Goal: Task Accomplishment & Management: Manage account settings

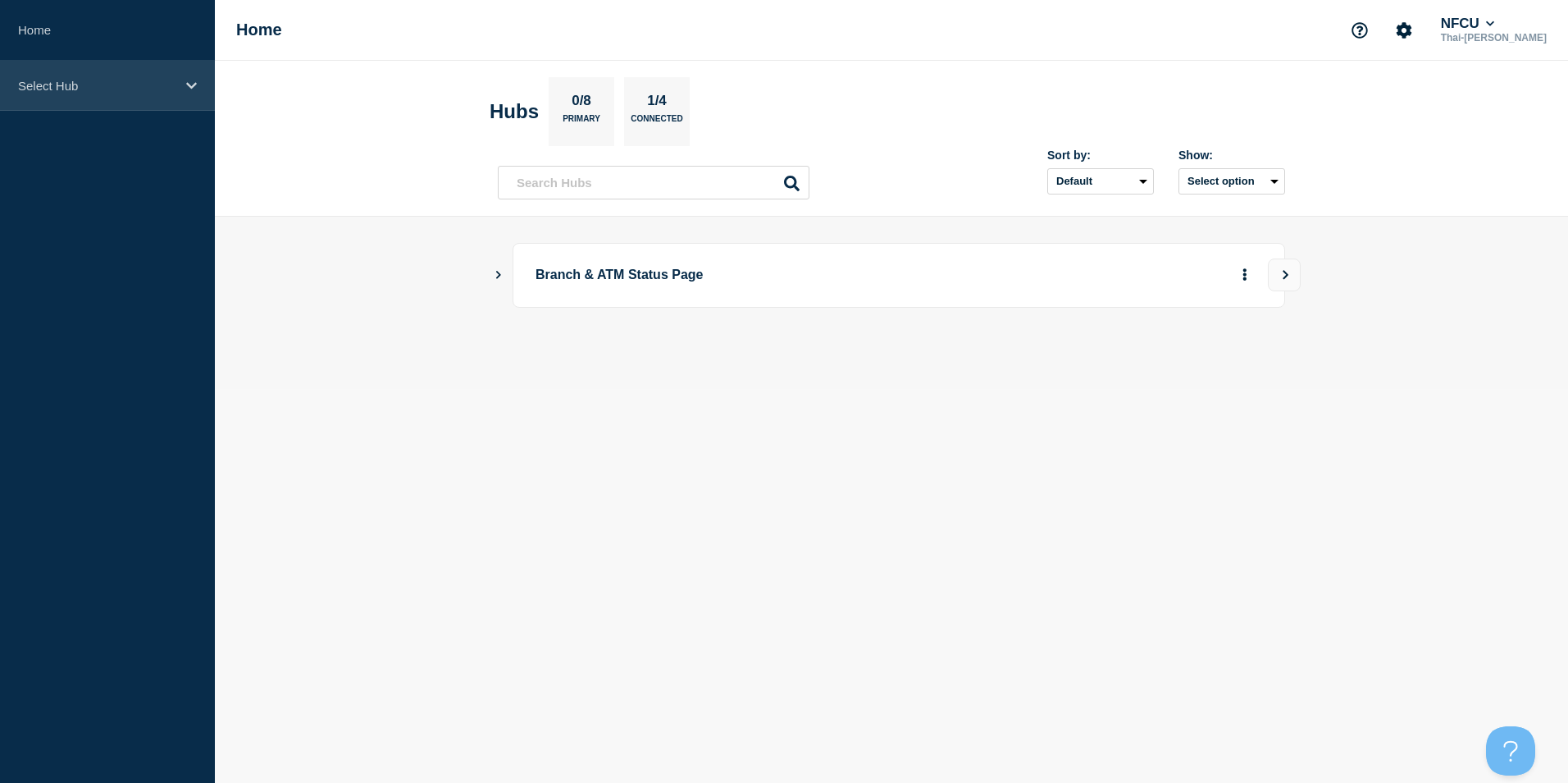
click at [79, 107] on div "Select Hub" at bounding box center [107, 85] width 214 height 50
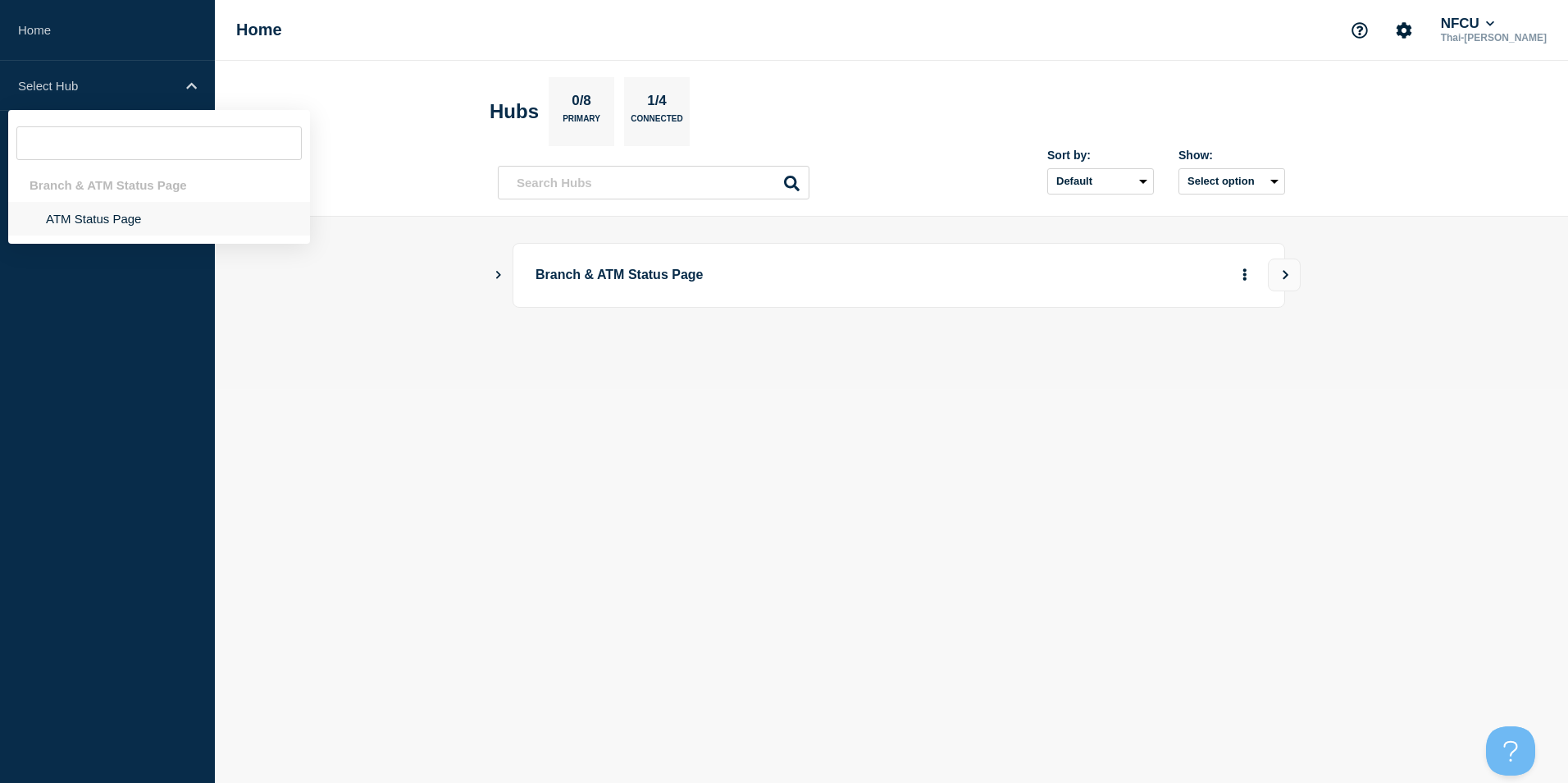
click at [108, 221] on li "ATM Status Page" at bounding box center [159, 218] width 301 height 34
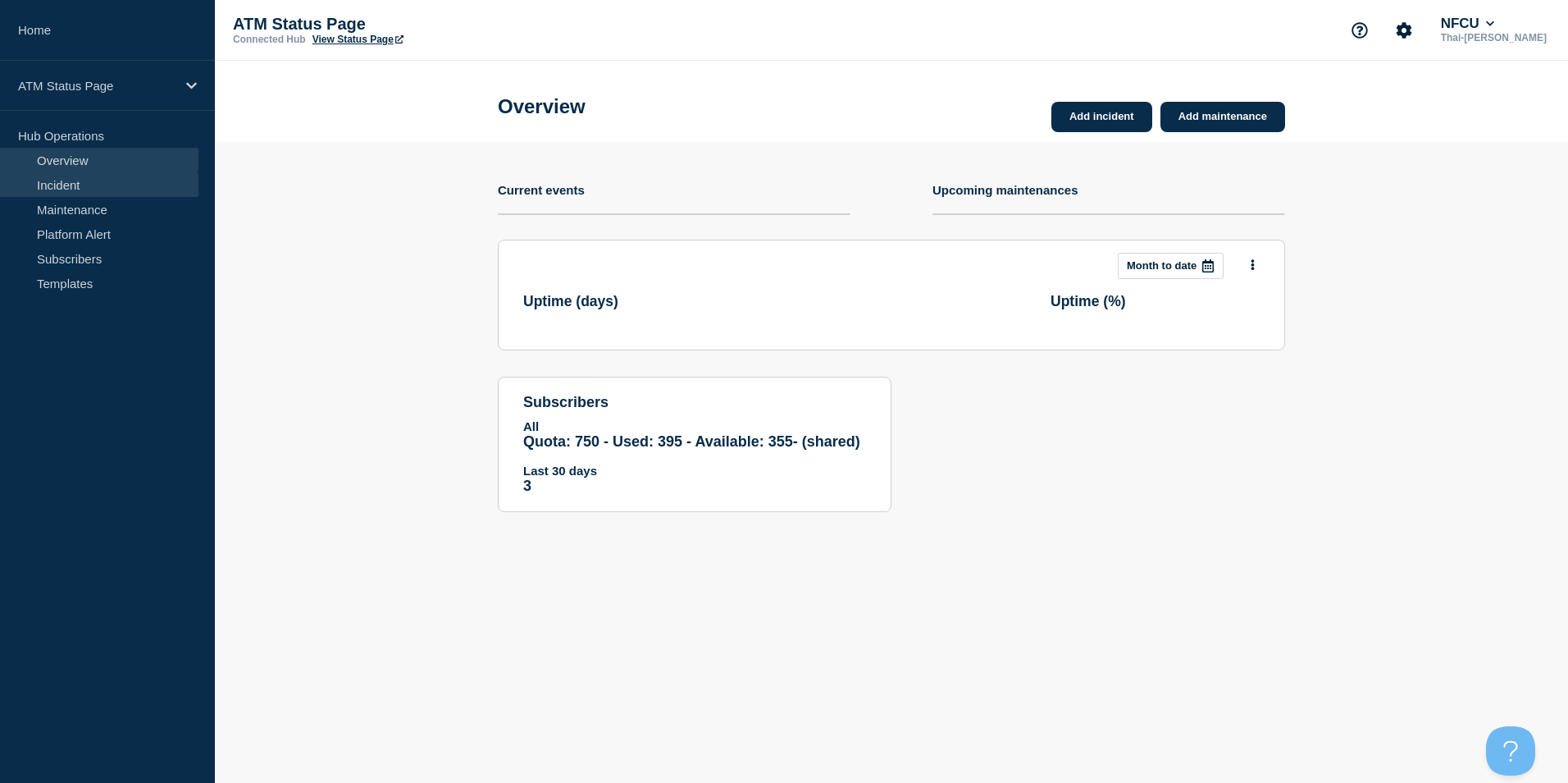
click at [73, 188] on link "Incident" at bounding box center [99, 185] width 198 height 24
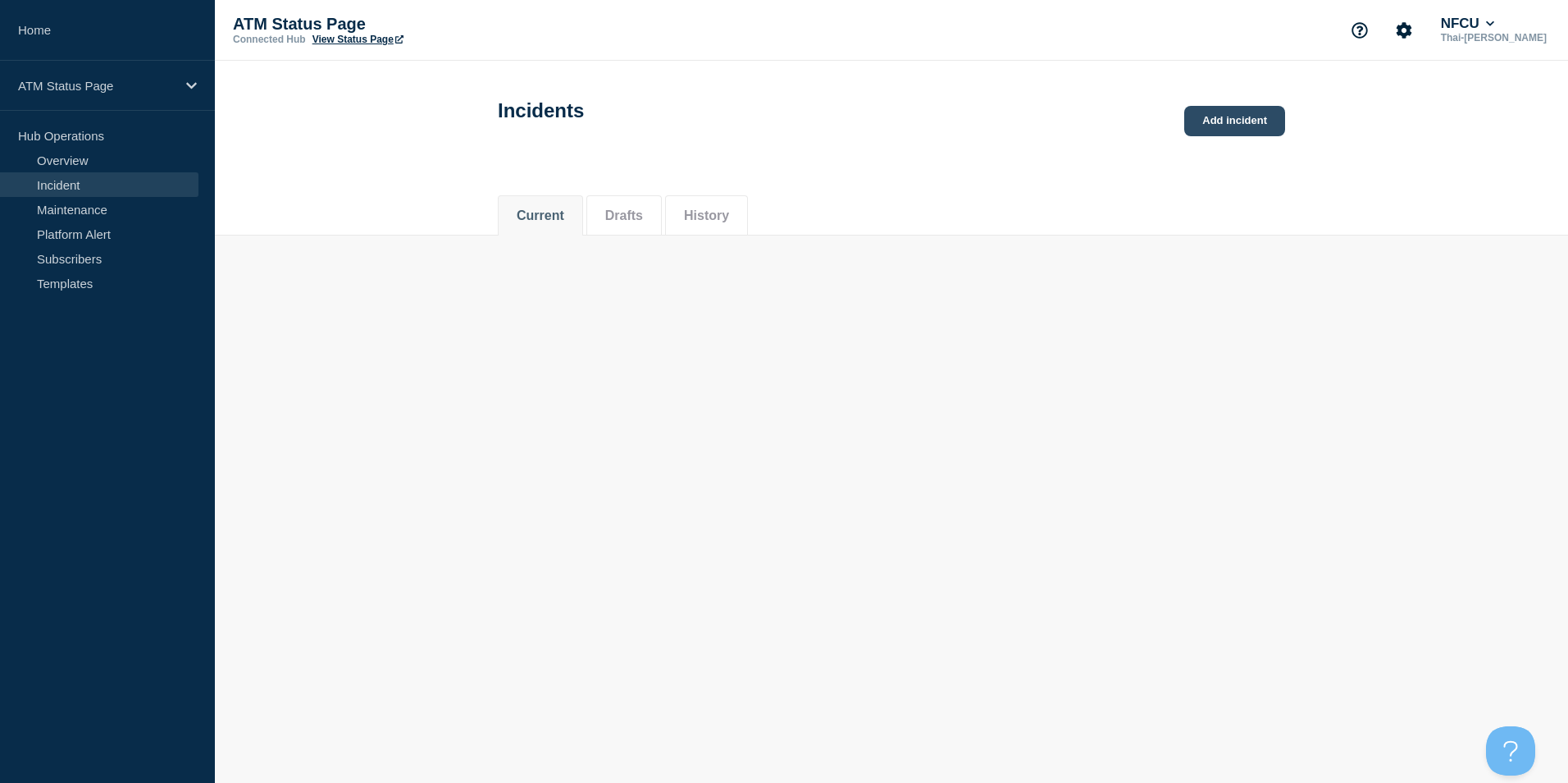
click at [1211, 126] on link "Add incident" at bounding box center [1235, 121] width 101 height 30
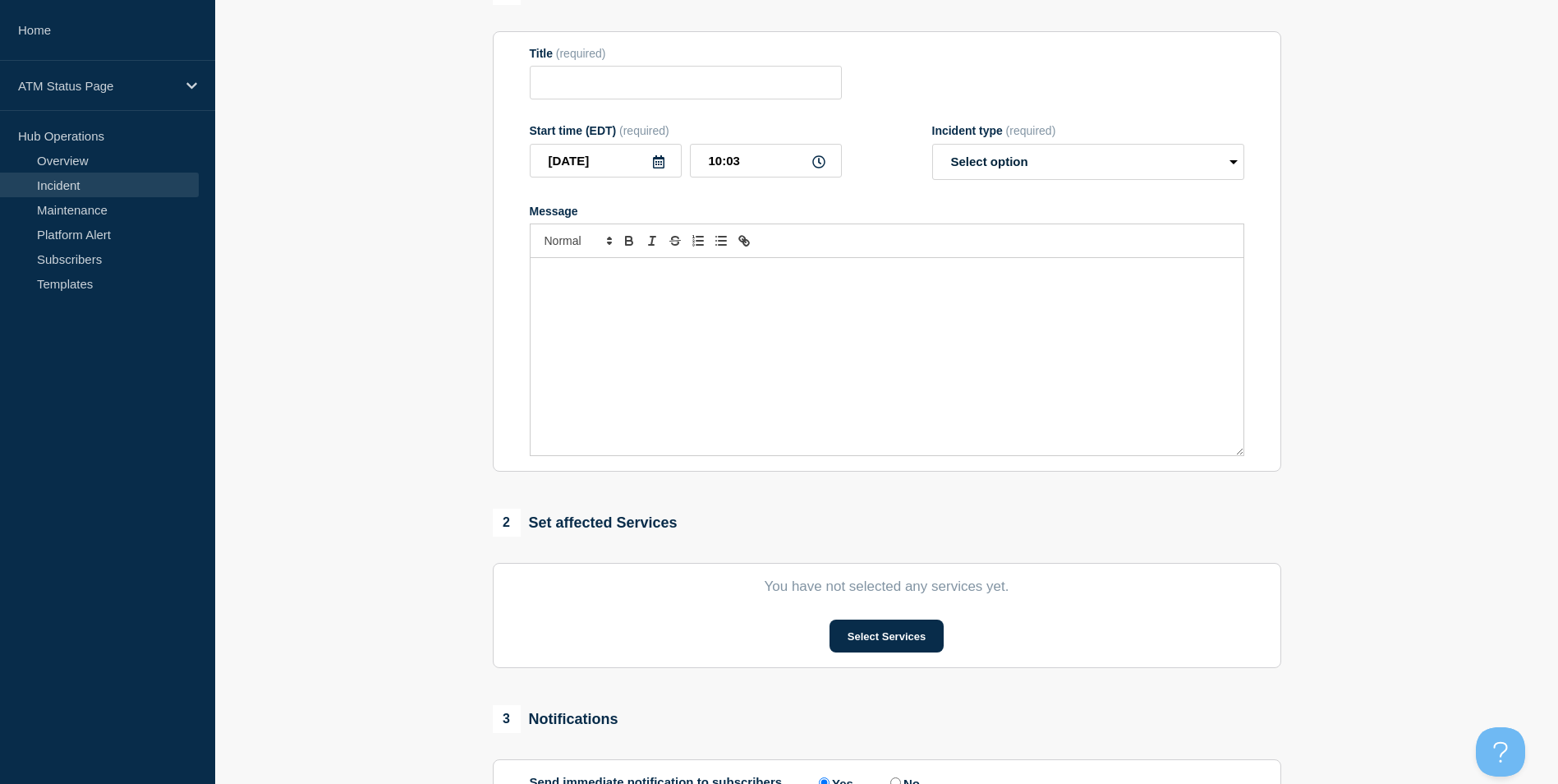
scroll to position [328, 0]
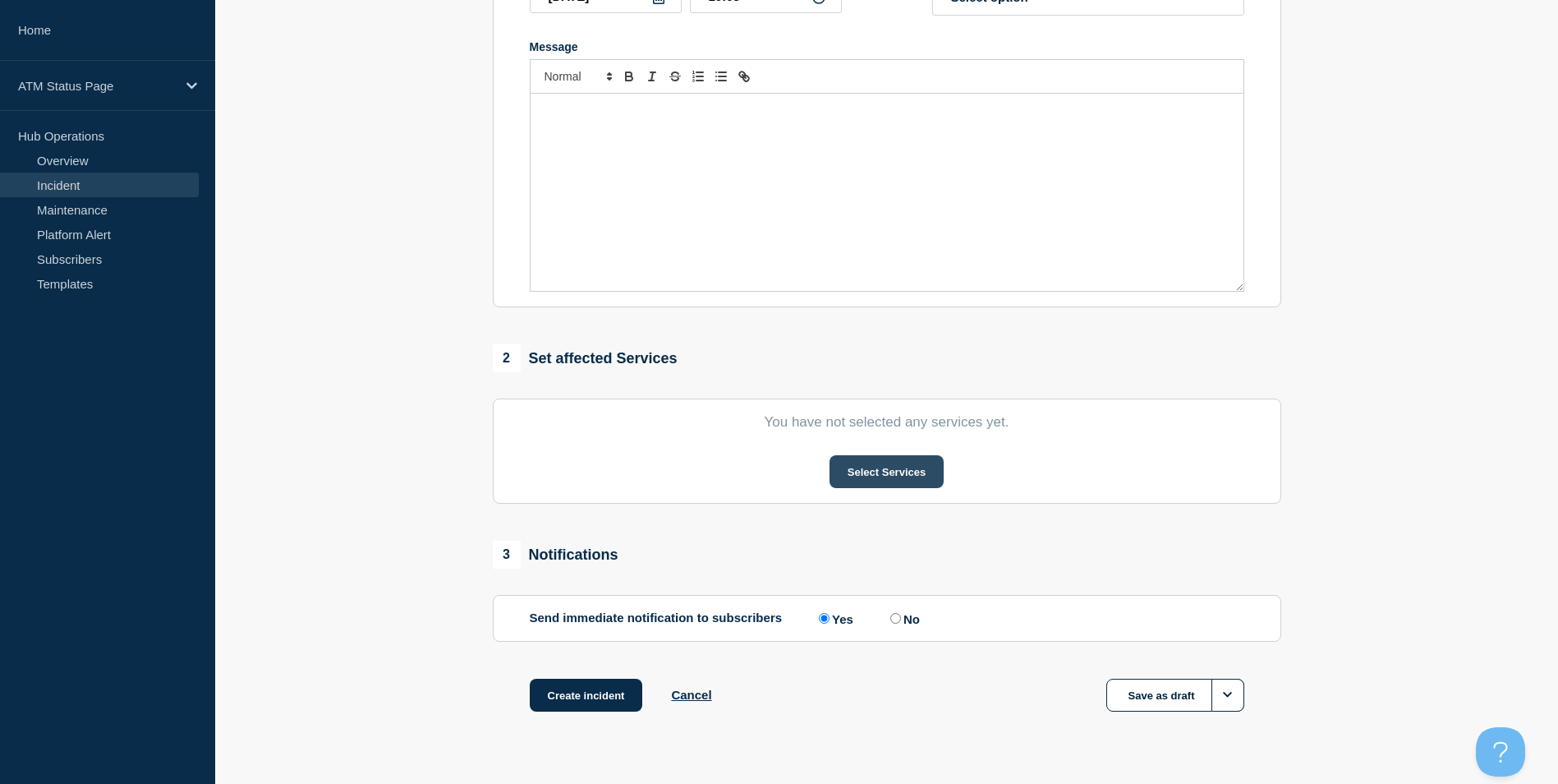
click at [876, 484] on button "Select Services" at bounding box center [887, 471] width 114 height 33
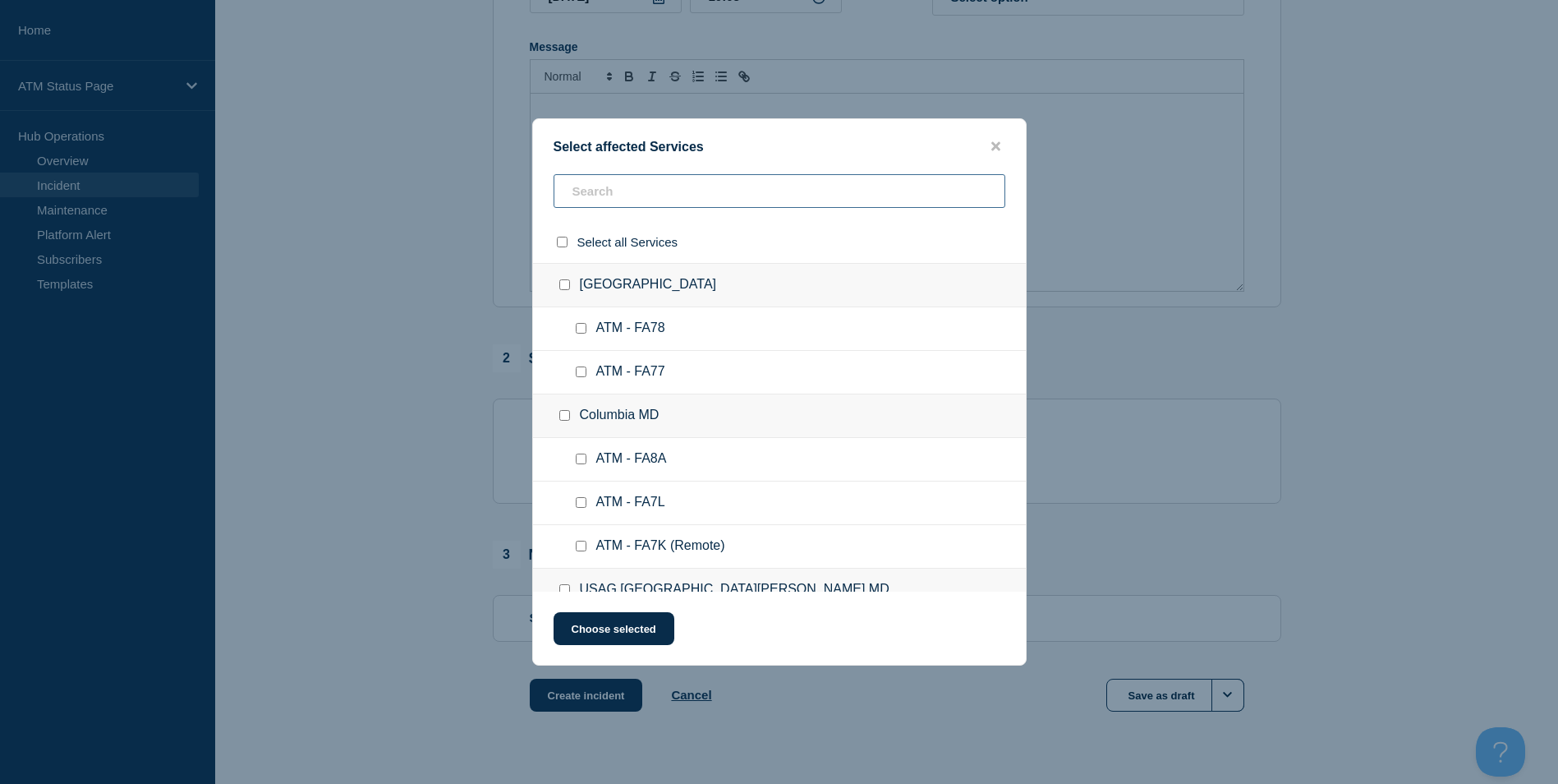
click at [612, 198] on input "text" at bounding box center [779, 191] width 452 height 34
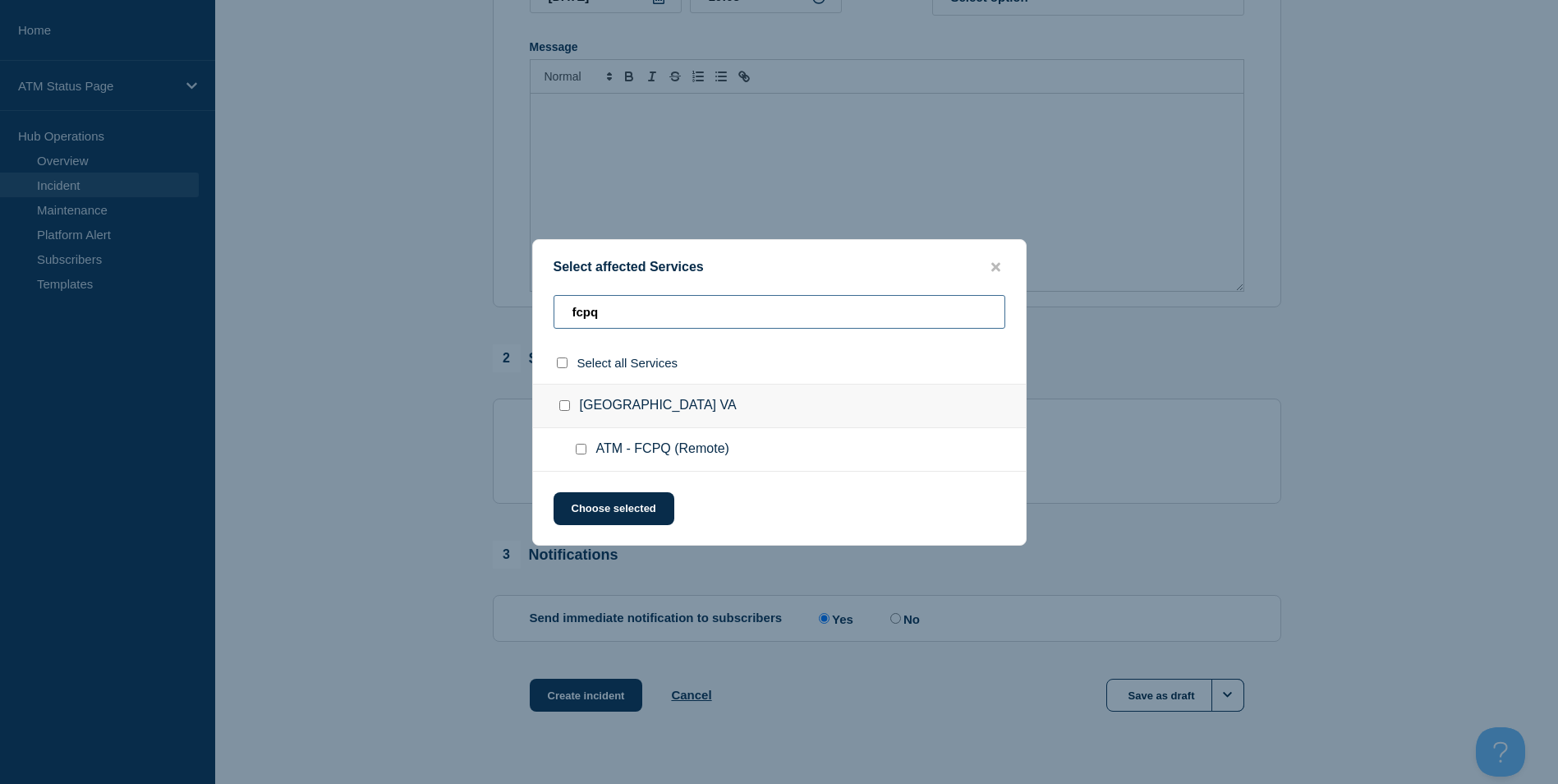
type input "fcpq"
click at [578, 450] on input "ATM - FCPQ (Remote) checkbox" at bounding box center [581, 448] width 10 height 10
checkbox input "true"
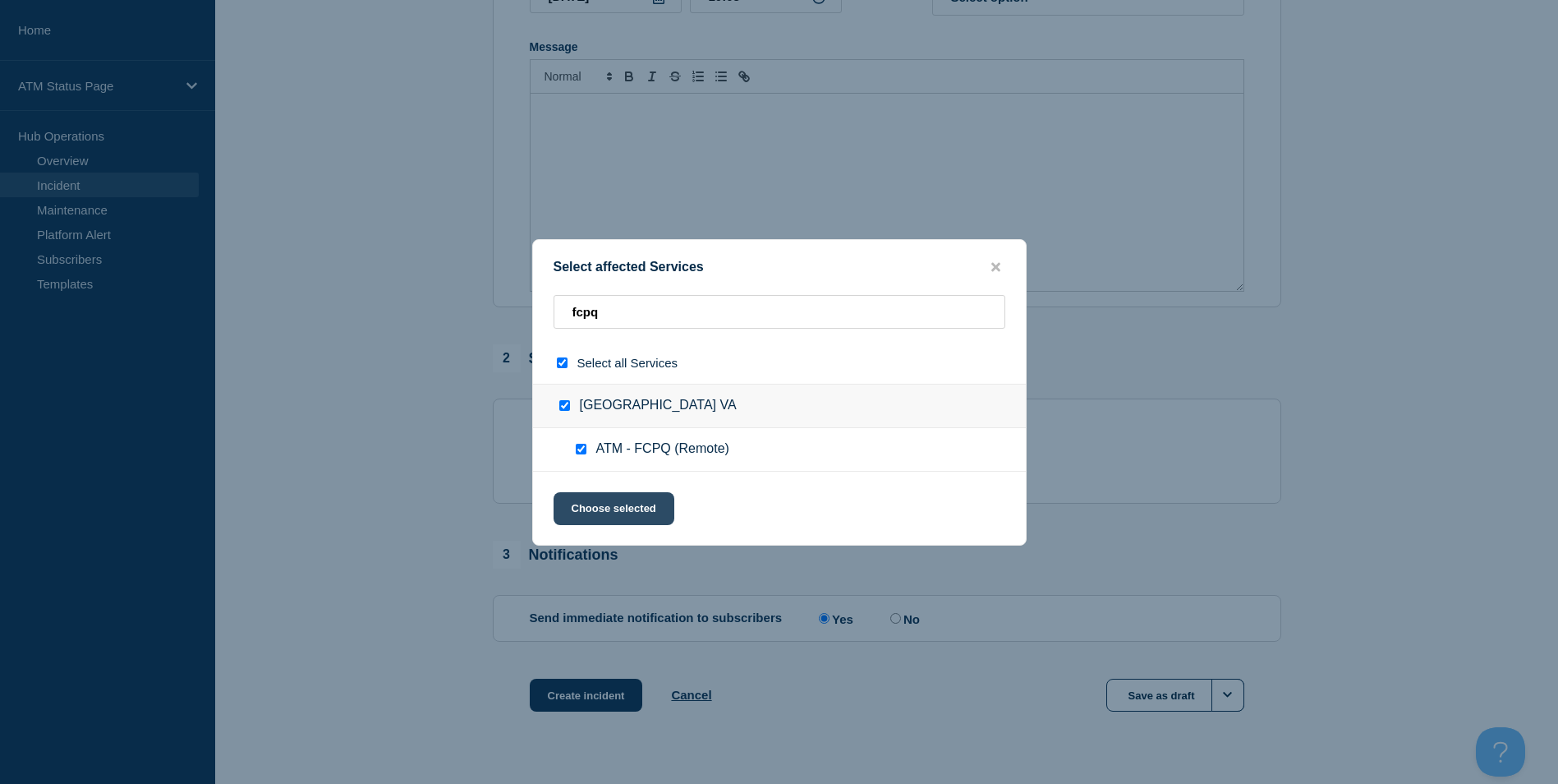
click at [606, 517] on button "Choose selected" at bounding box center [613, 508] width 121 height 33
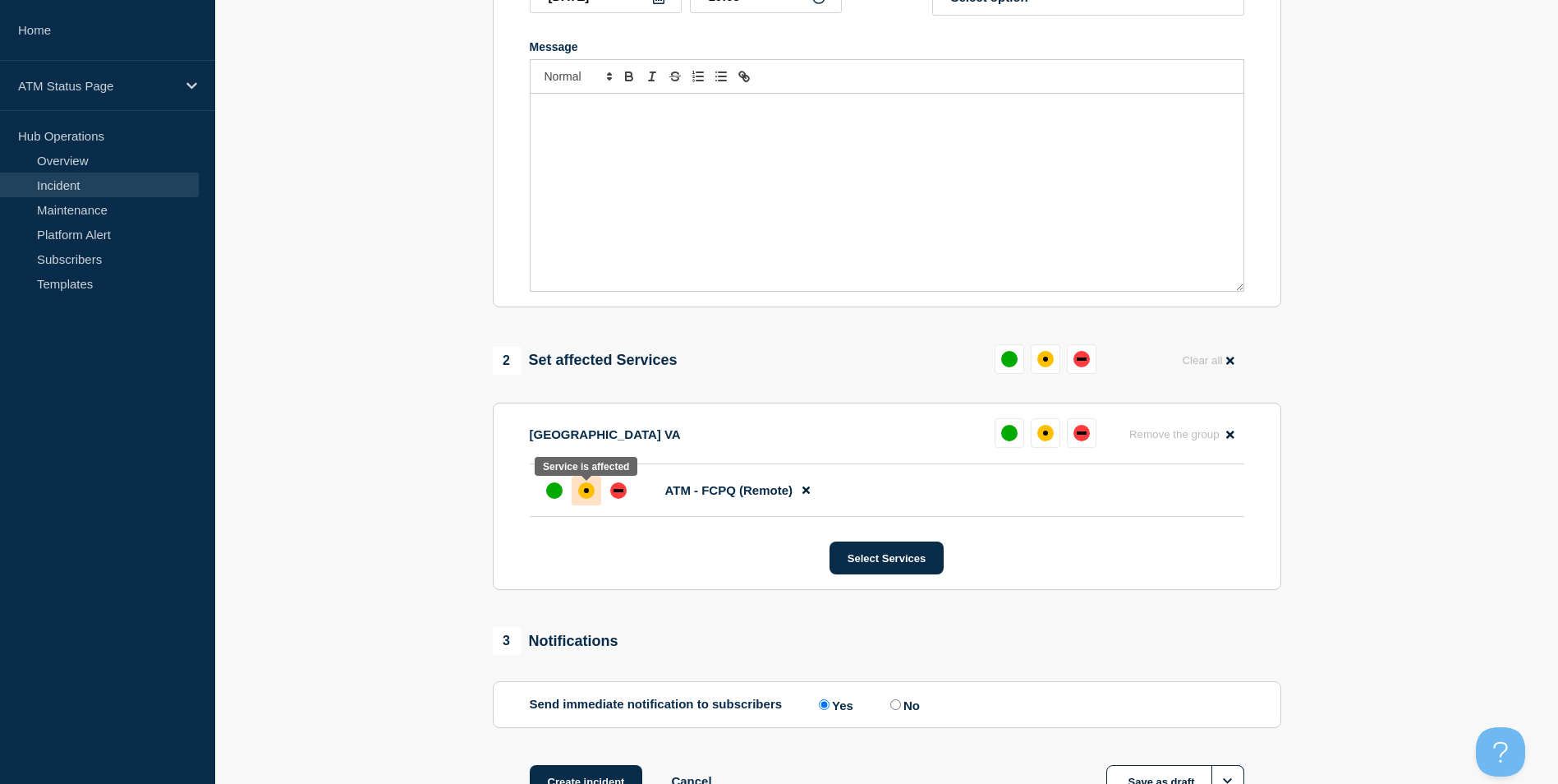
click at [592, 499] on div "affected" at bounding box center [587, 490] width 17 height 17
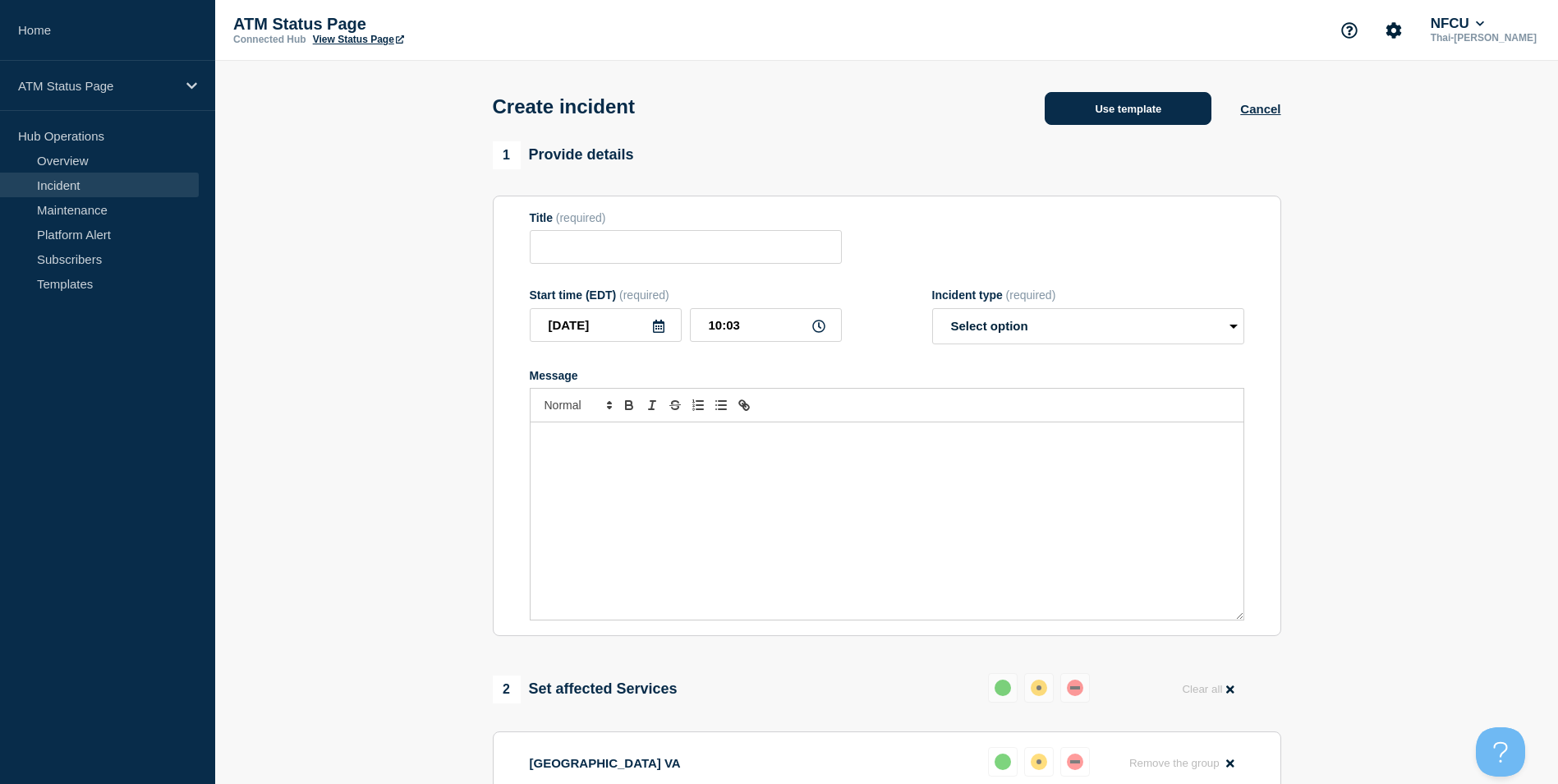
click at [1158, 112] on button "Use template" at bounding box center [1128, 108] width 167 height 33
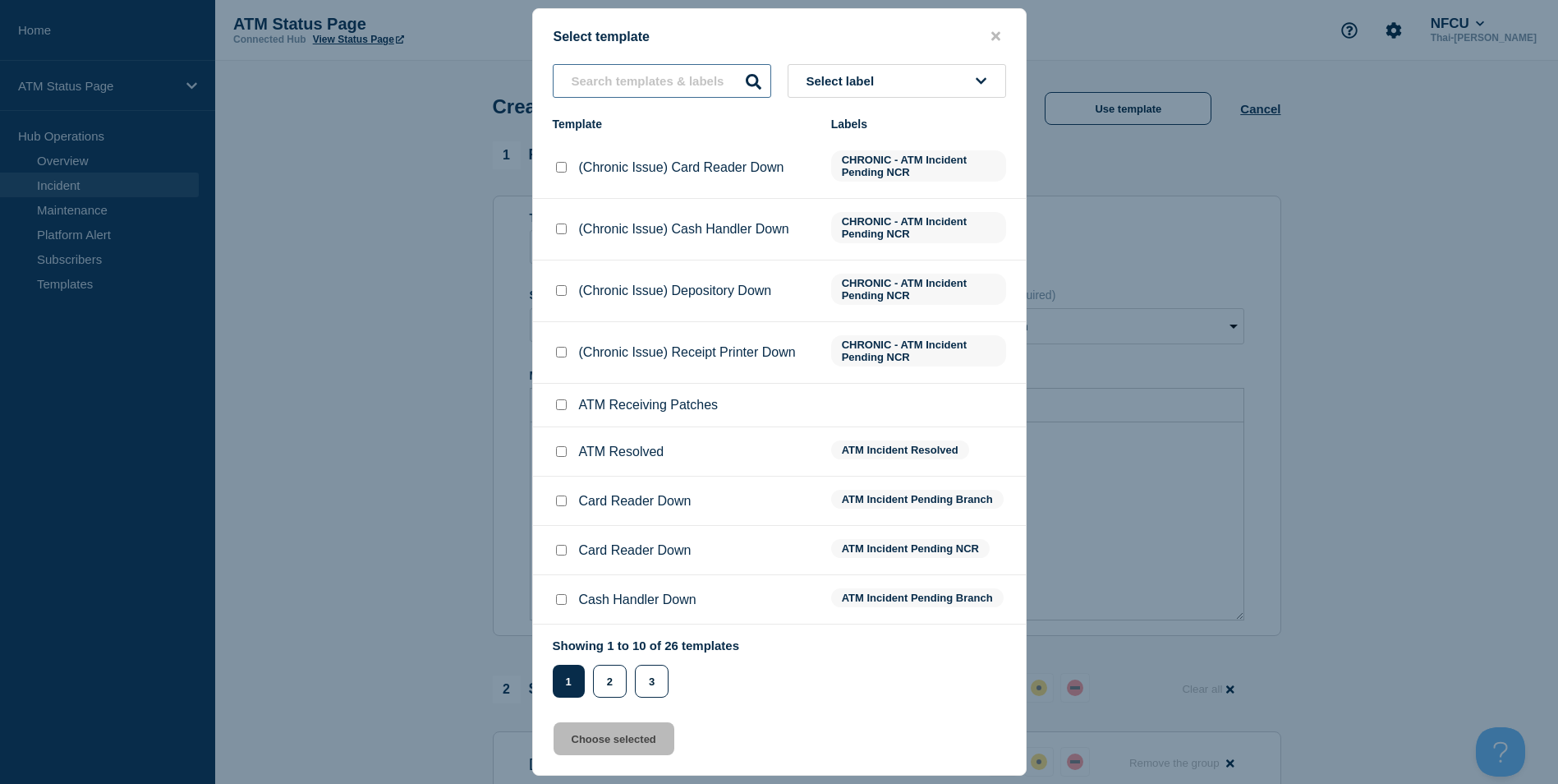
click at [652, 82] on input "text" at bounding box center [661, 81] width 219 height 34
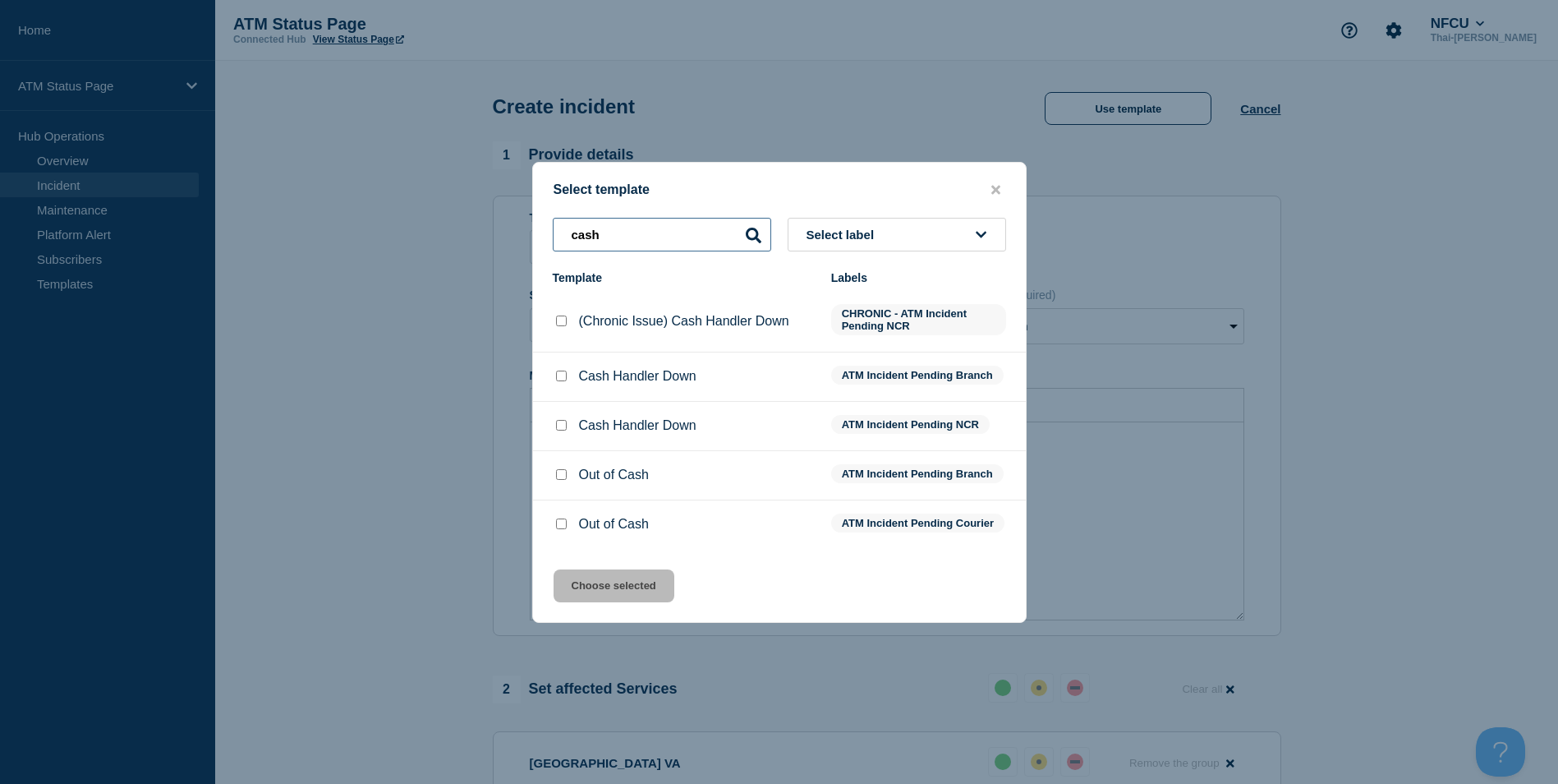
type input "cash"
click at [558, 525] on input "Out of Cash checkbox" at bounding box center [561, 523] width 10 height 10
checkbox input "true"
click at [628, 599] on button "Choose selected" at bounding box center [613, 585] width 121 height 33
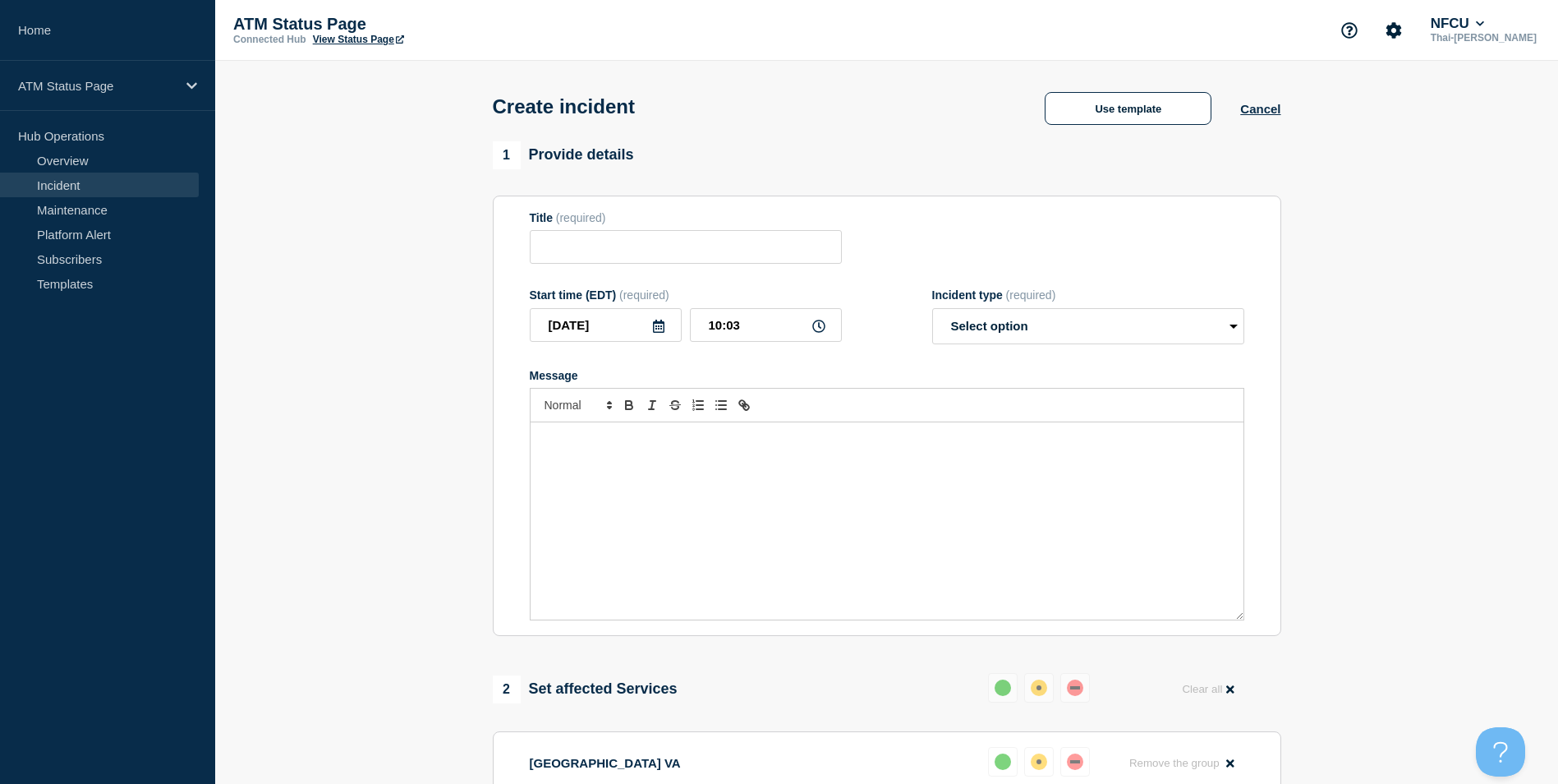
type input "Out of Cash"
select select "identified"
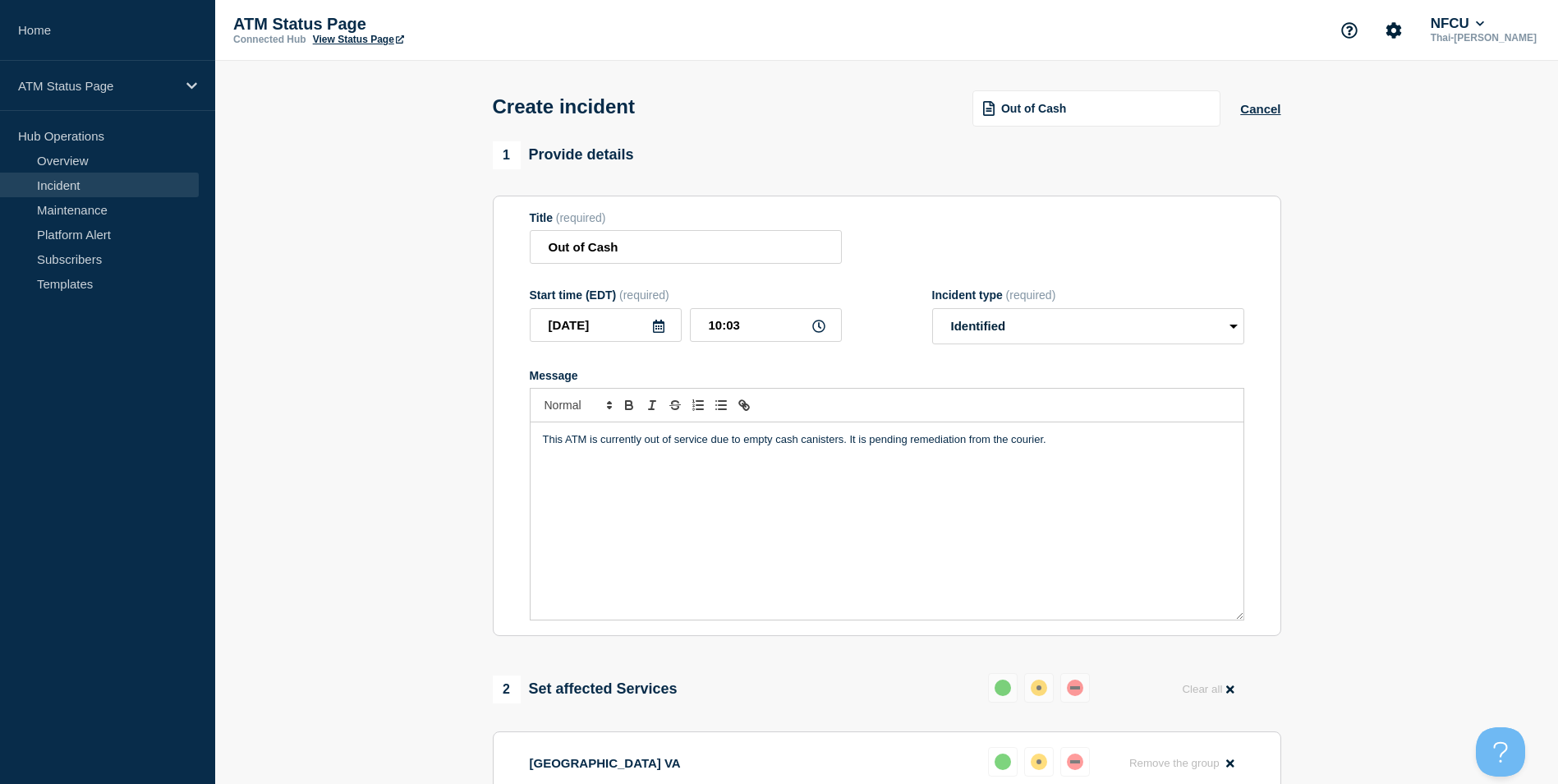
scroll to position [453, 0]
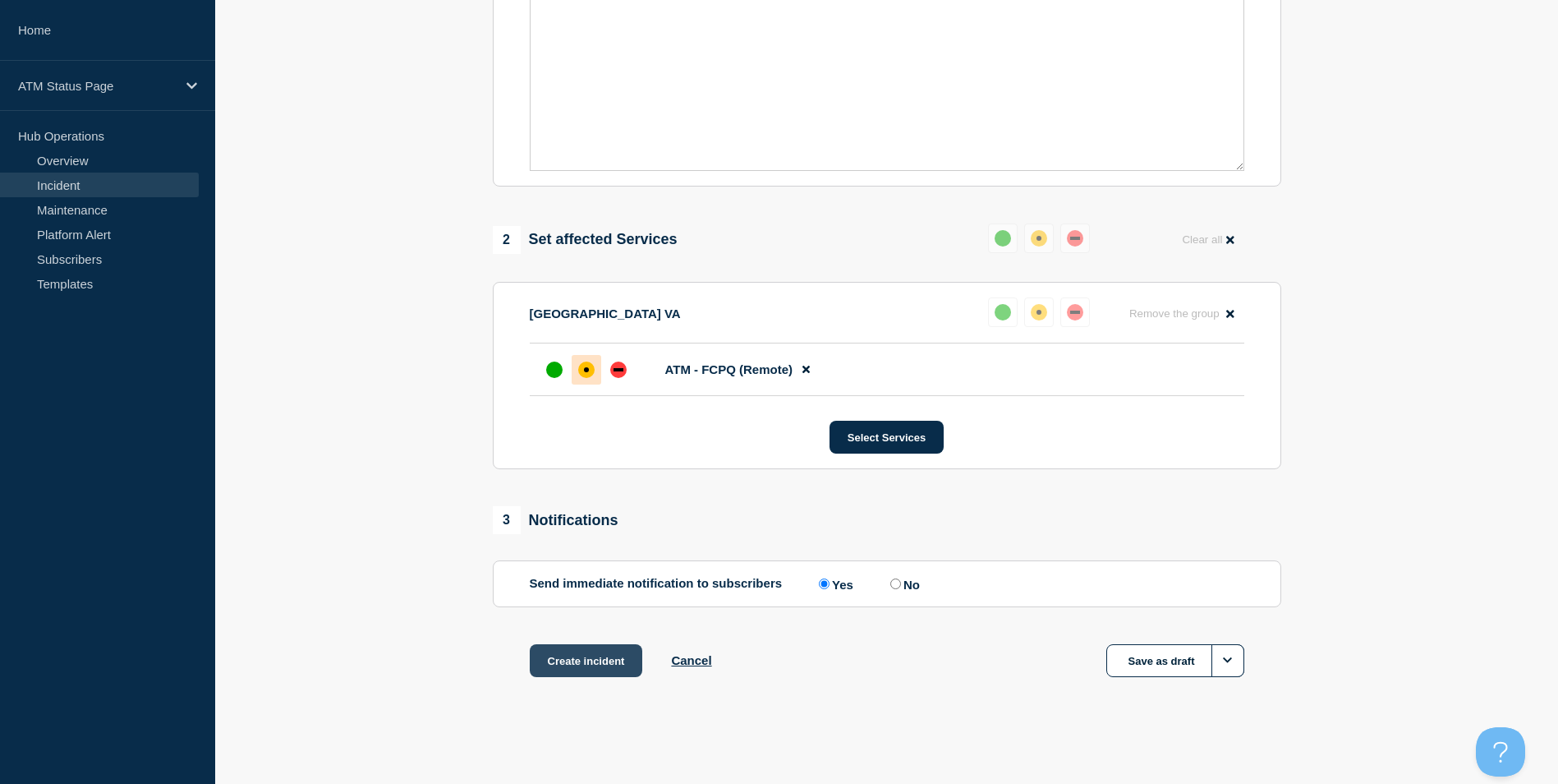
click at [578, 671] on button "Create incident" at bounding box center [586, 660] width 113 height 33
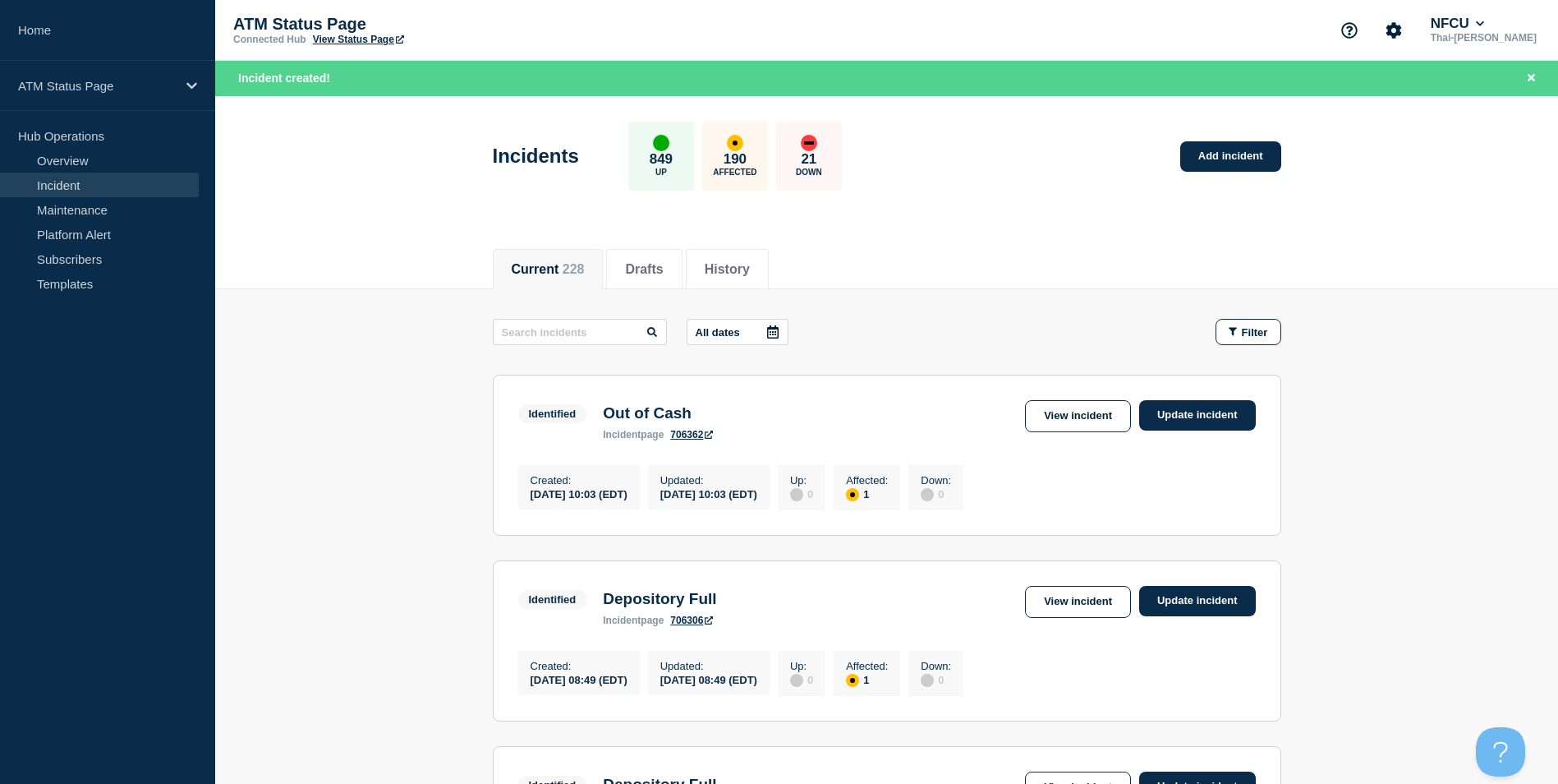
click at [1194, 135] on div "Incidents 849 Up 190 Affected 21 Down Add incident" at bounding box center [886, 150] width 825 height 100
click at [1232, 149] on link "Add incident" at bounding box center [1232, 157] width 101 height 30
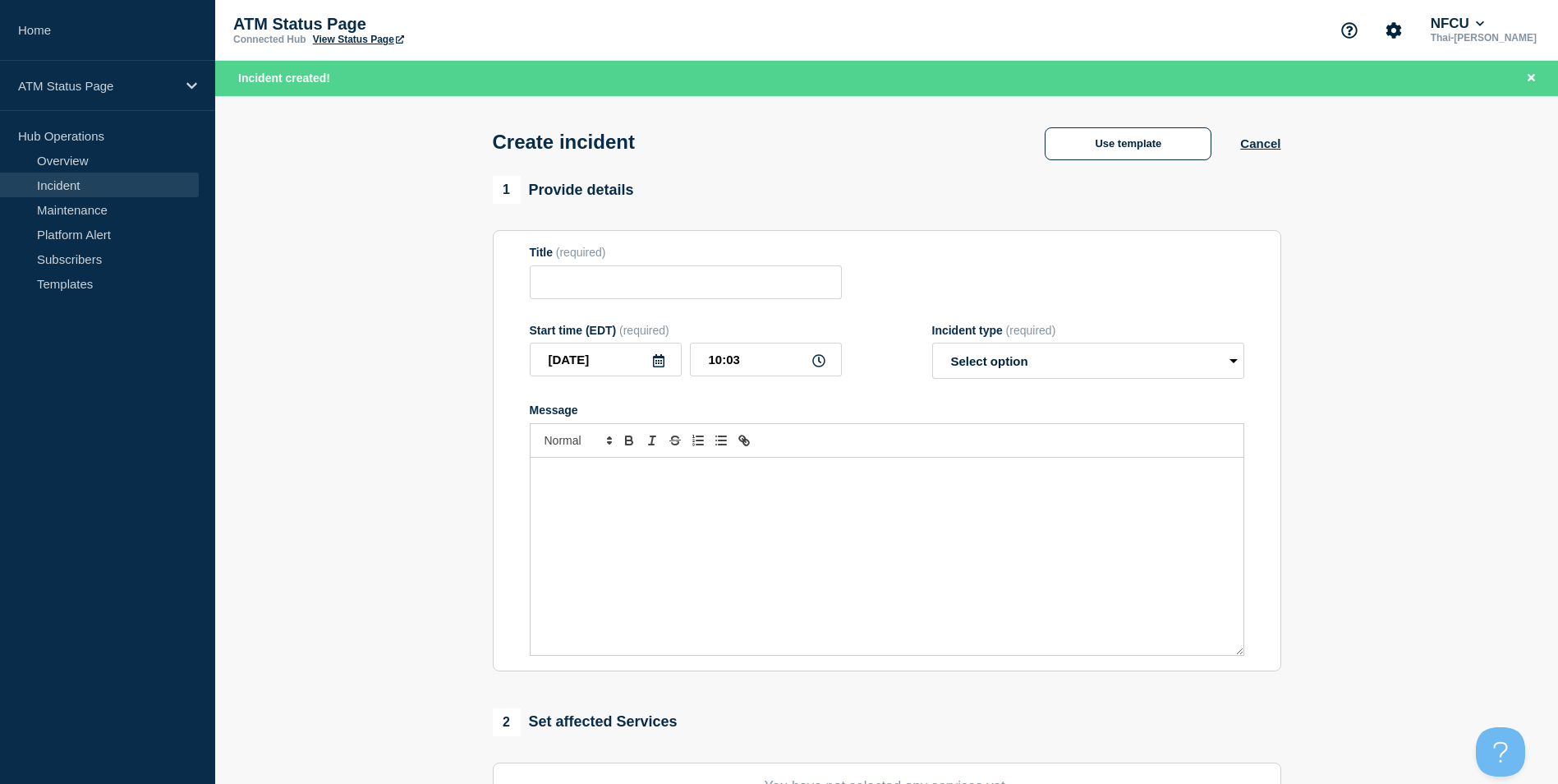
scroll to position [247, 0]
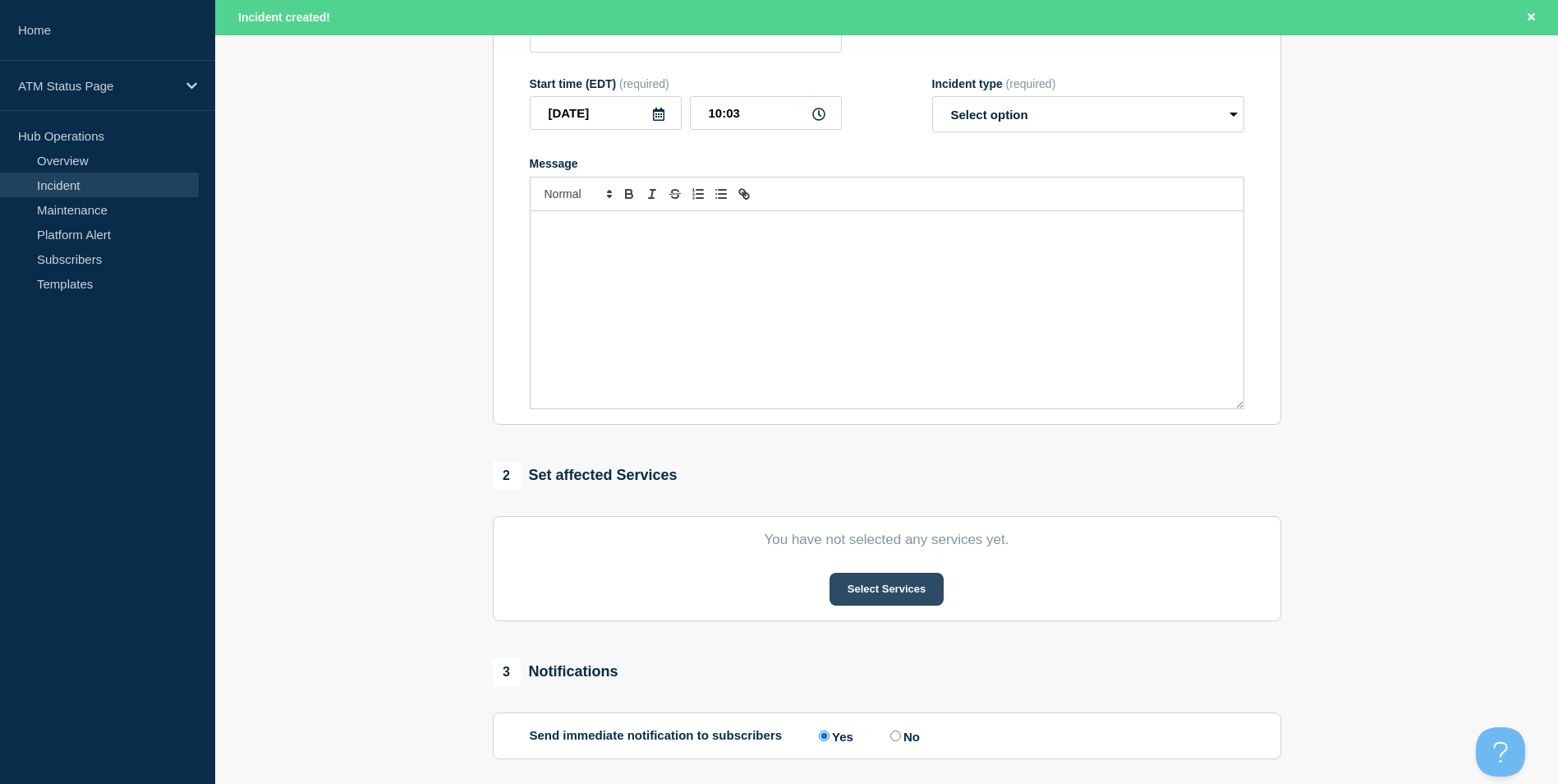
click at [878, 596] on button "Select Services" at bounding box center [887, 588] width 114 height 33
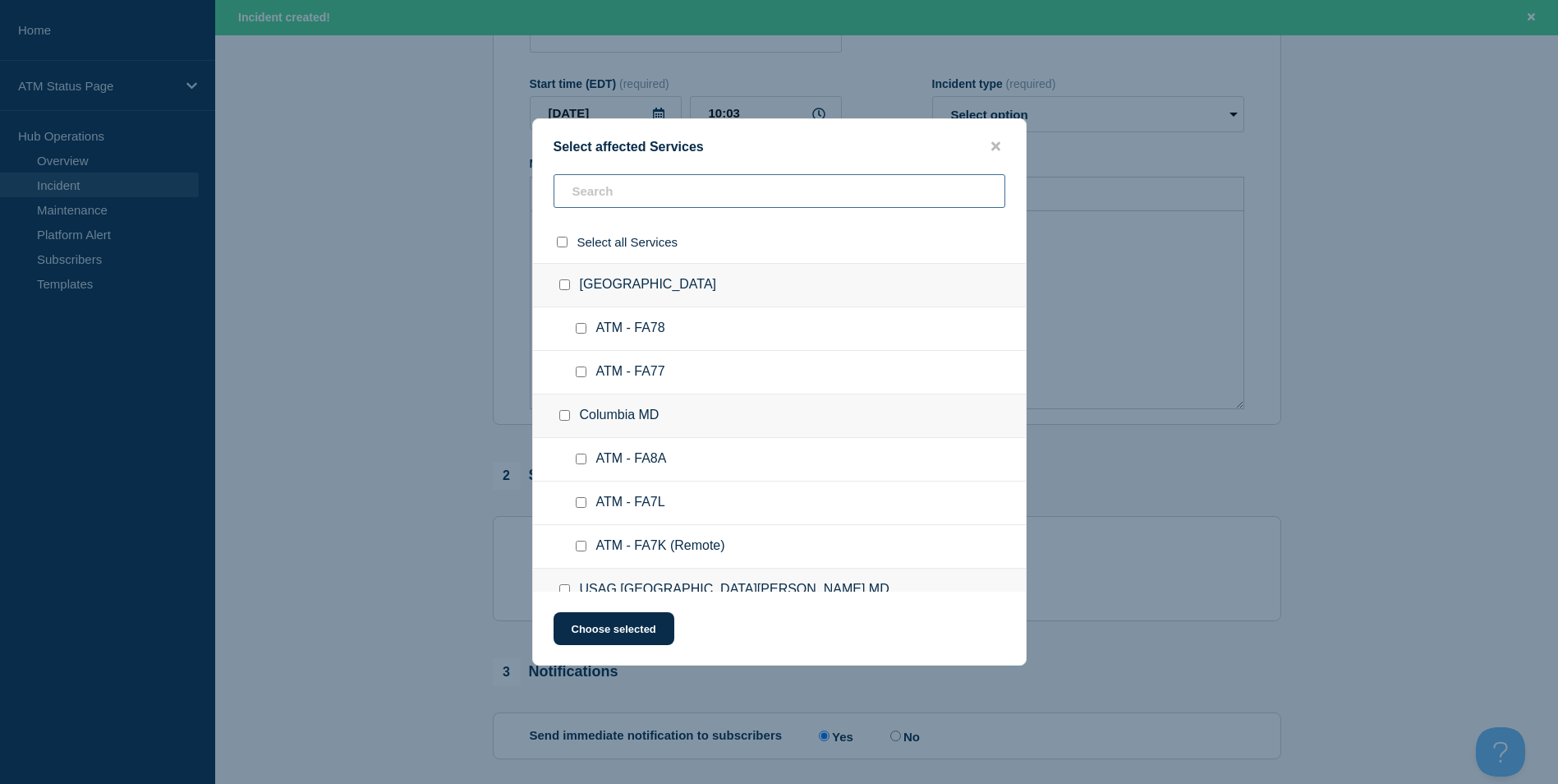
click at [660, 186] on input "text" at bounding box center [779, 191] width 452 height 34
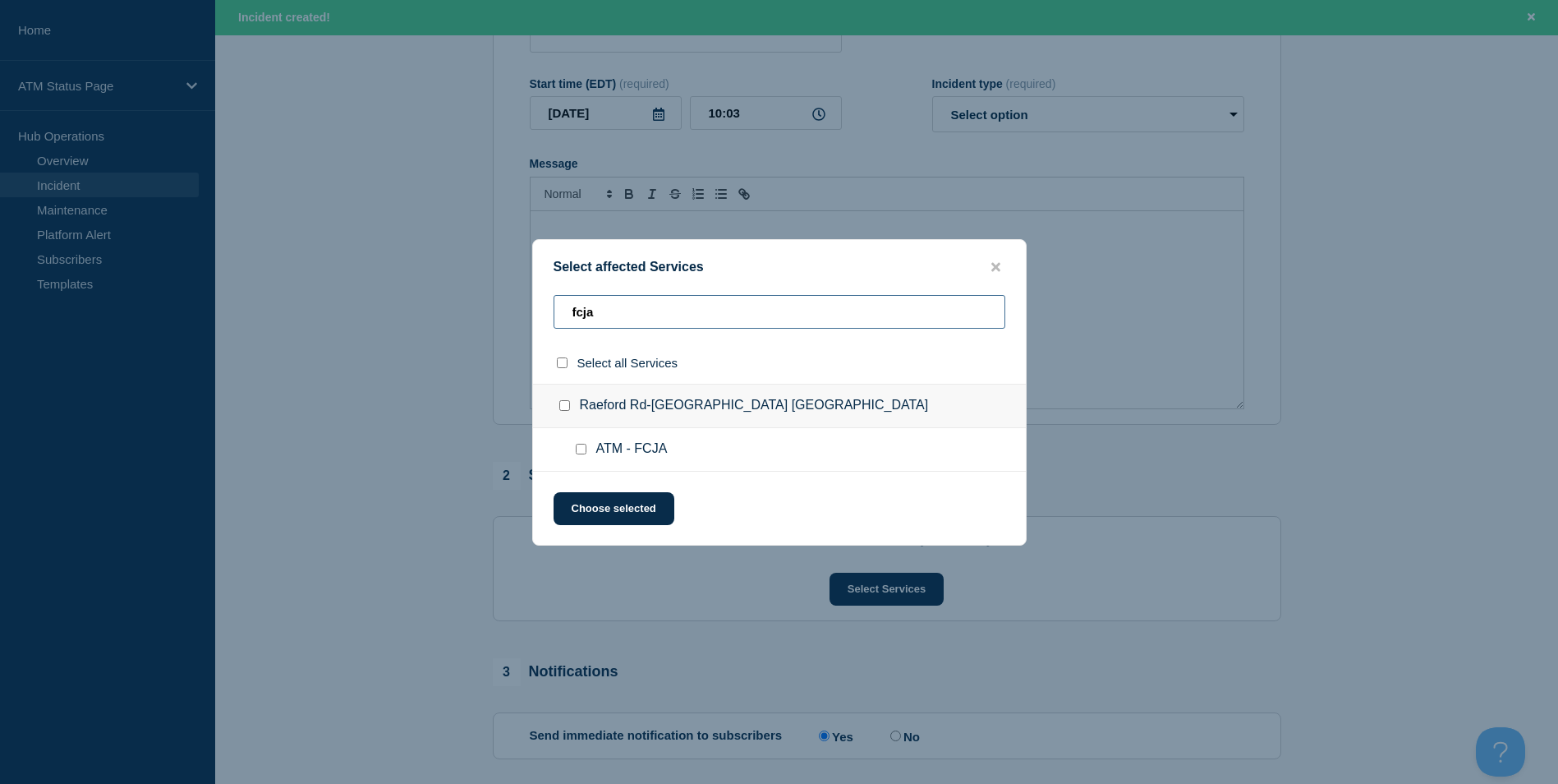
type input "fcja"
click at [580, 454] on input "ATM - FCJA checkbox" at bounding box center [581, 448] width 10 height 10
checkbox input "true"
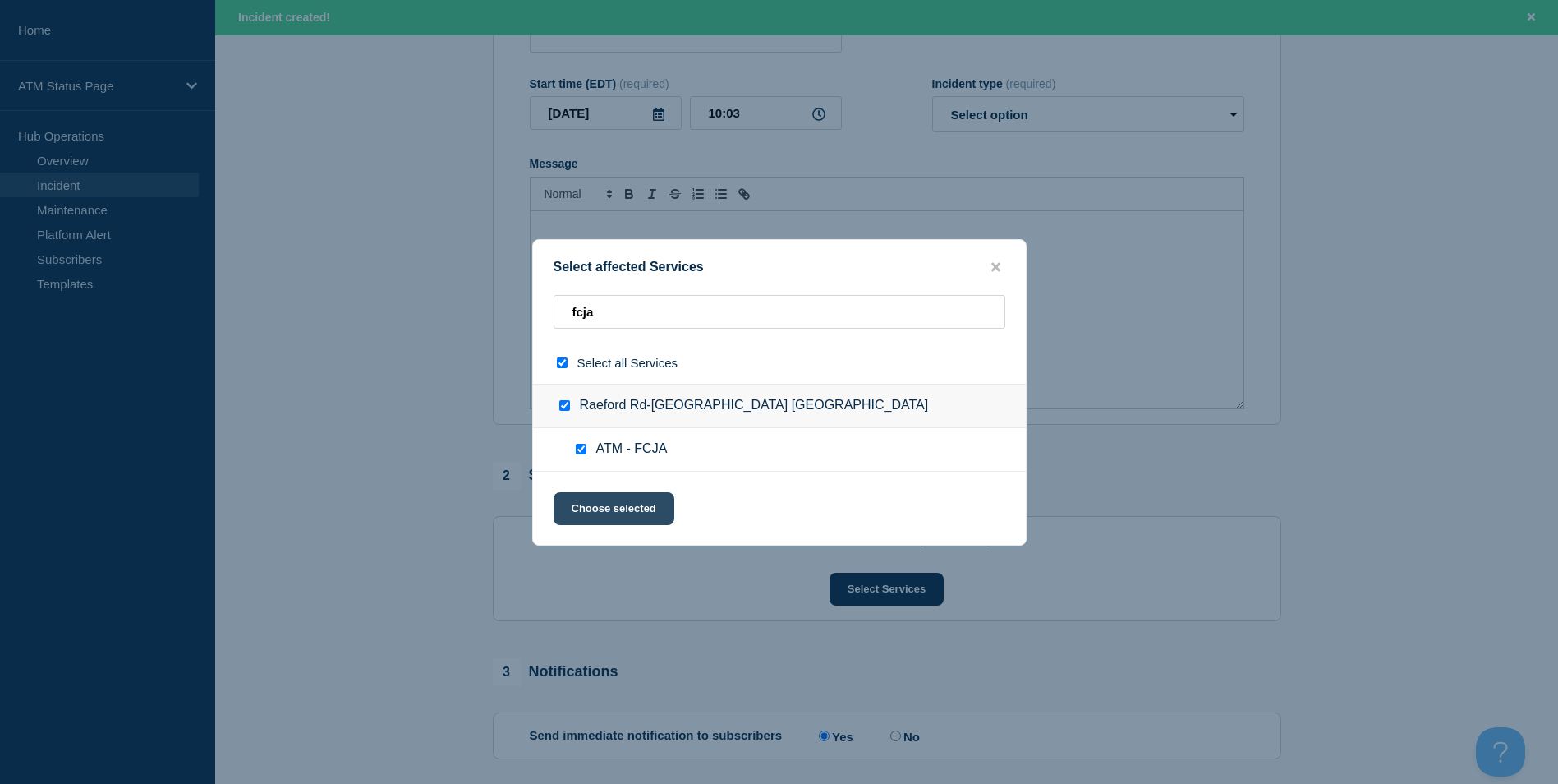
click at [643, 522] on button "Choose selected" at bounding box center [613, 508] width 121 height 33
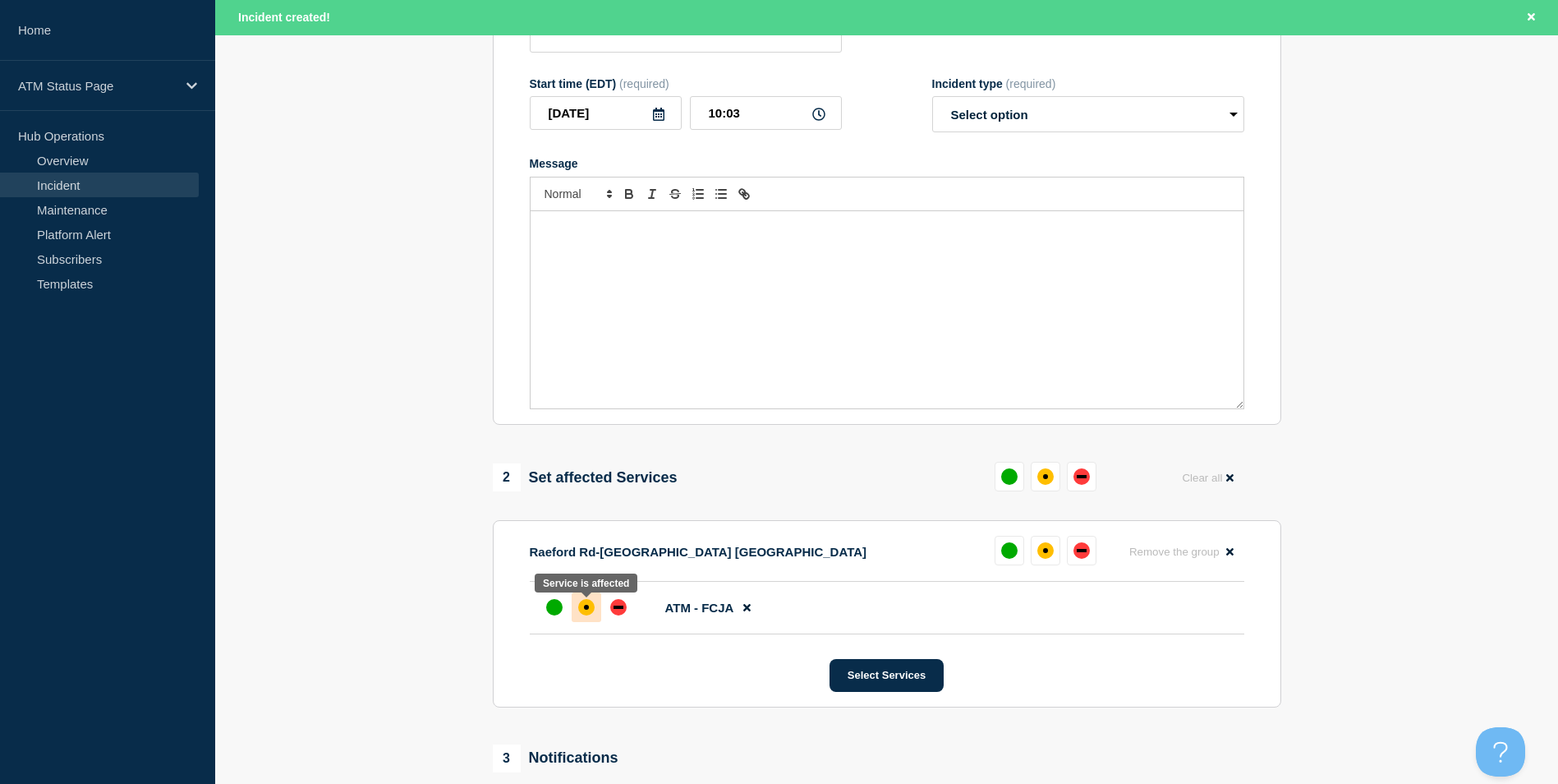
click at [582, 615] on div "affected" at bounding box center [587, 607] width 17 height 17
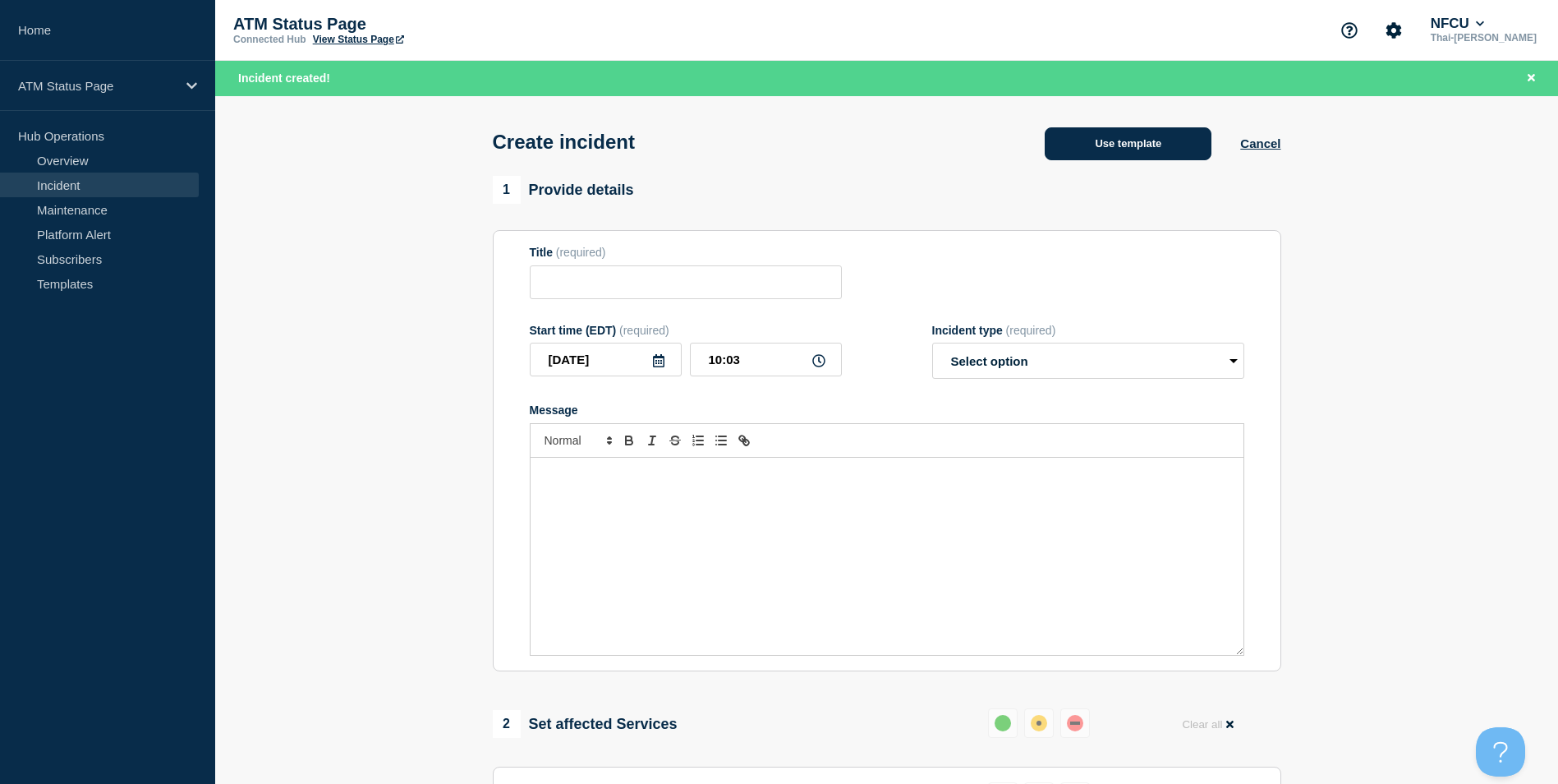
click at [1127, 139] on button "Use template" at bounding box center [1128, 143] width 167 height 33
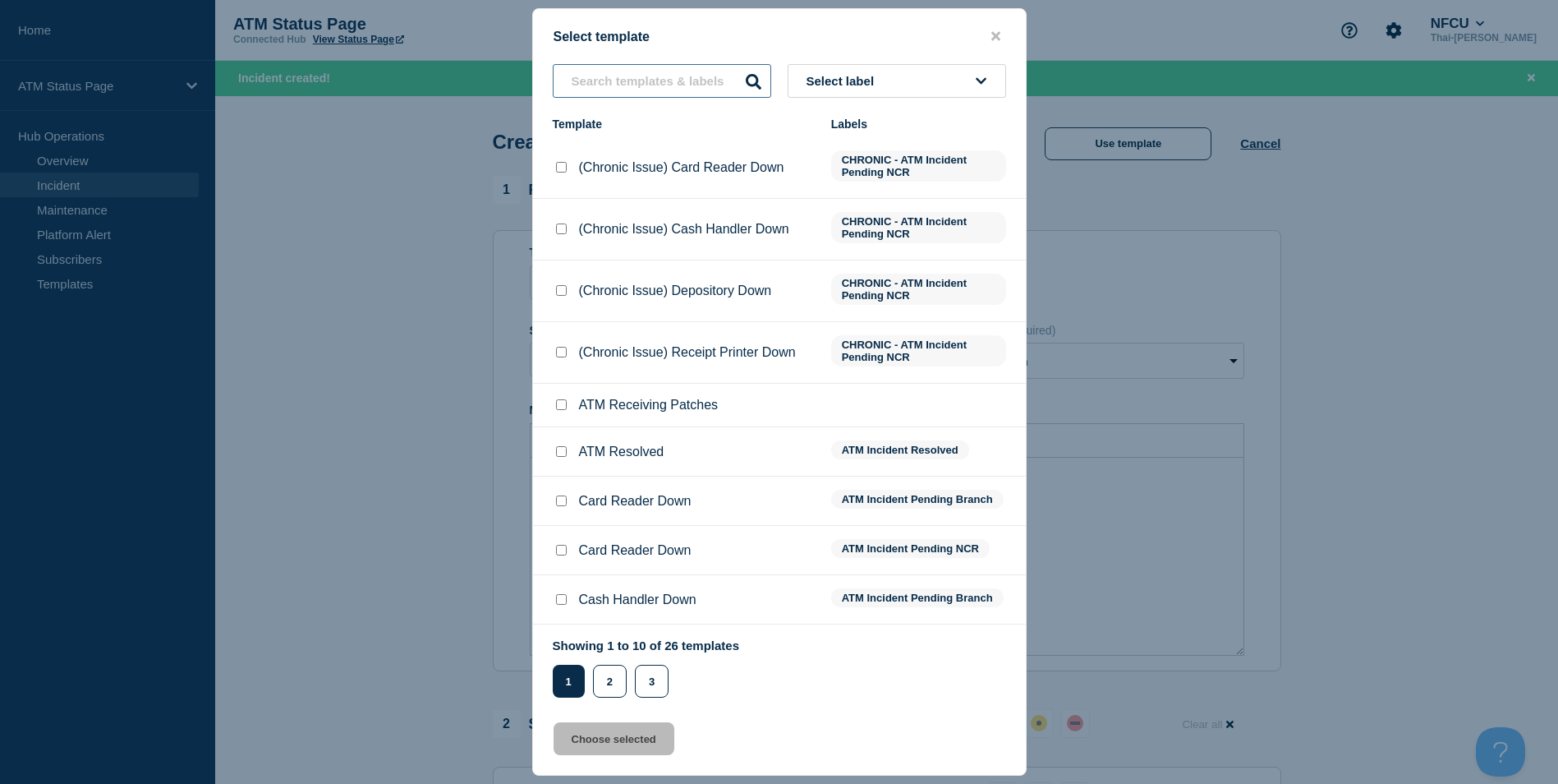
click at [650, 83] on input "text" at bounding box center [661, 81] width 219 height 34
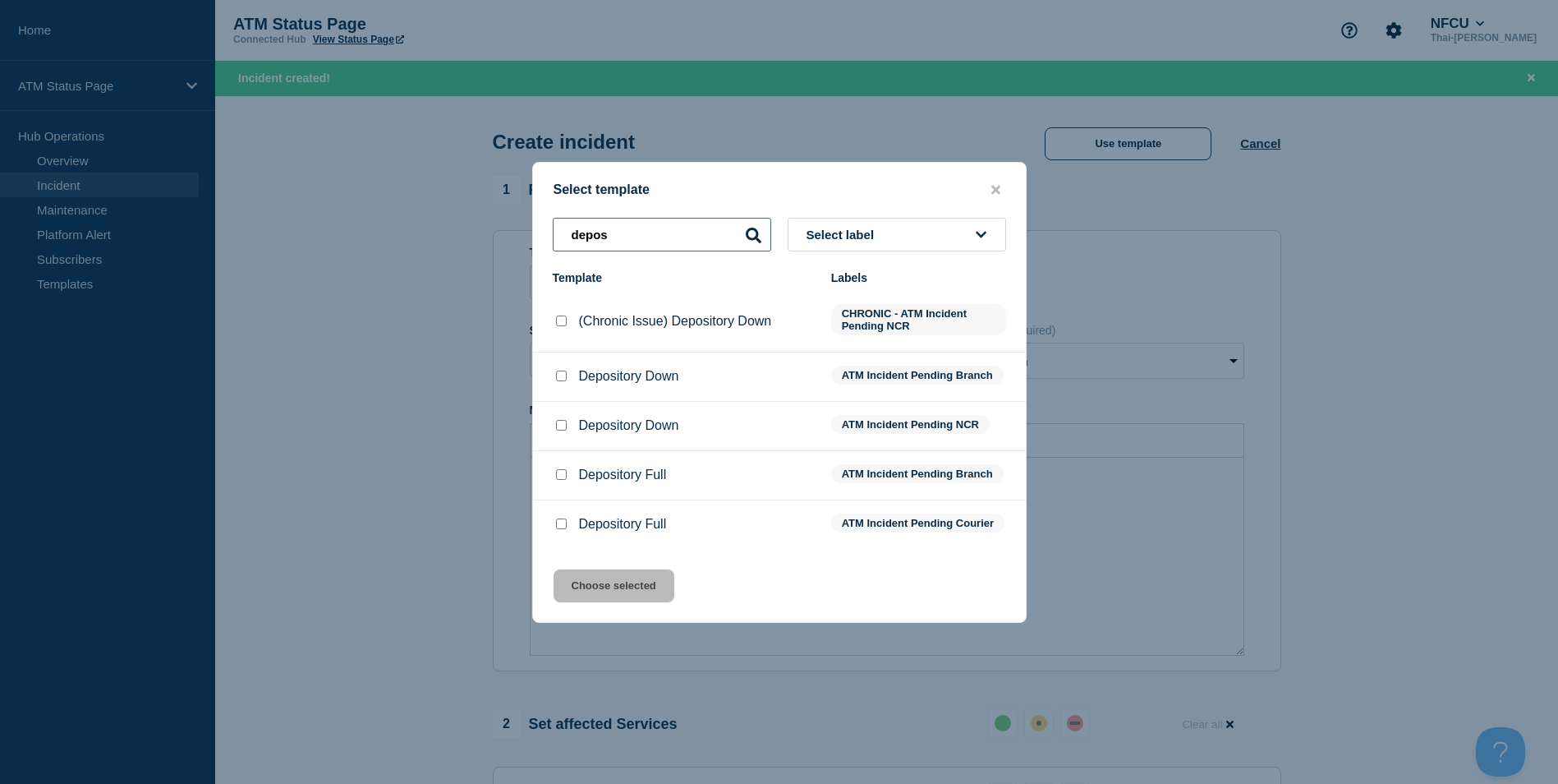
type input "depos"
click at [560, 373] on input "Depository Down checkbox" at bounding box center [561, 375] width 10 height 10
checkbox input "true"
click at [612, 602] on button "Choose selected" at bounding box center [613, 585] width 121 height 33
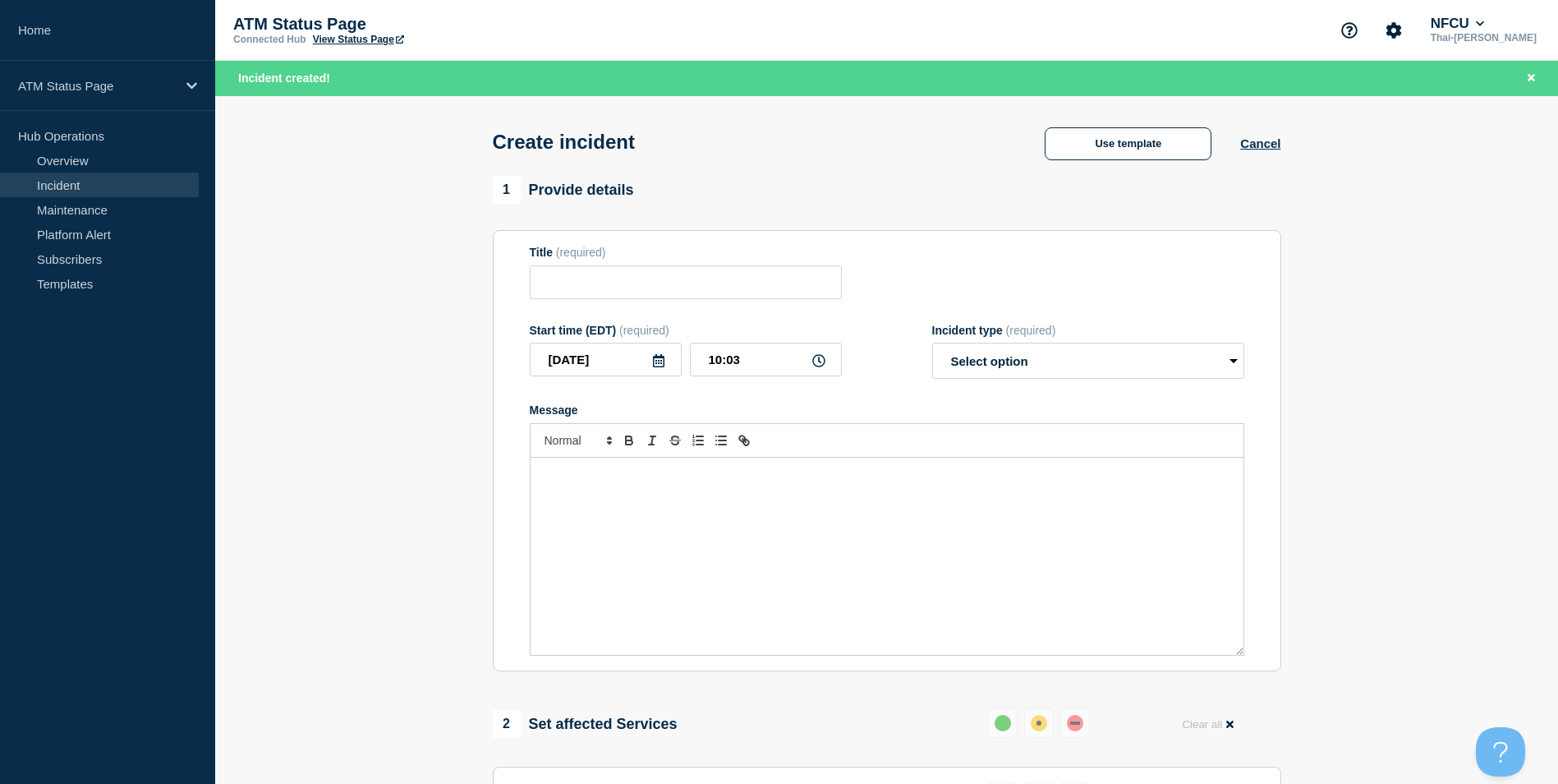
type input "Depository Down"
select select "identified"
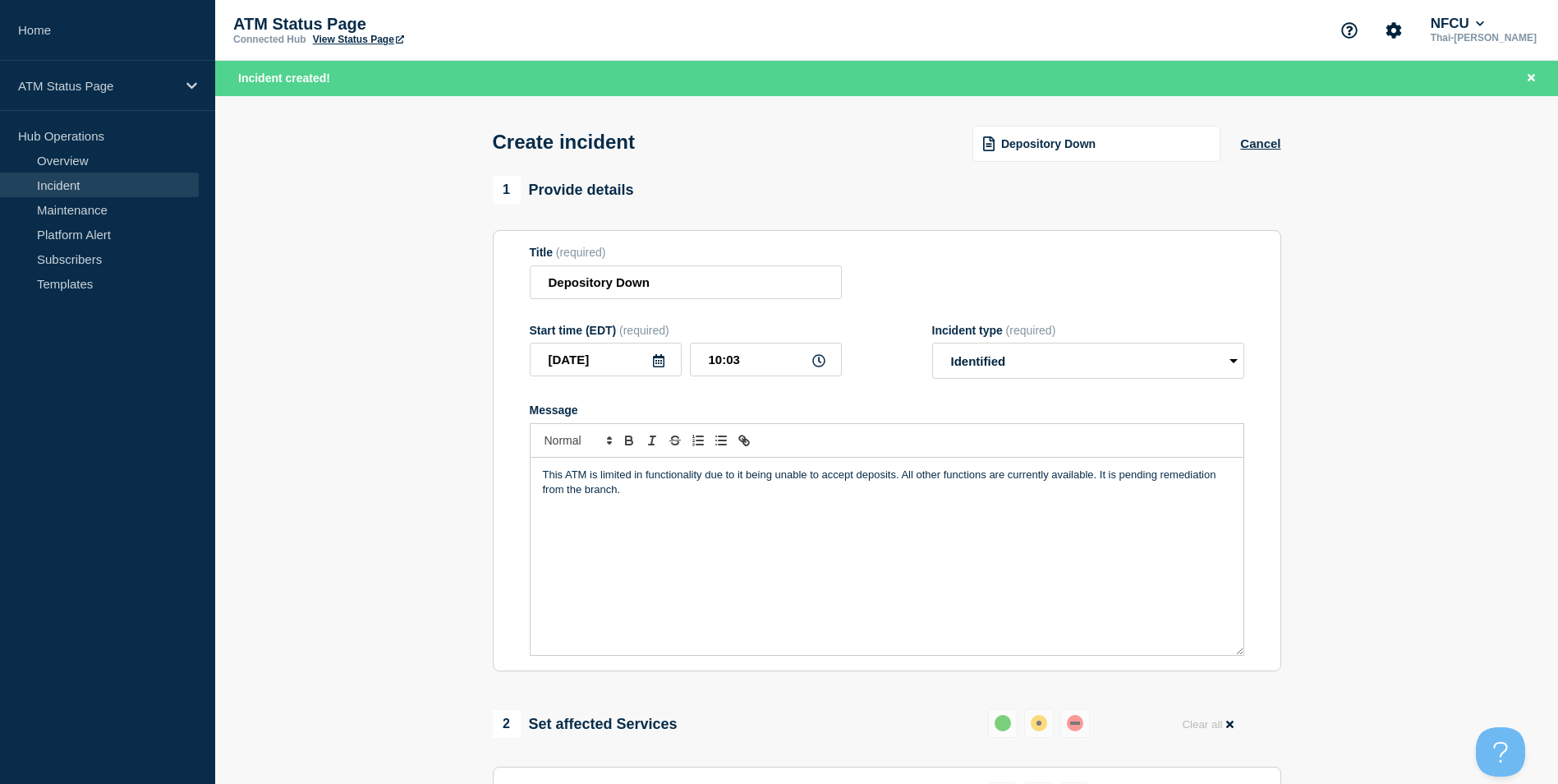
scroll to position [489, 0]
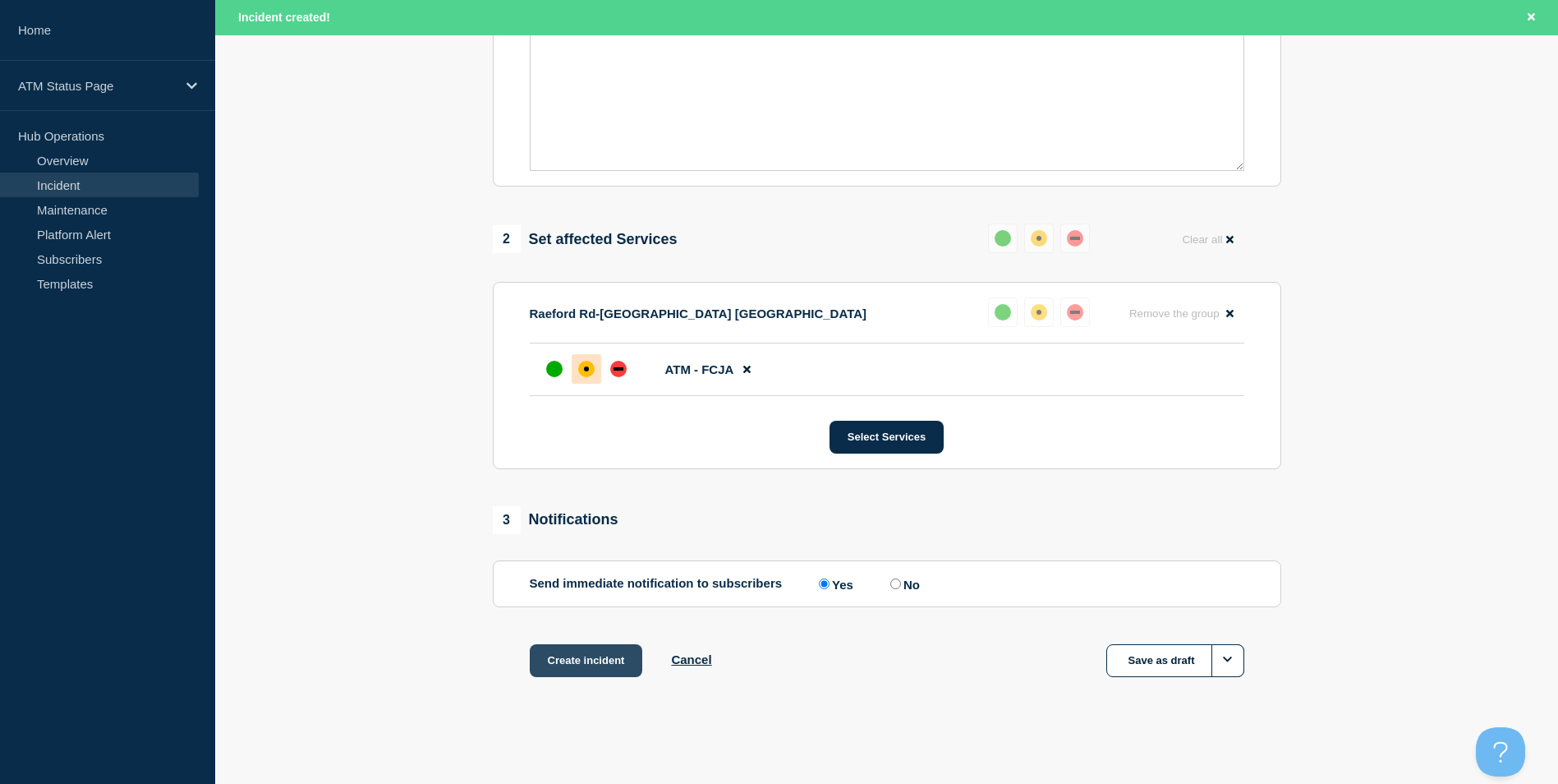
click at [593, 670] on button "Create incident" at bounding box center [586, 660] width 113 height 33
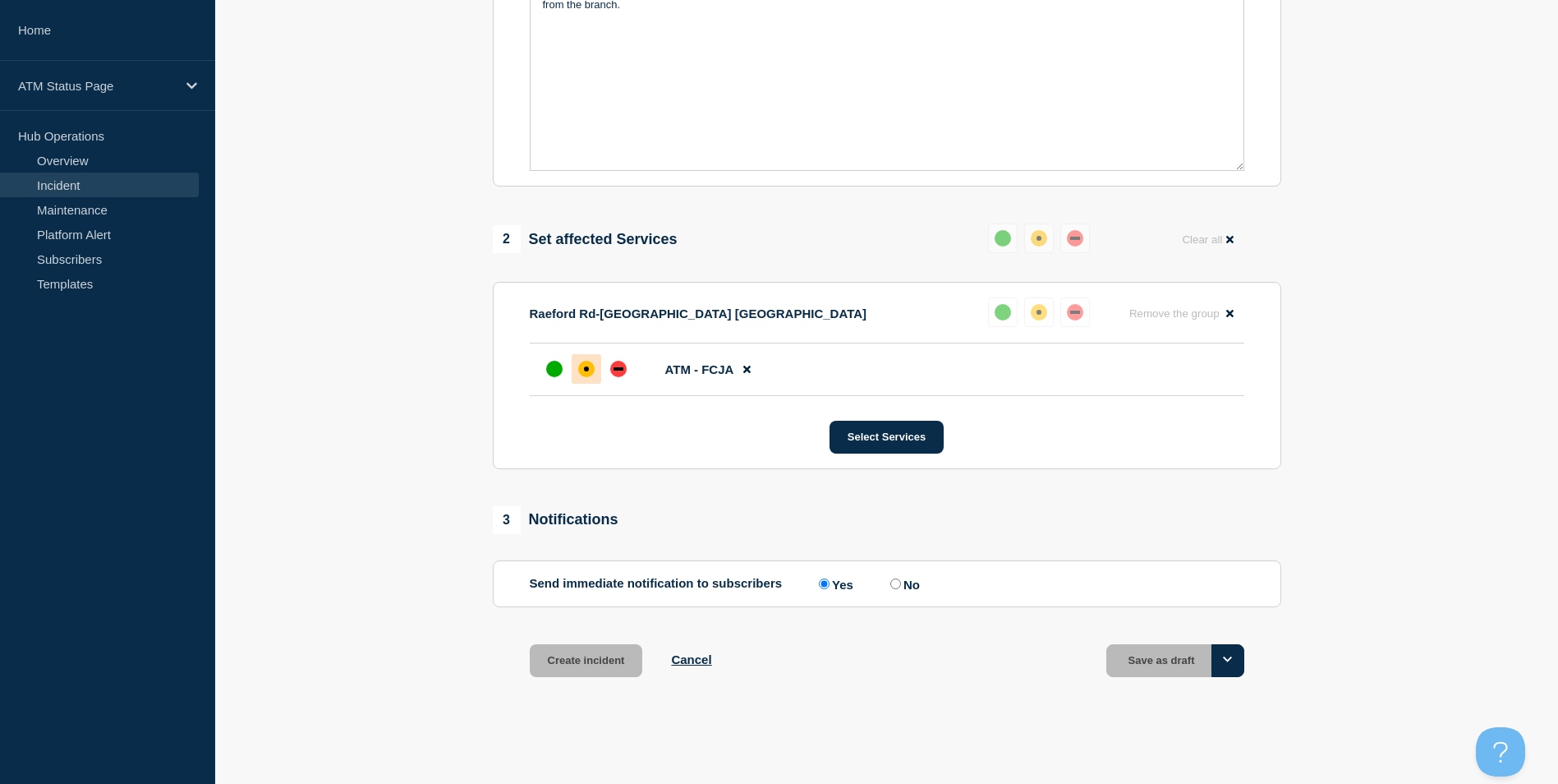
scroll to position [453, 0]
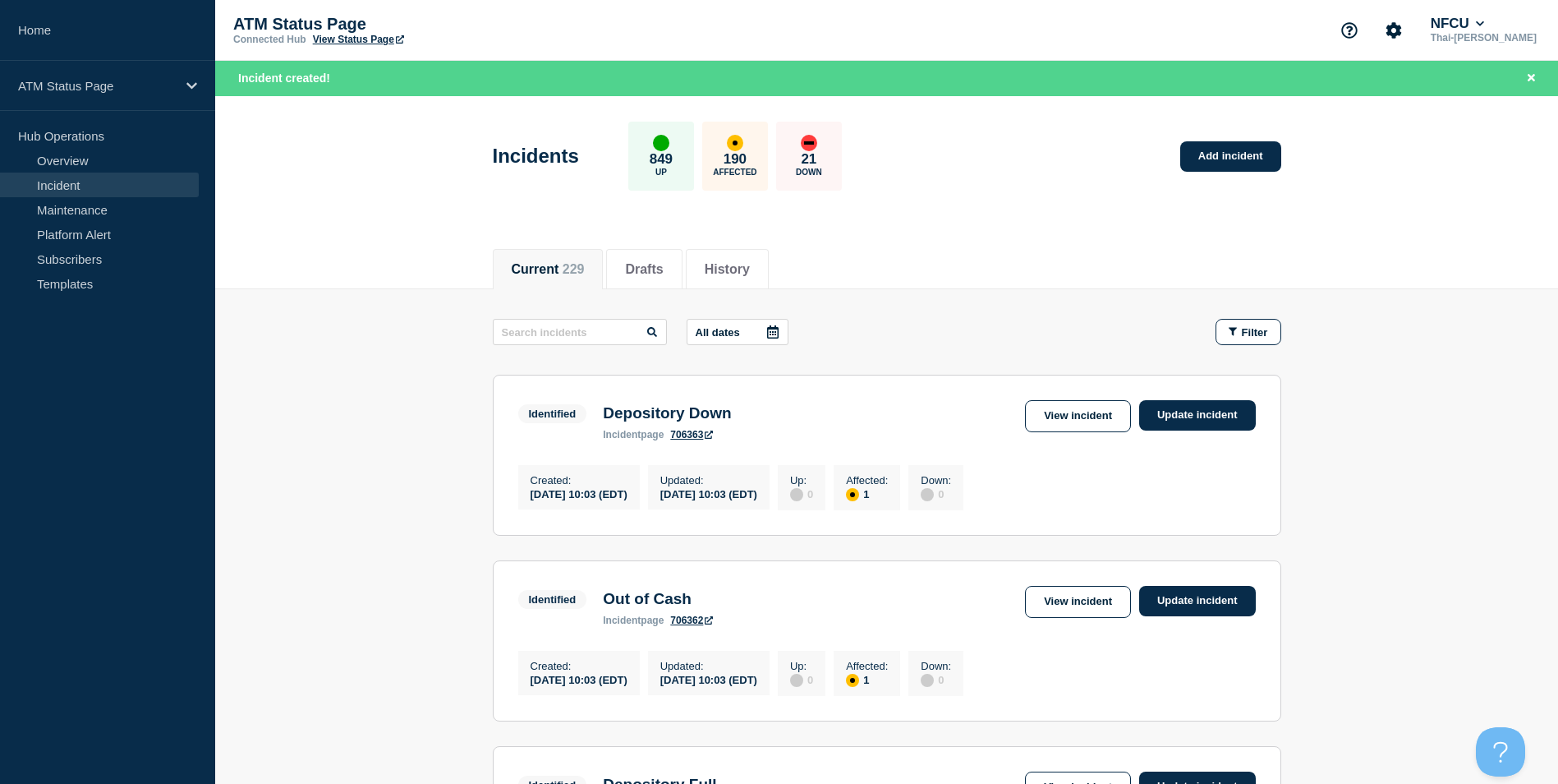
click at [1209, 155] on link "Add incident" at bounding box center [1232, 157] width 101 height 30
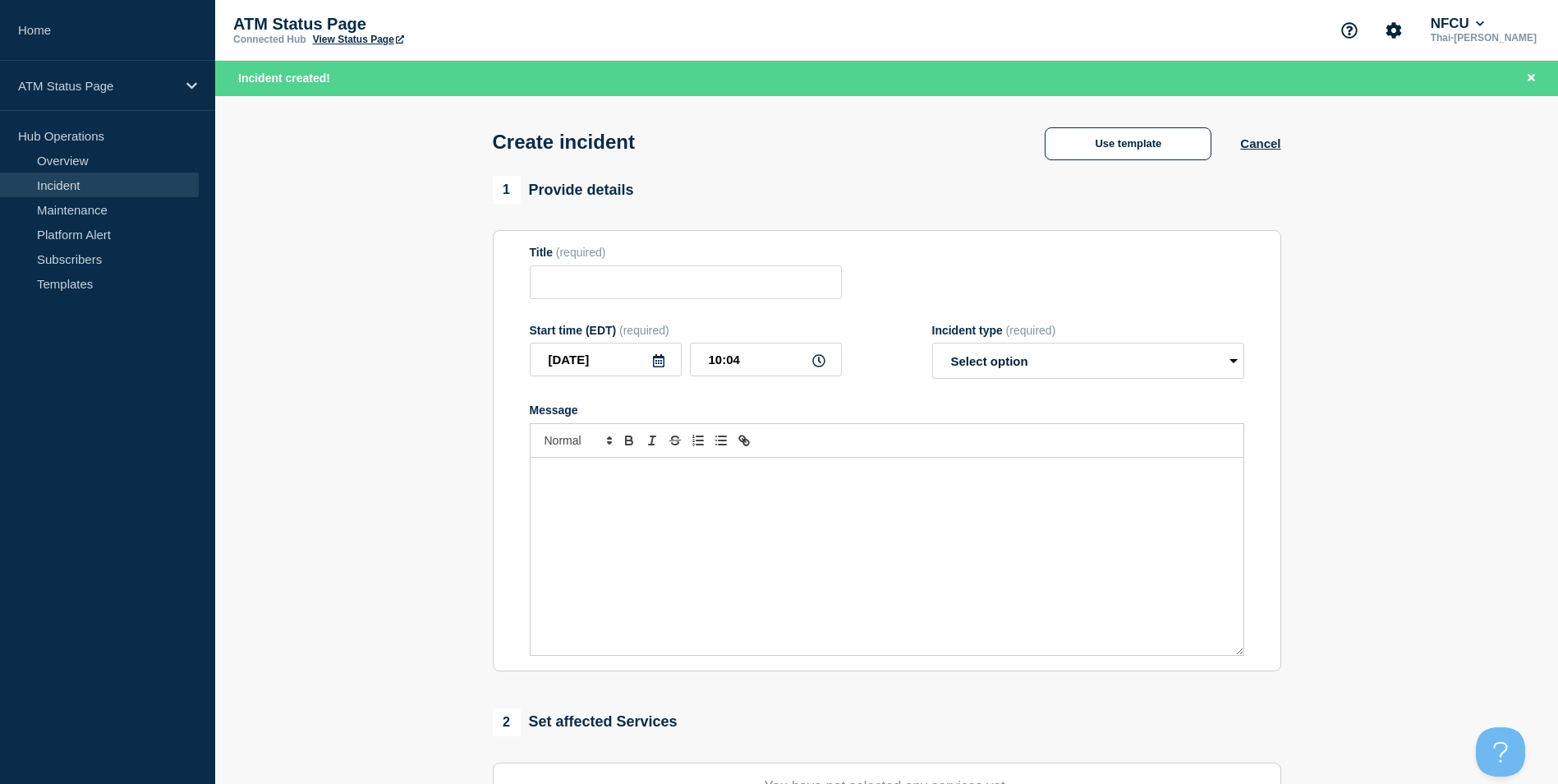
scroll to position [402, 0]
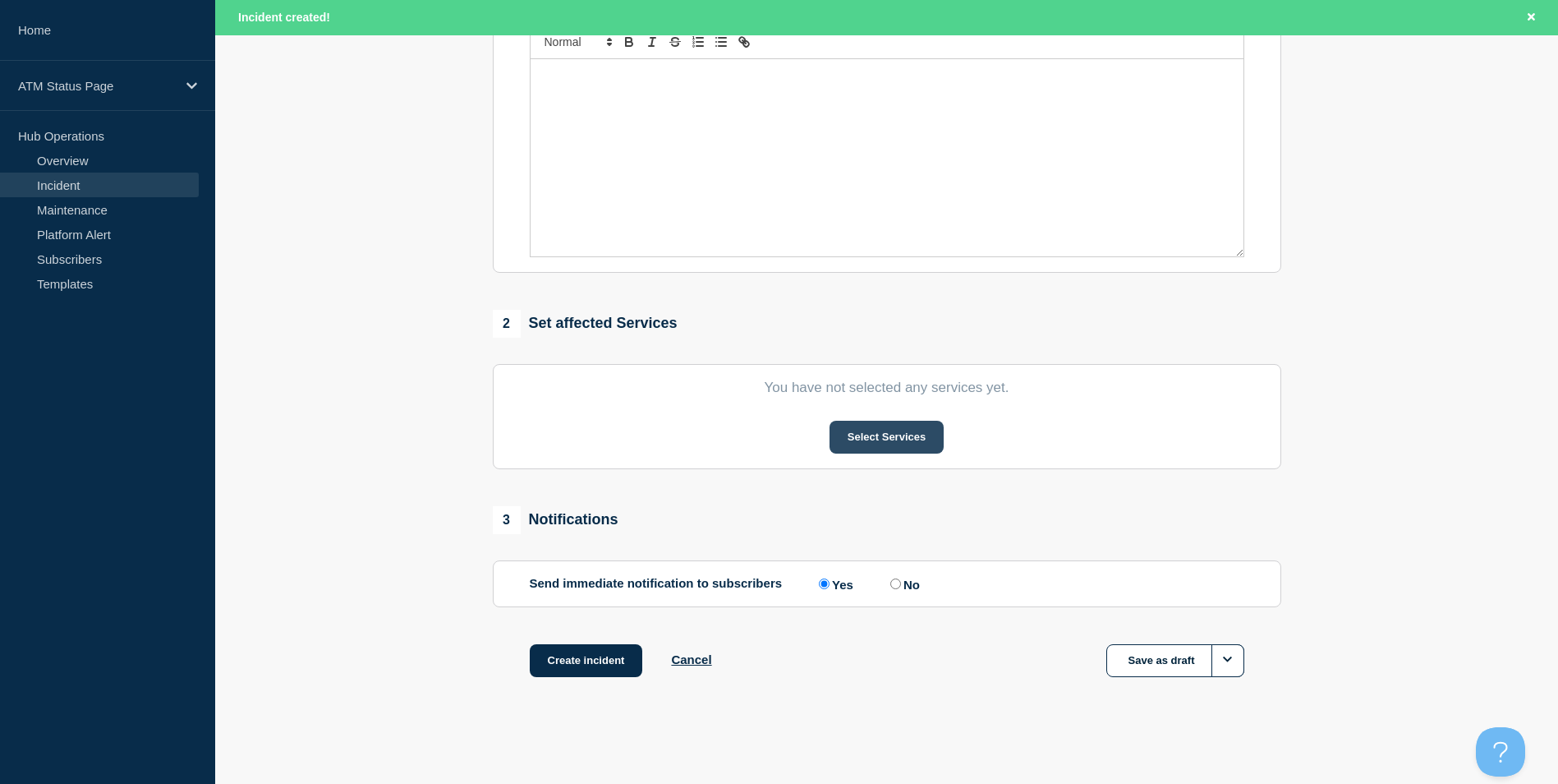
click at [893, 445] on button "Select Services" at bounding box center [887, 436] width 114 height 33
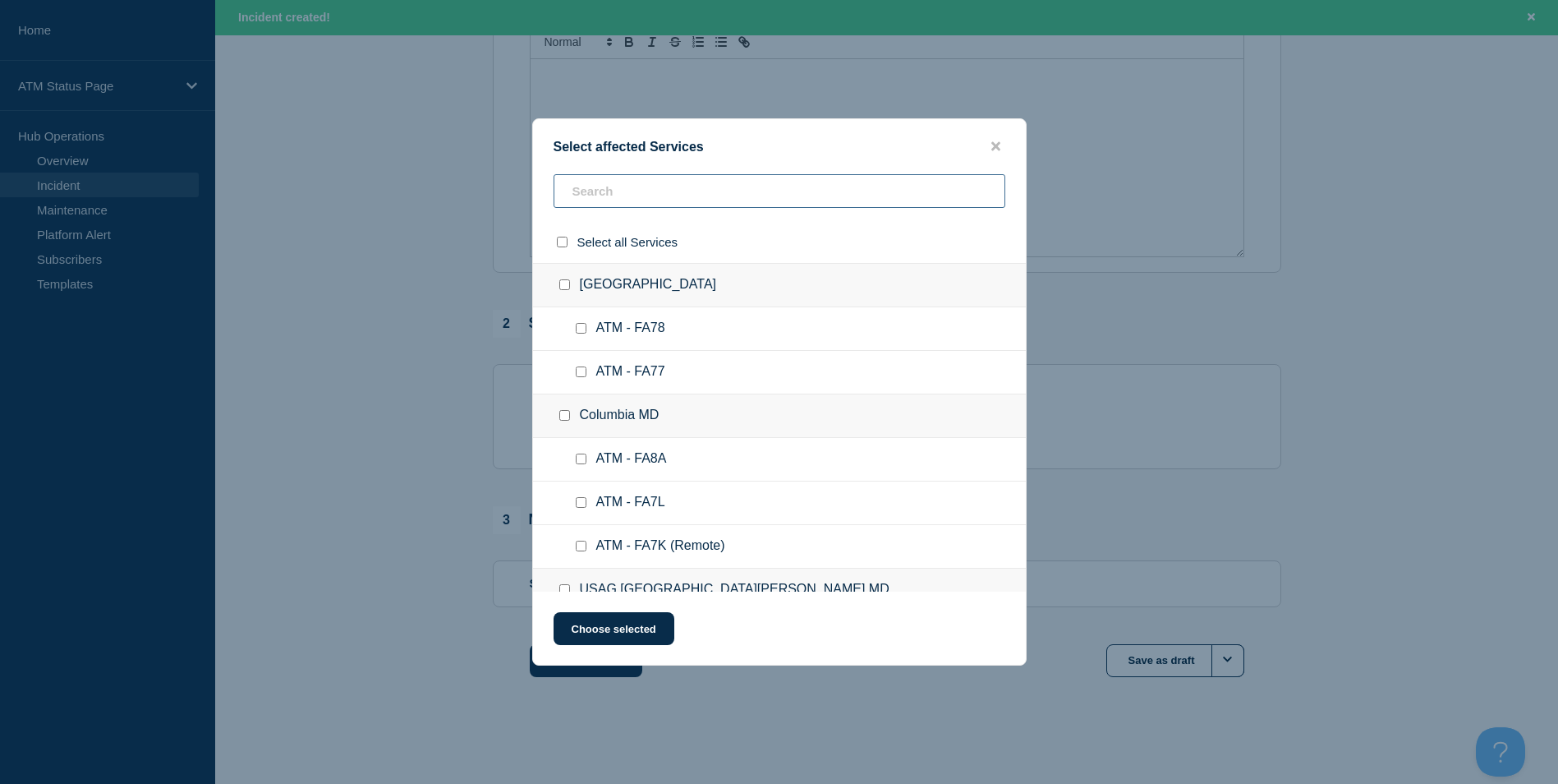
click at [615, 190] on input "text" at bounding box center [779, 191] width 452 height 34
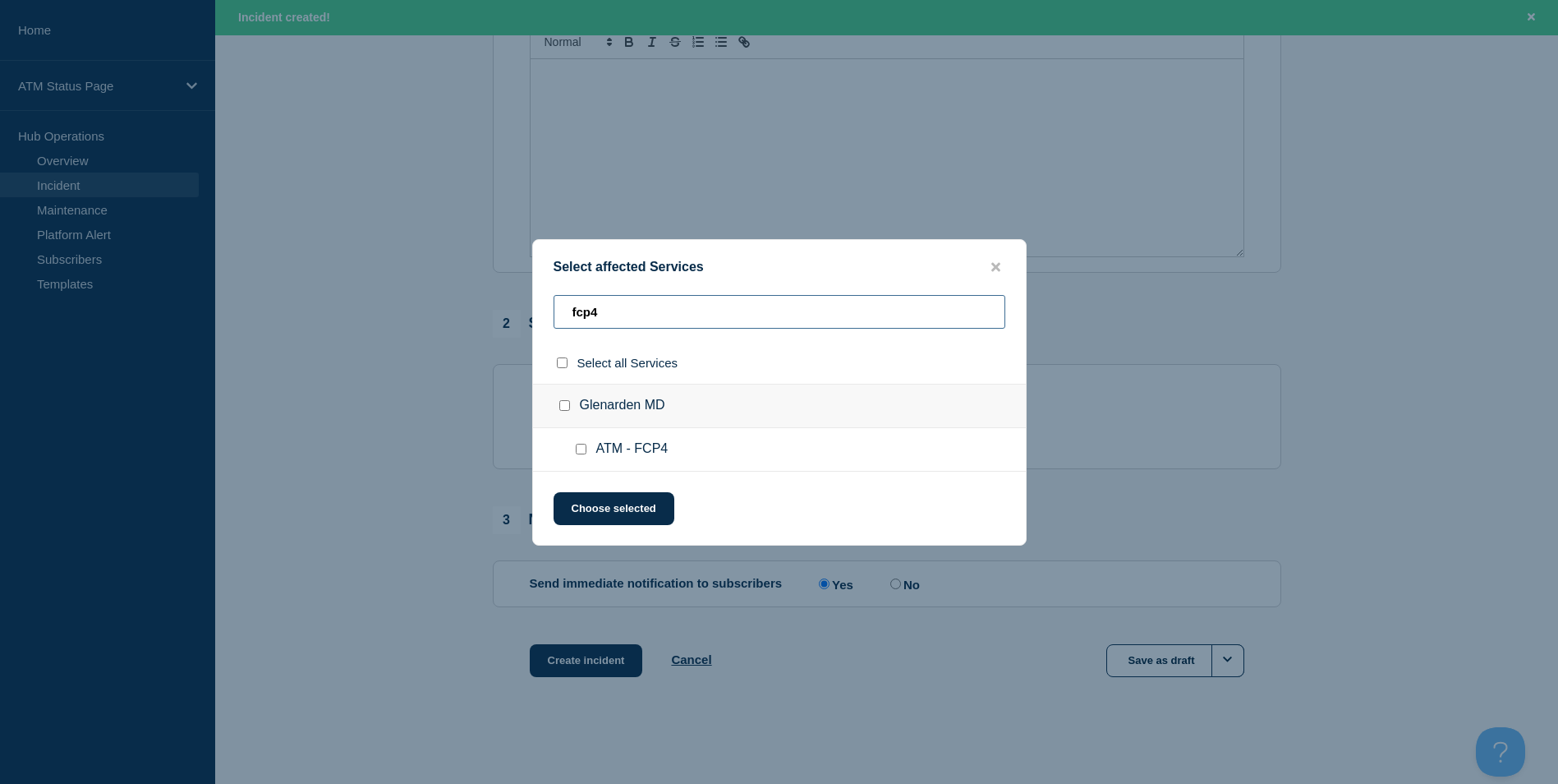
type input "fcp4"
click at [583, 451] on input "ATM - FCP4 checkbox" at bounding box center [581, 448] width 10 height 10
checkbox input "true"
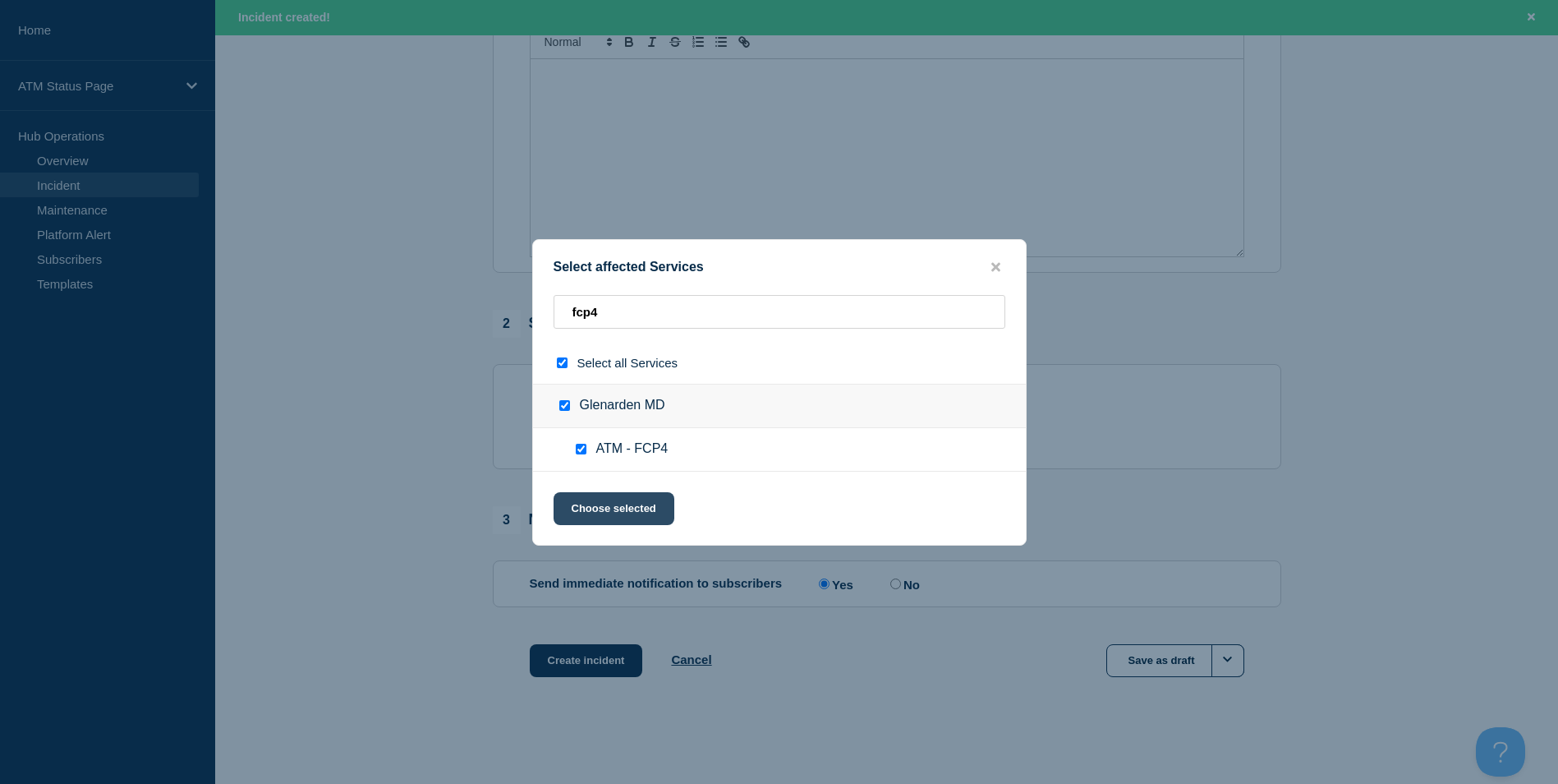
click at [621, 494] on button "Choose selected" at bounding box center [613, 508] width 121 height 33
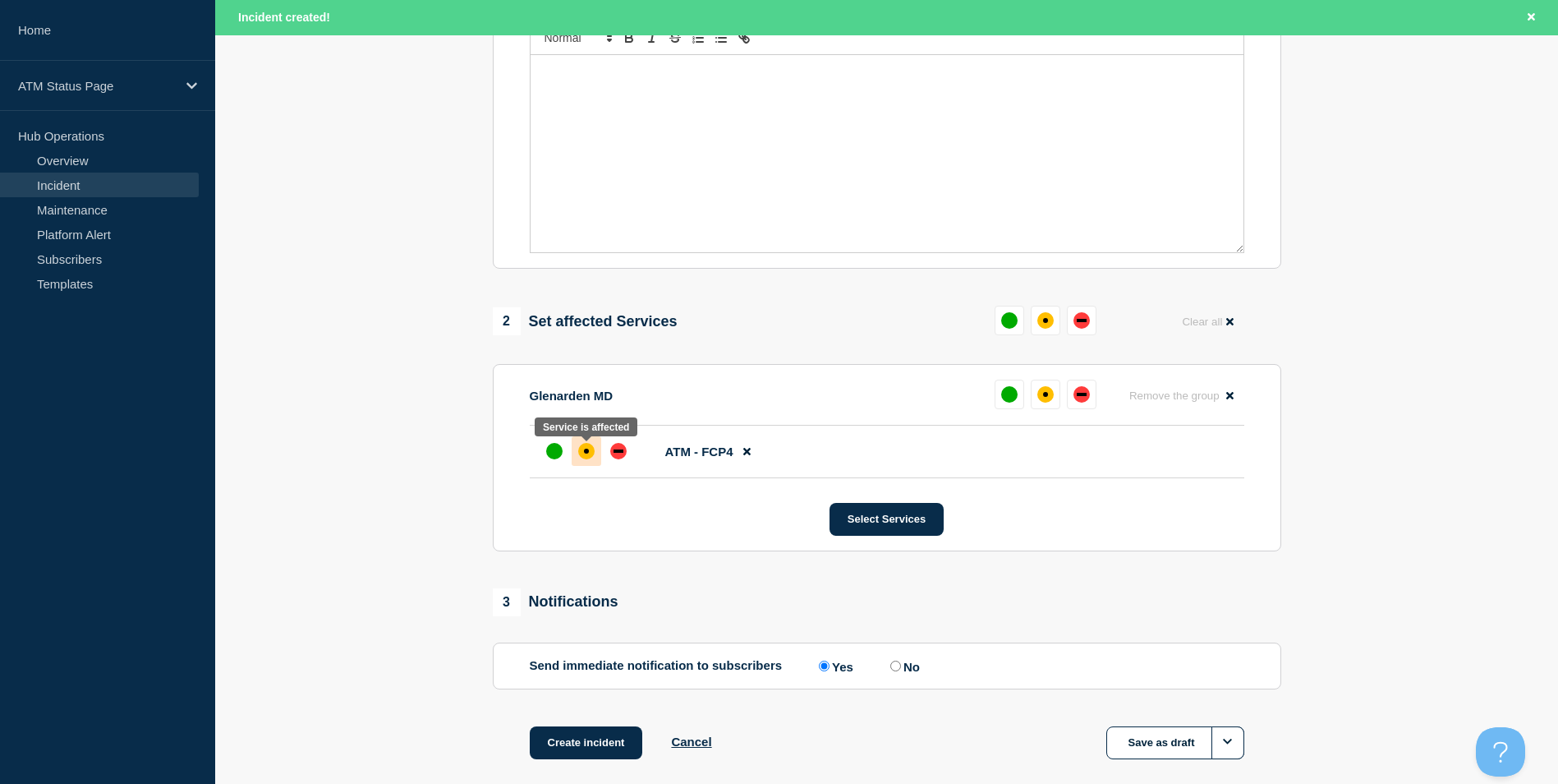
click at [584, 460] on div "affected" at bounding box center [587, 451] width 17 height 17
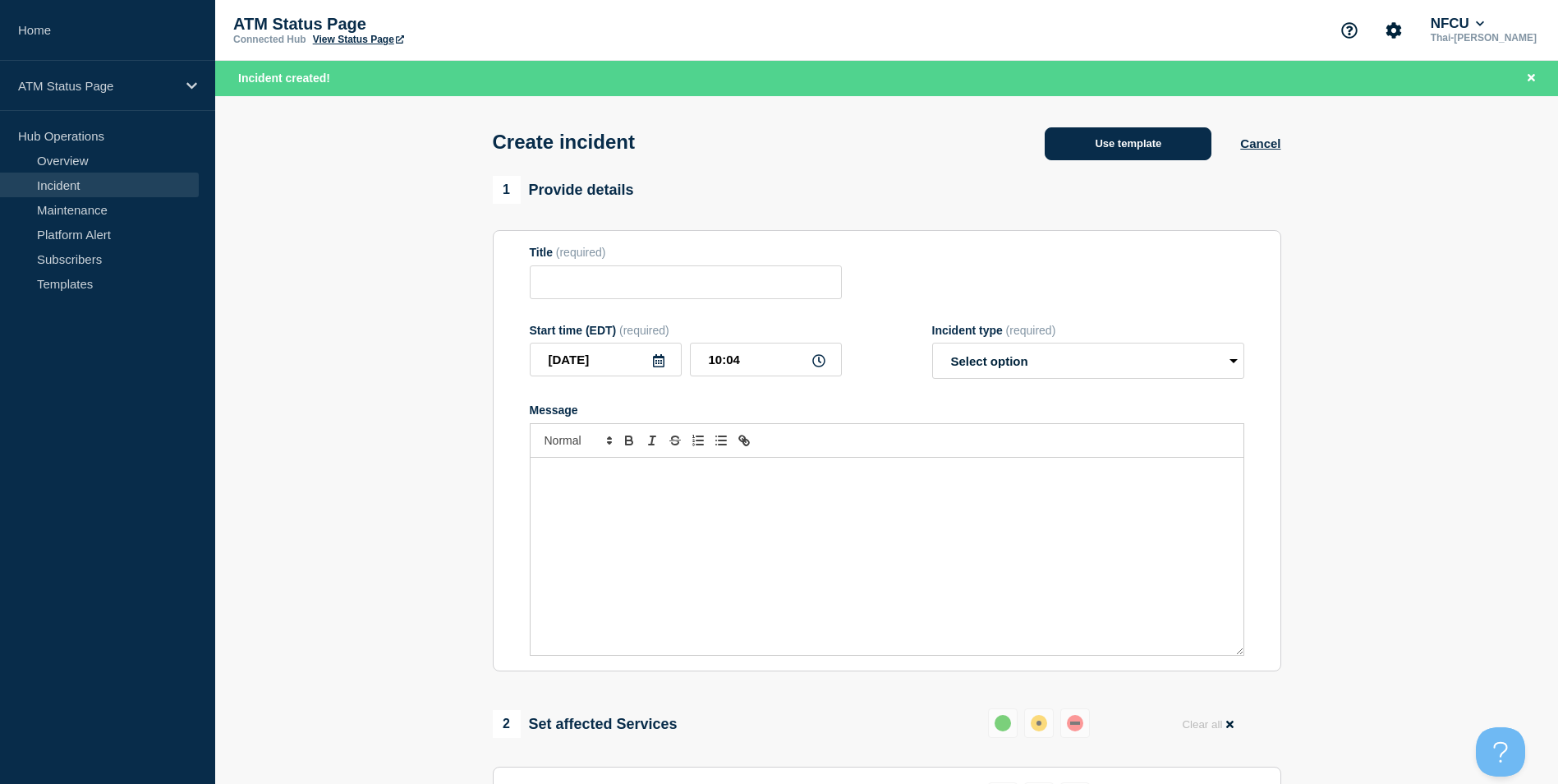
click at [1142, 157] on button "Use template" at bounding box center [1128, 143] width 167 height 33
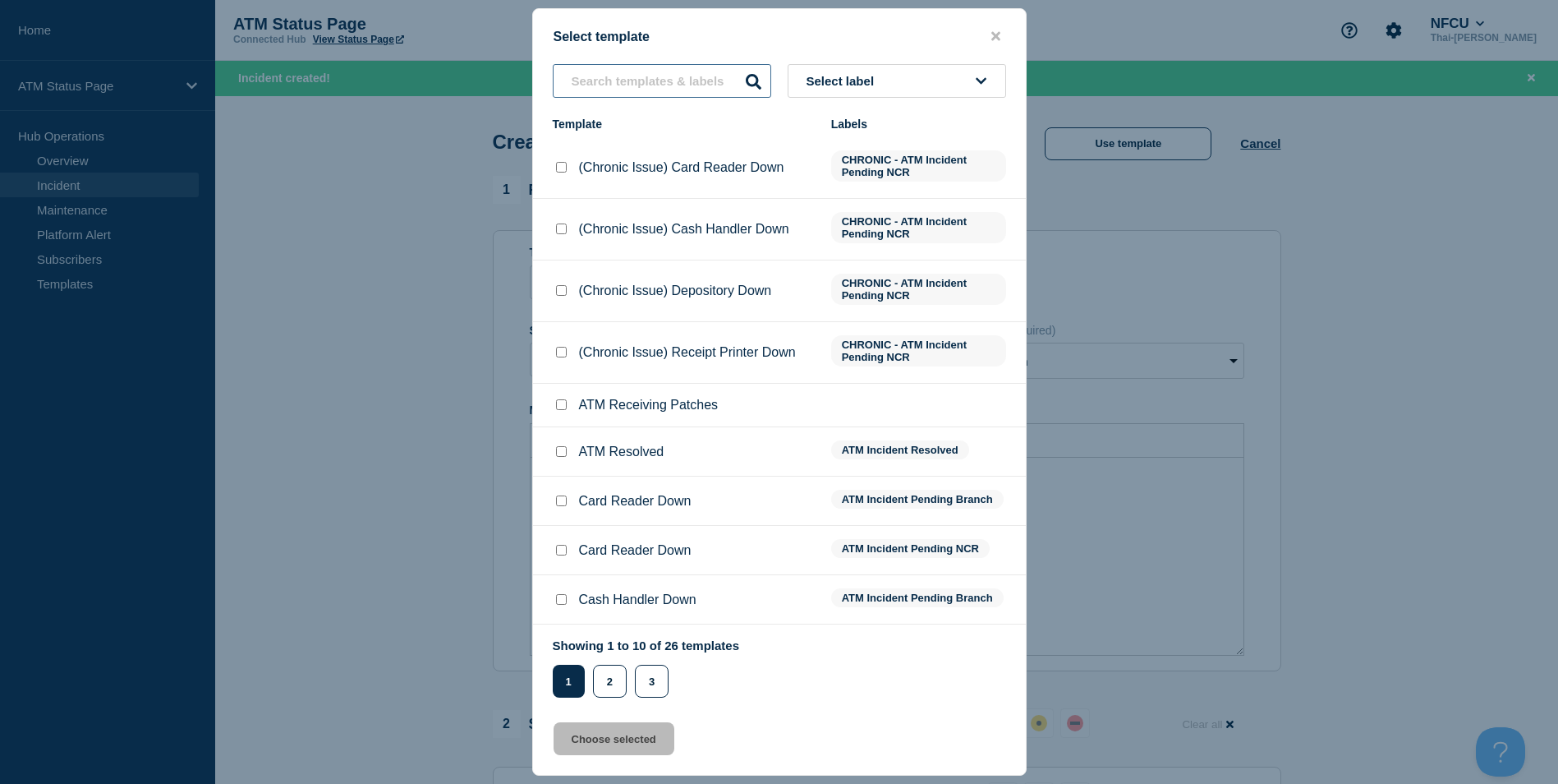
click at [632, 92] on input "text" at bounding box center [661, 81] width 219 height 34
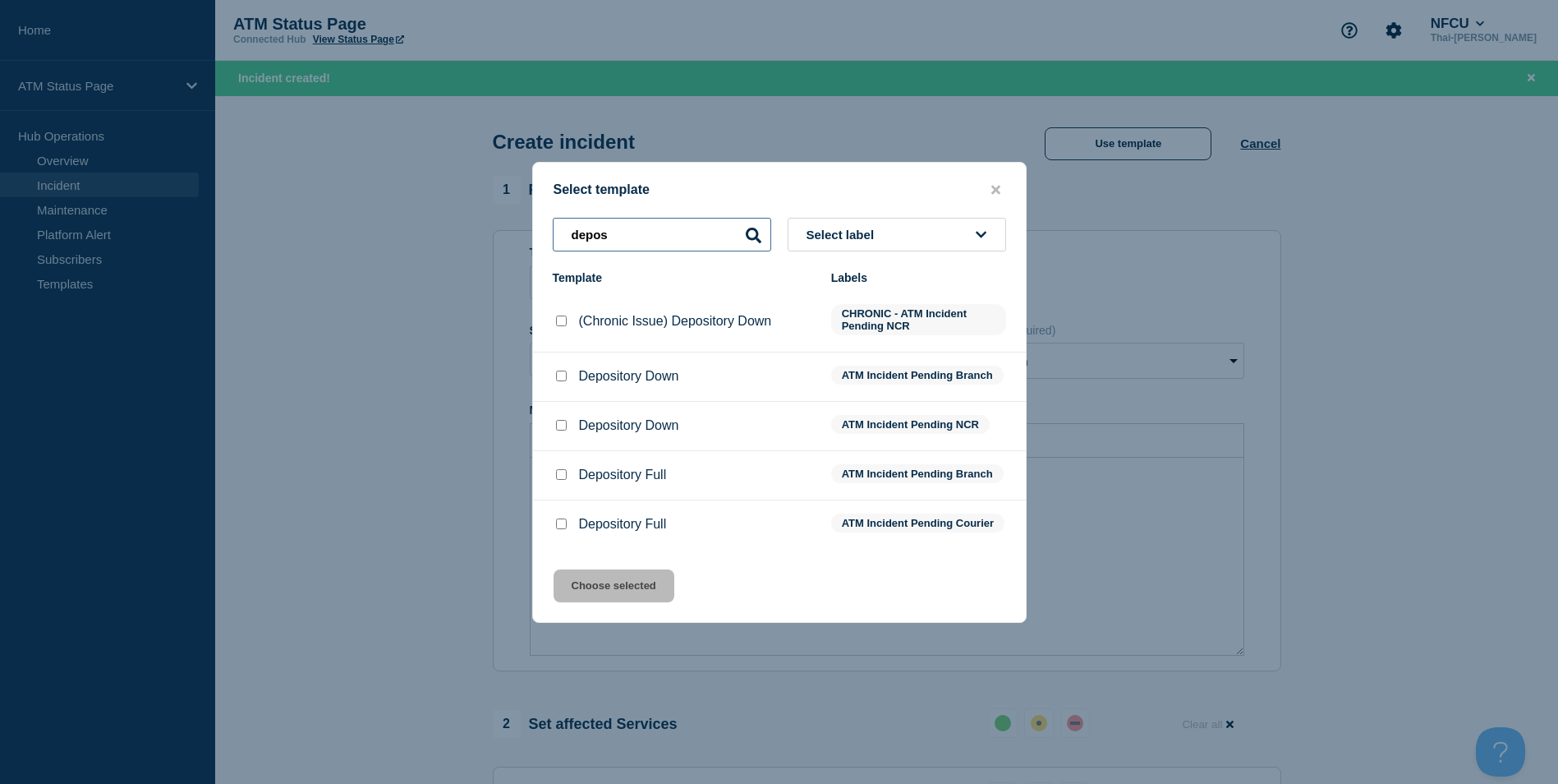
type input "depos"
click at [558, 370] on input "Depository Down checkbox" at bounding box center [561, 375] width 10 height 10
checkbox input "true"
click at [623, 591] on button "Choose selected" at bounding box center [613, 585] width 121 height 33
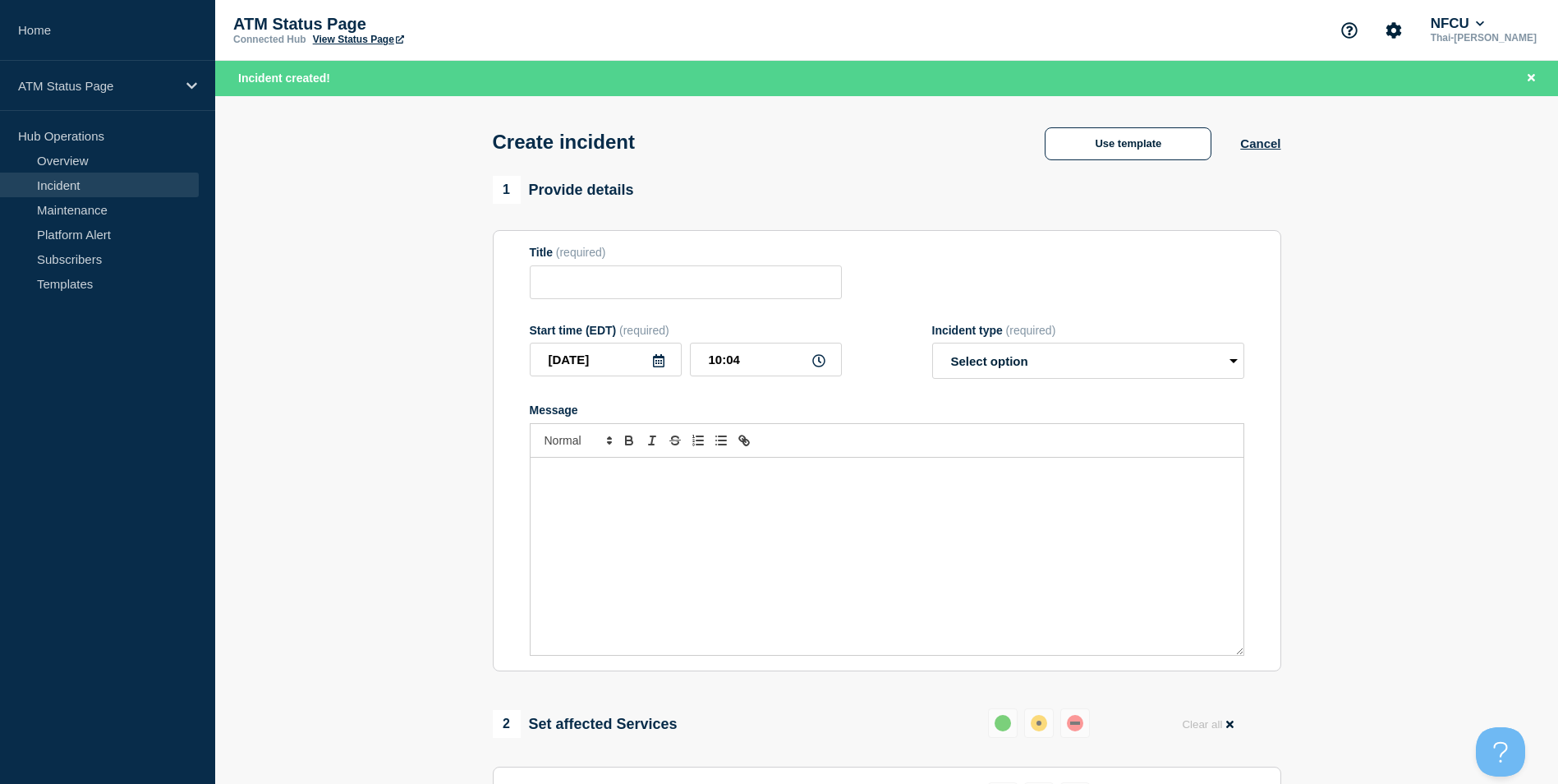
type input "Depository Down"
select select "identified"
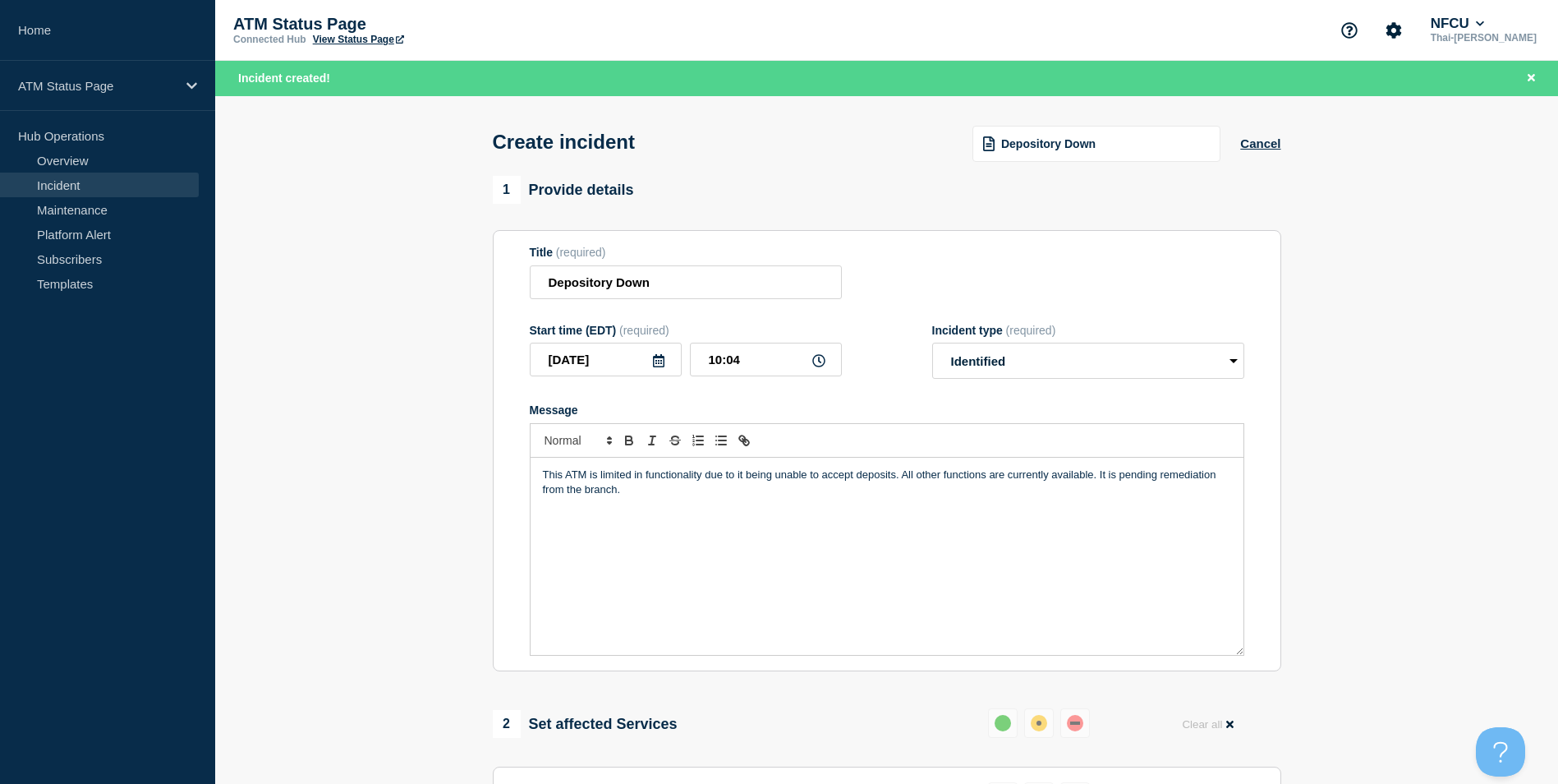
scroll to position [489, 0]
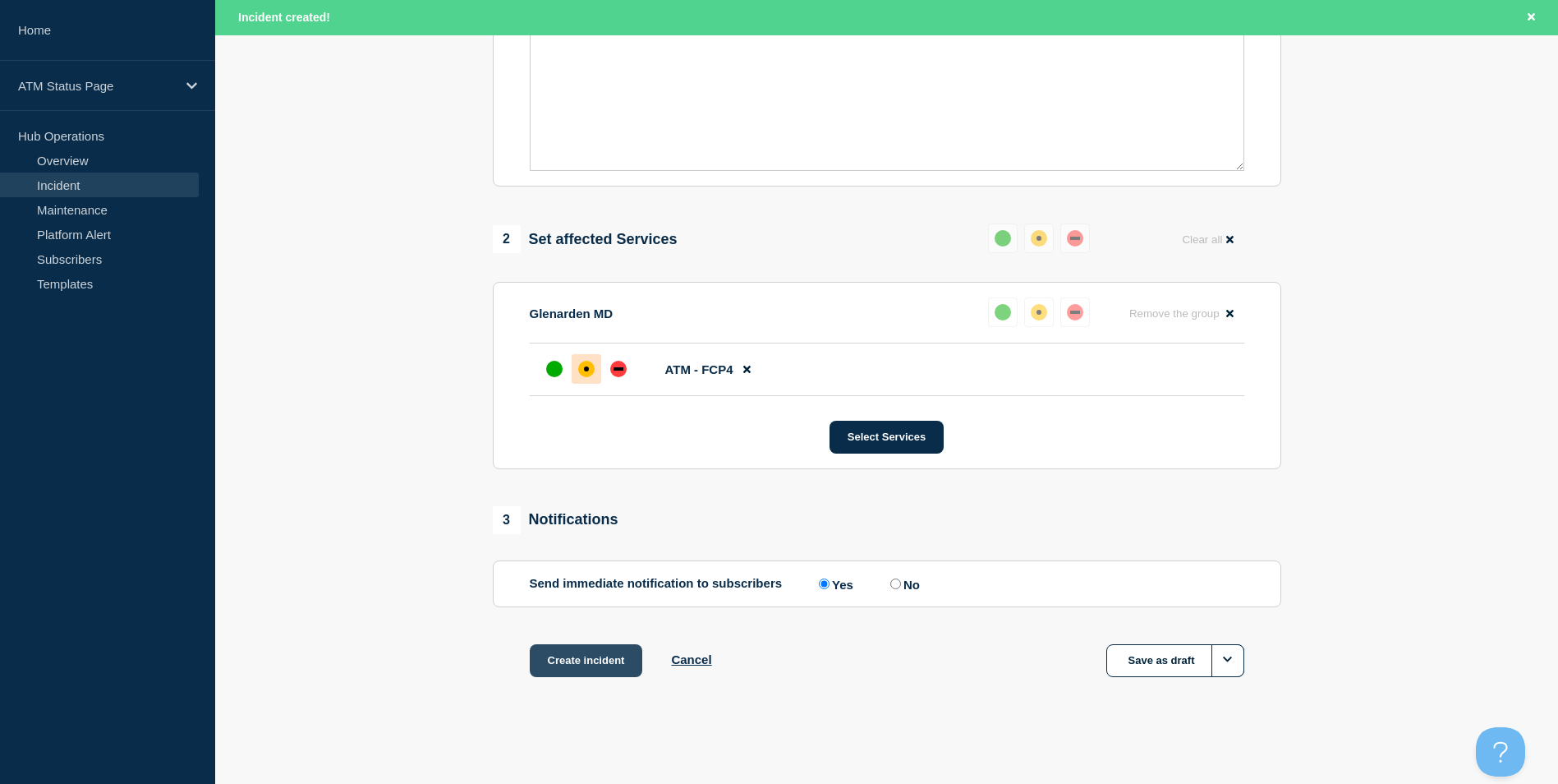
click at [595, 671] on button "Create incident" at bounding box center [586, 660] width 113 height 33
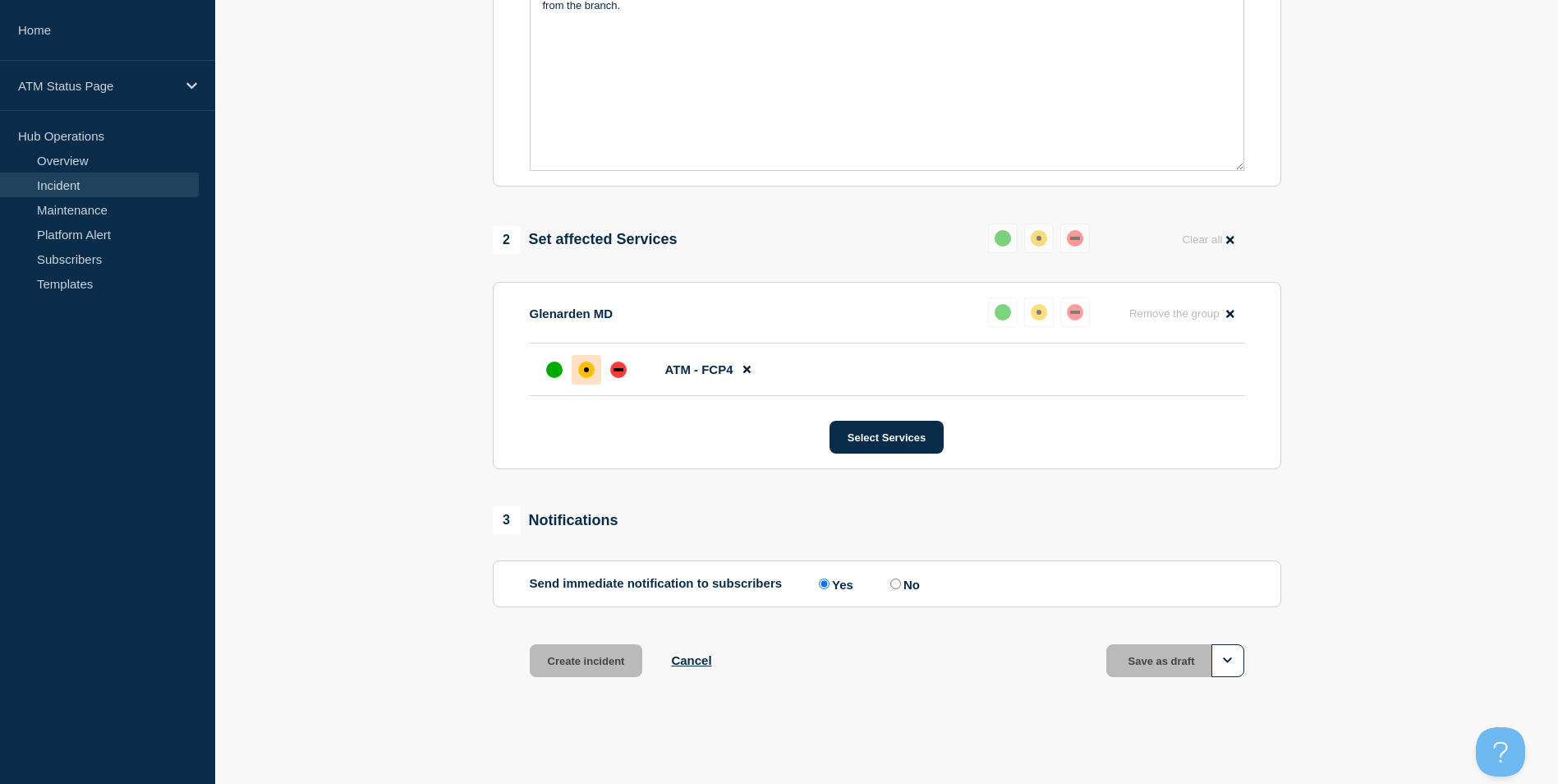
scroll to position [453, 0]
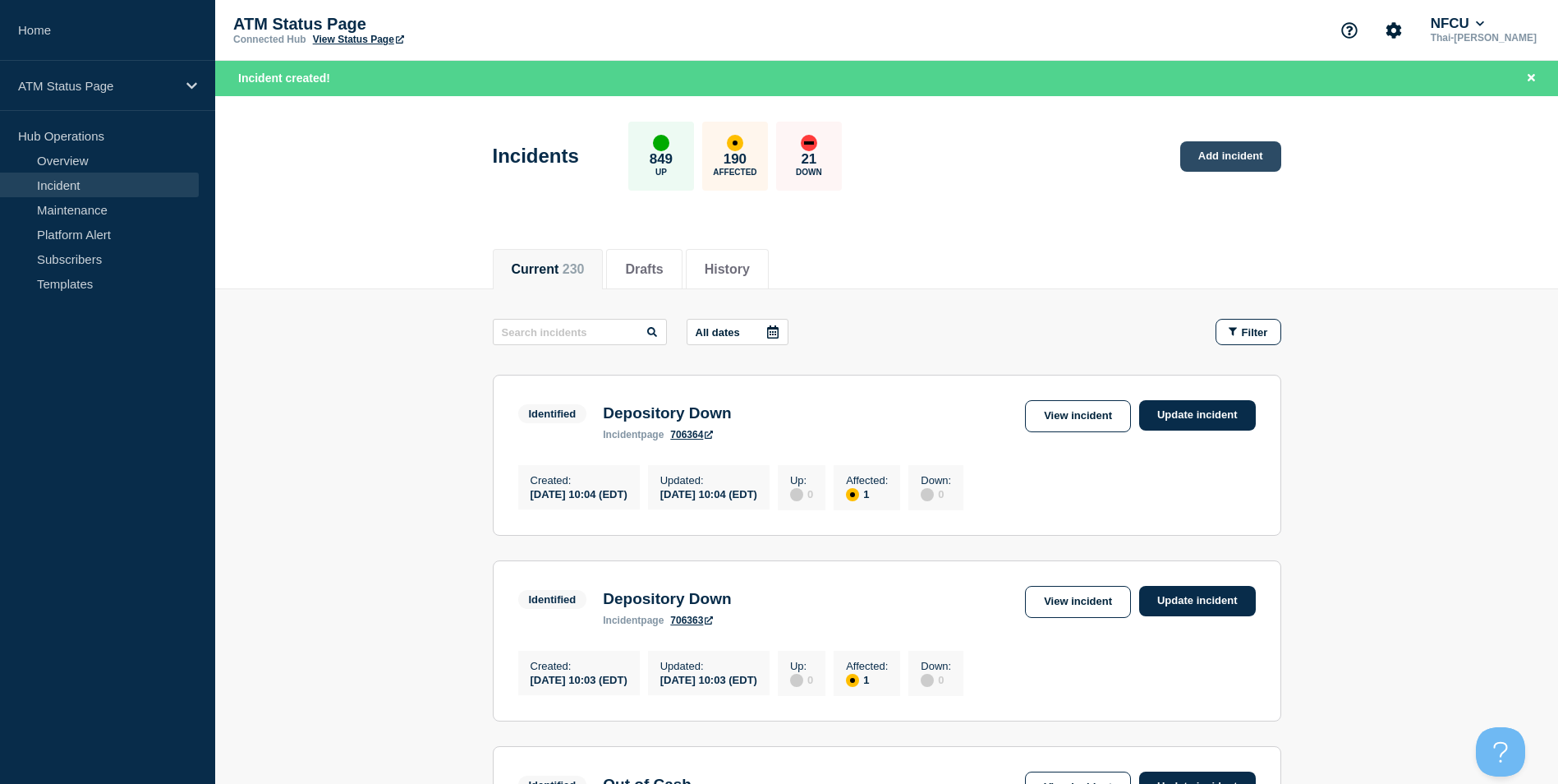
click at [1217, 163] on link "Add incident" at bounding box center [1232, 157] width 101 height 30
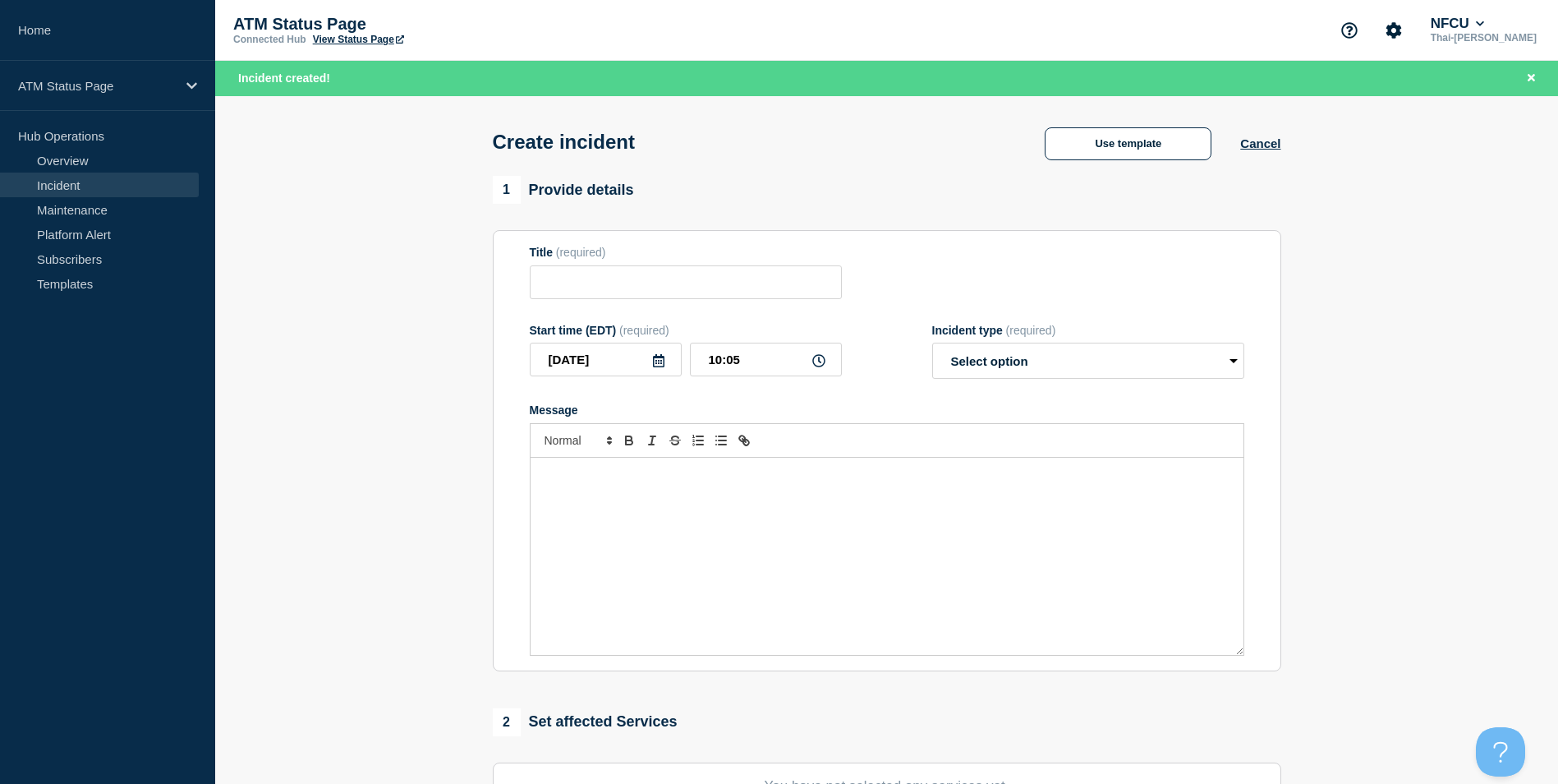
scroll to position [402, 0]
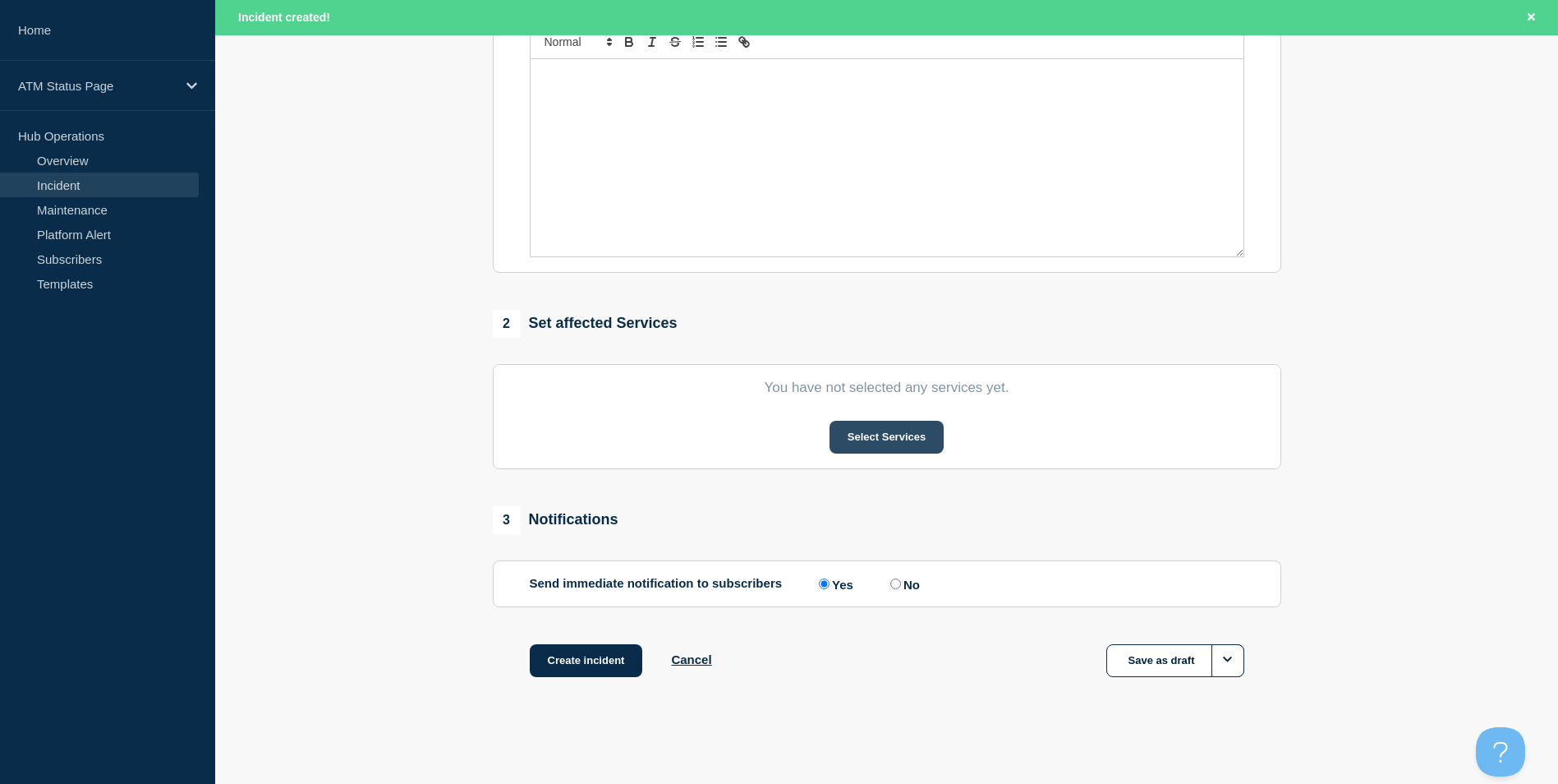
click at [880, 445] on button "Select Services" at bounding box center [887, 436] width 114 height 33
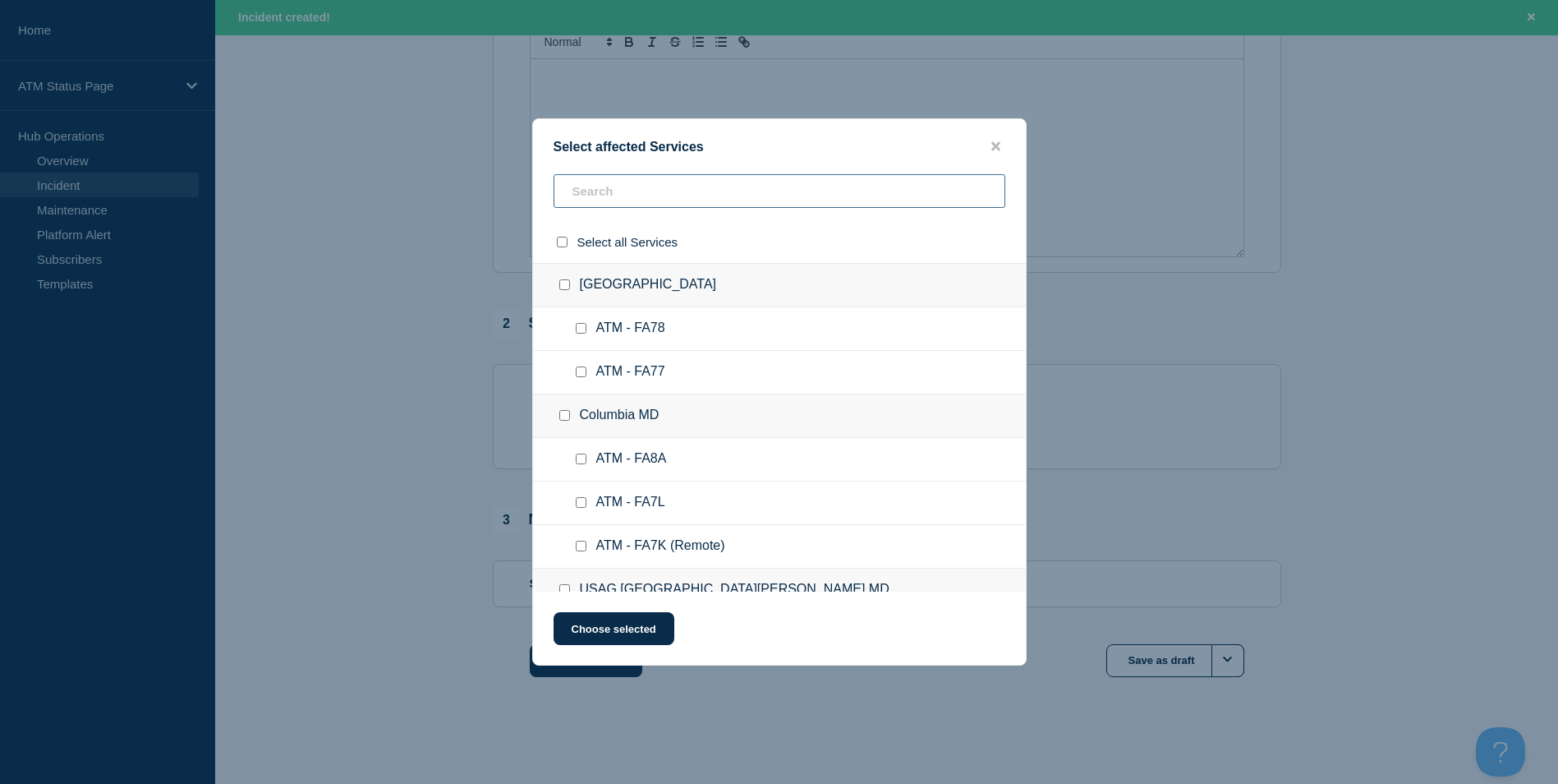
click at [714, 193] on input "text" at bounding box center [779, 191] width 452 height 34
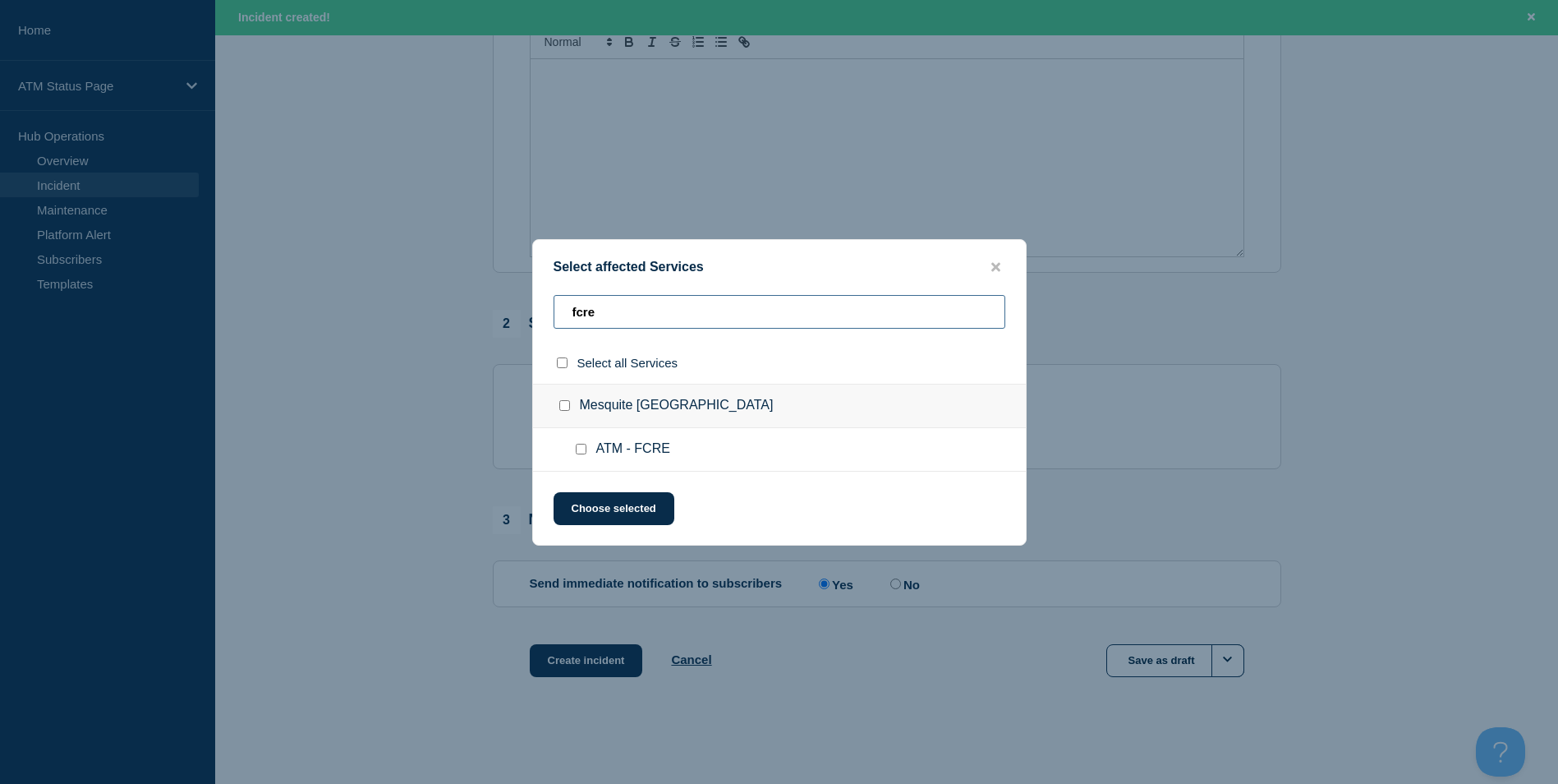
type input "fcre"
click at [579, 450] on input "ATM - FCRE checkbox" at bounding box center [581, 448] width 10 height 10
checkbox input "true"
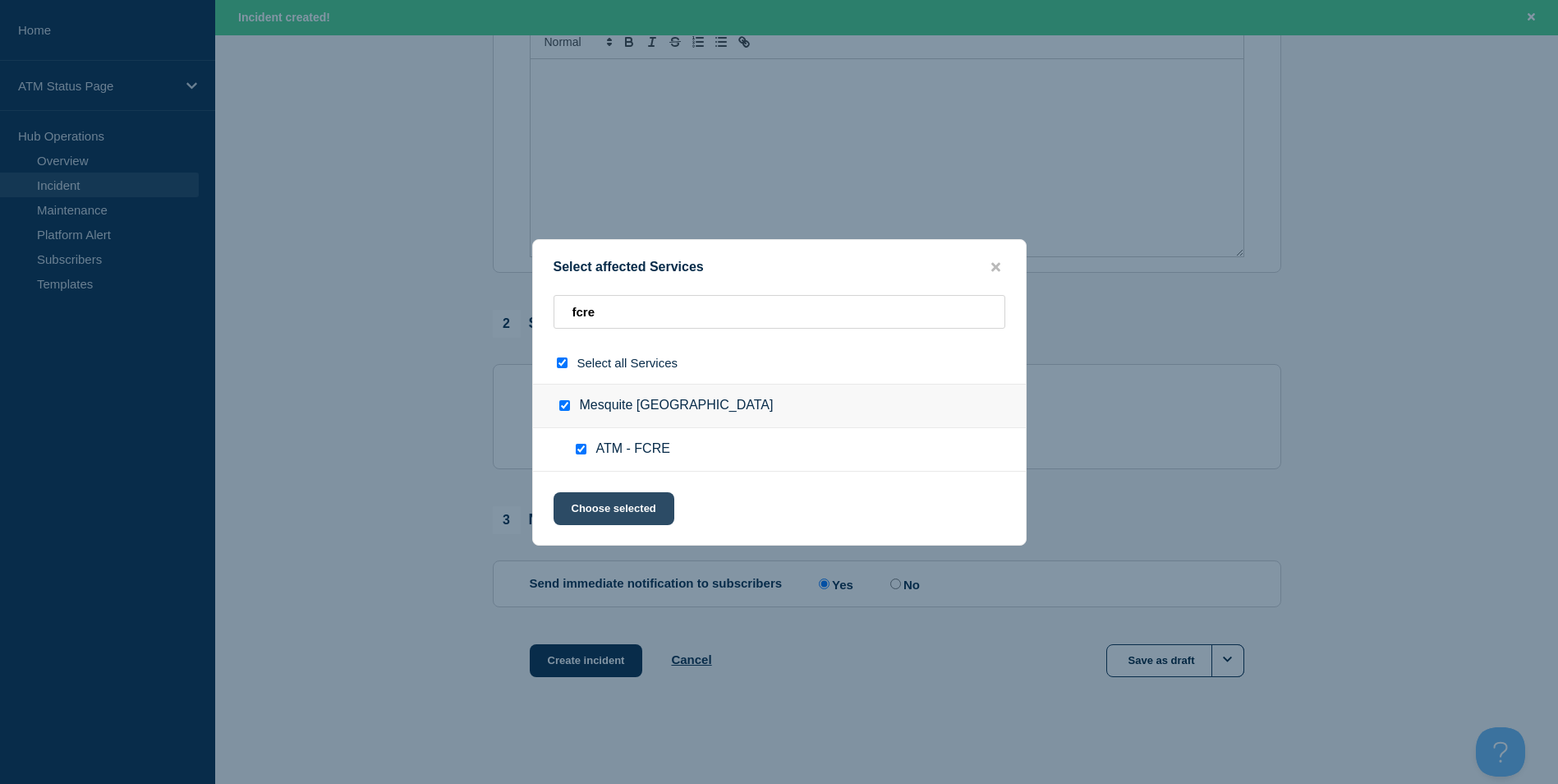
click at [636, 513] on button "Choose selected" at bounding box center [613, 508] width 121 height 33
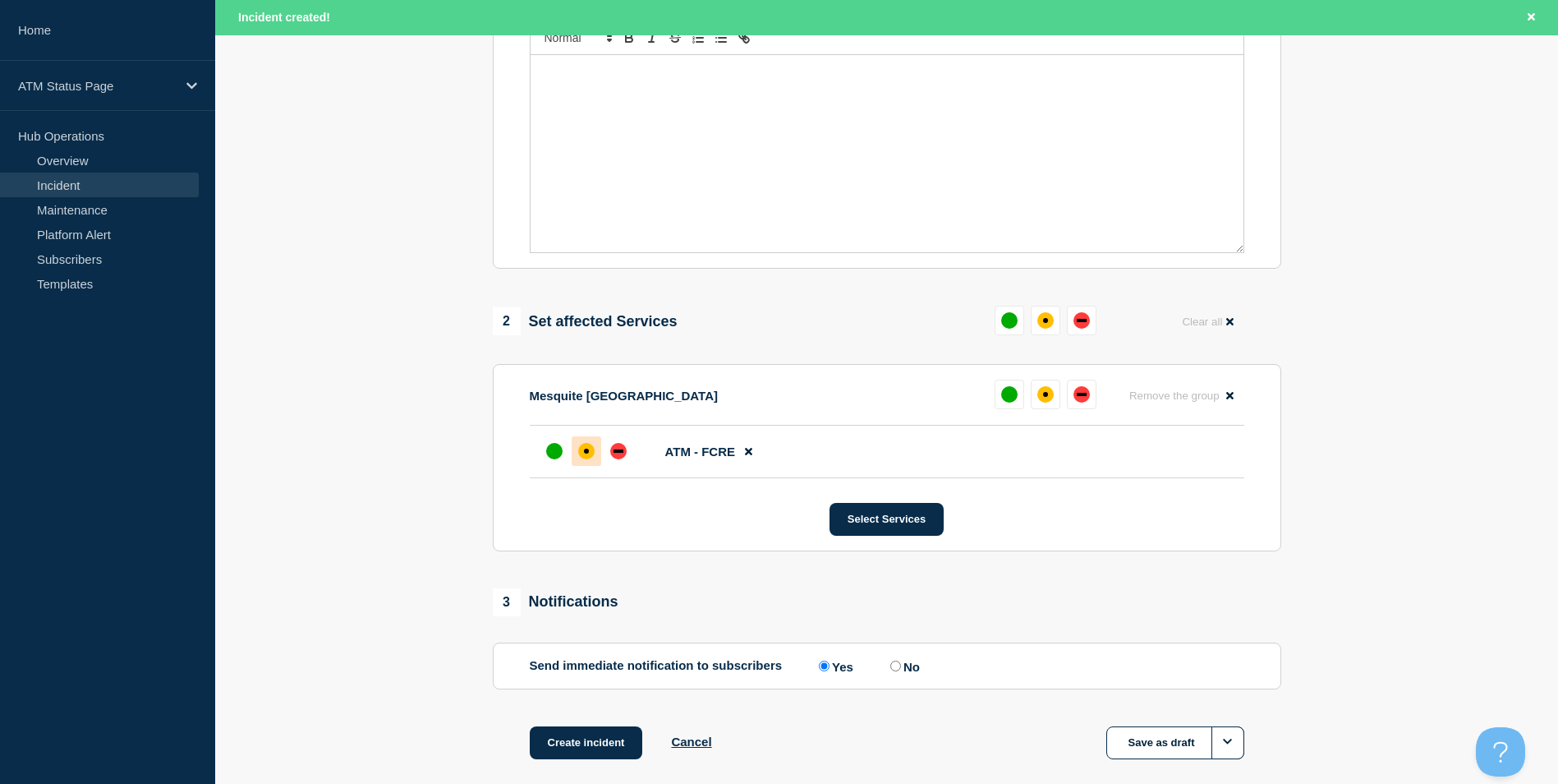
click at [585, 460] on div "affected" at bounding box center [587, 451] width 17 height 17
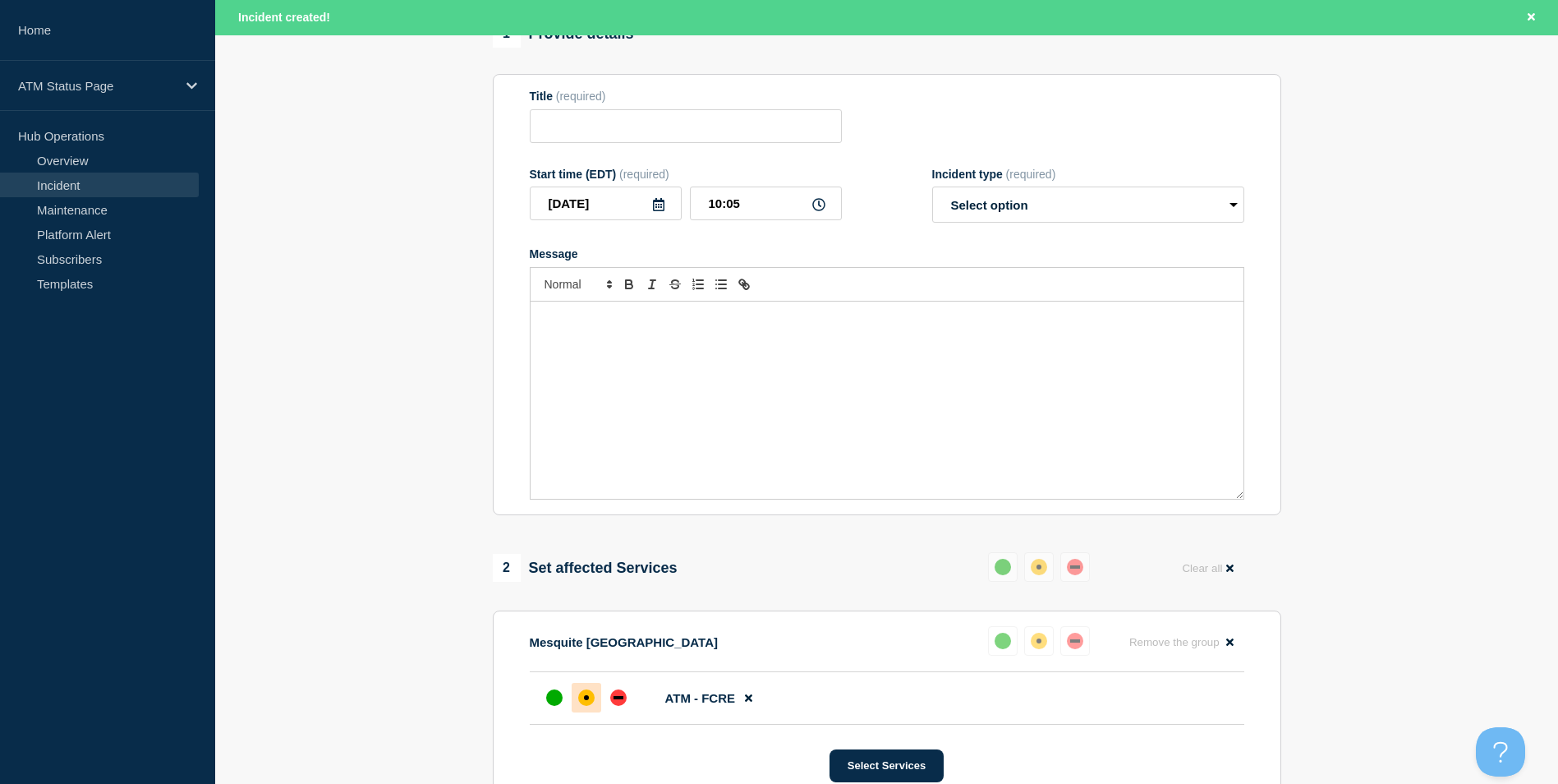
scroll to position [74, 0]
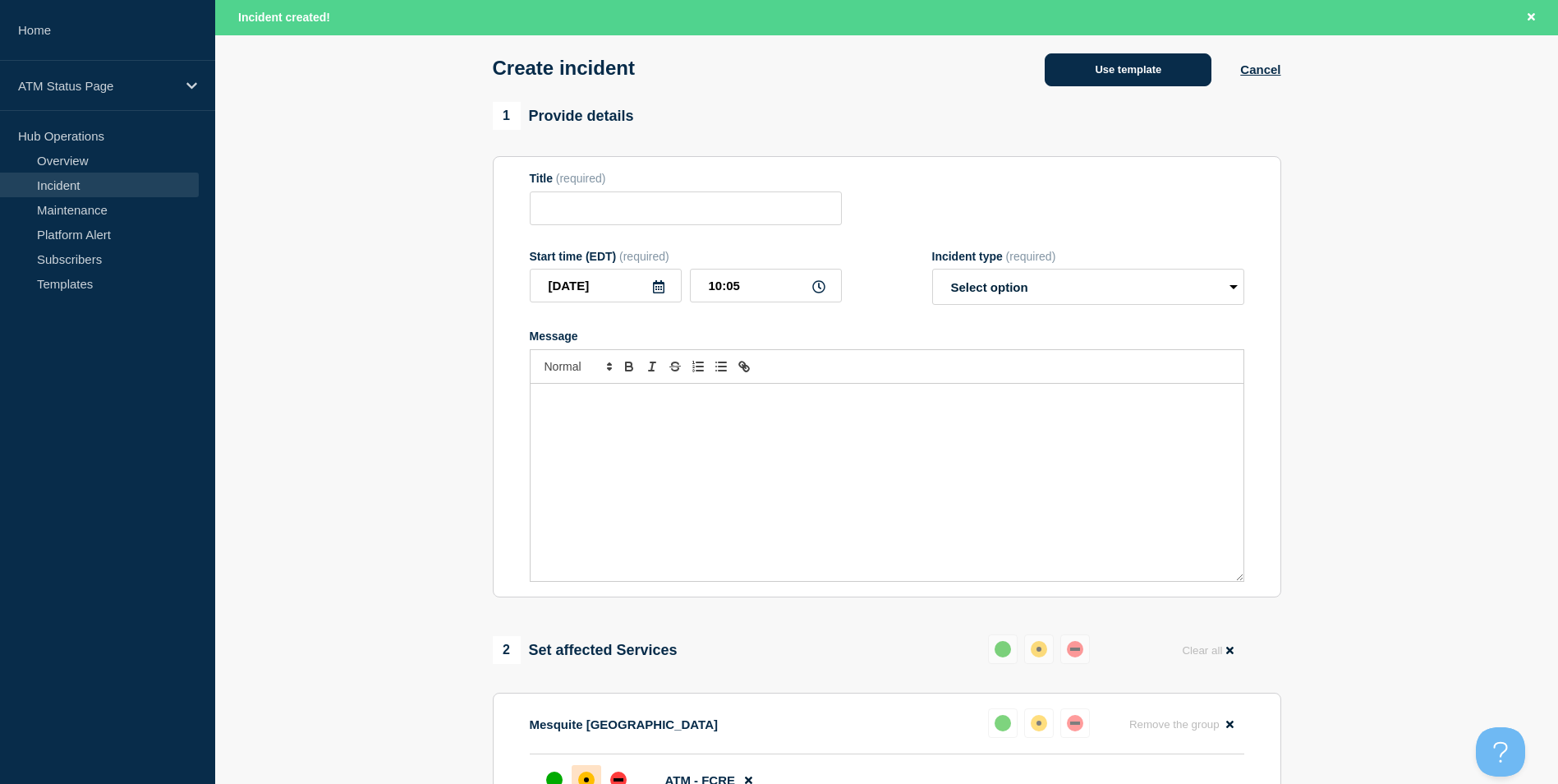
click at [1156, 74] on button "Use template" at bounding box center [1128, 69] width 167 height 33
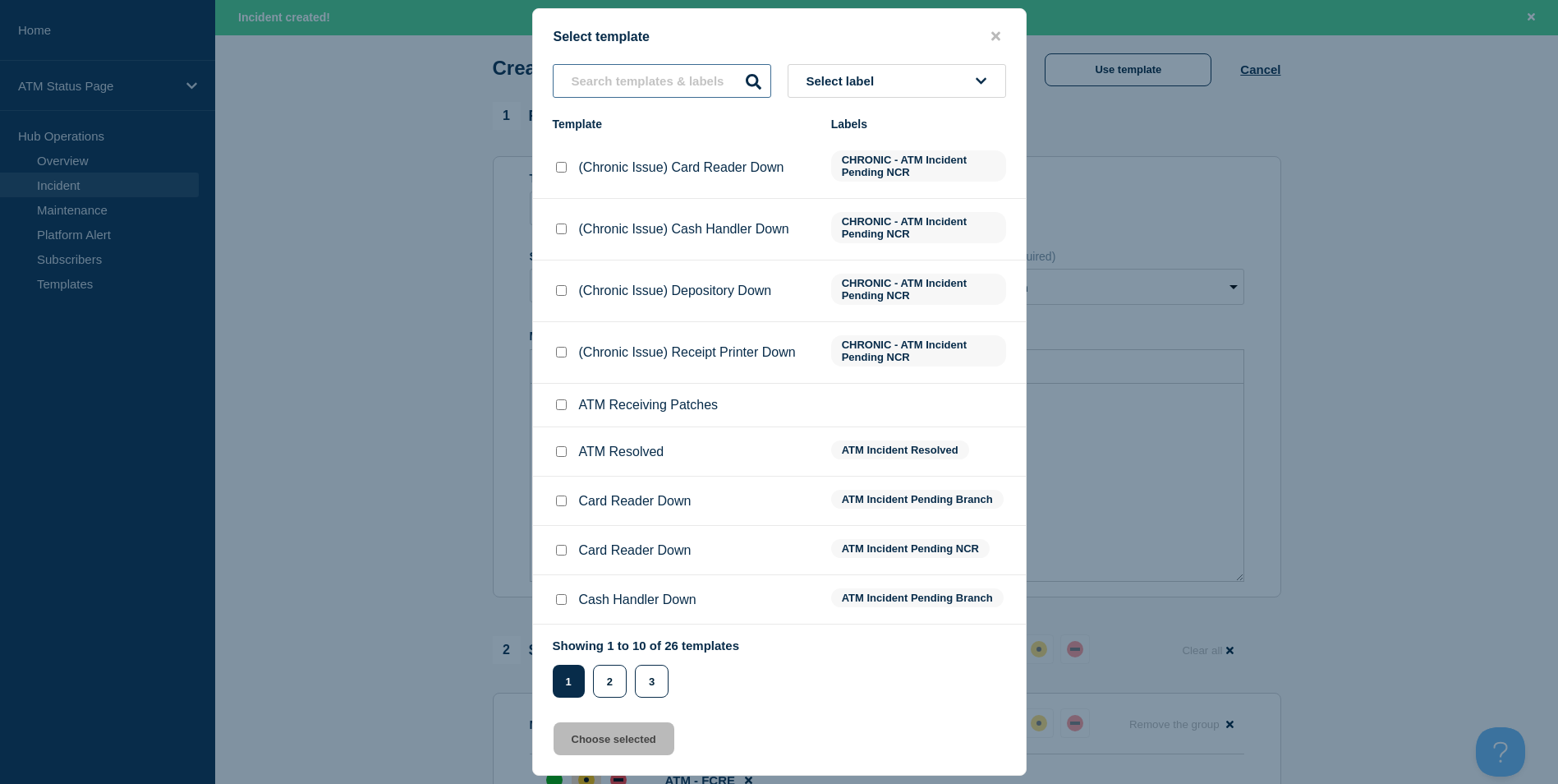
click at [668, 74] on input "text" at bounding box center [661, 81] width 219 height 34
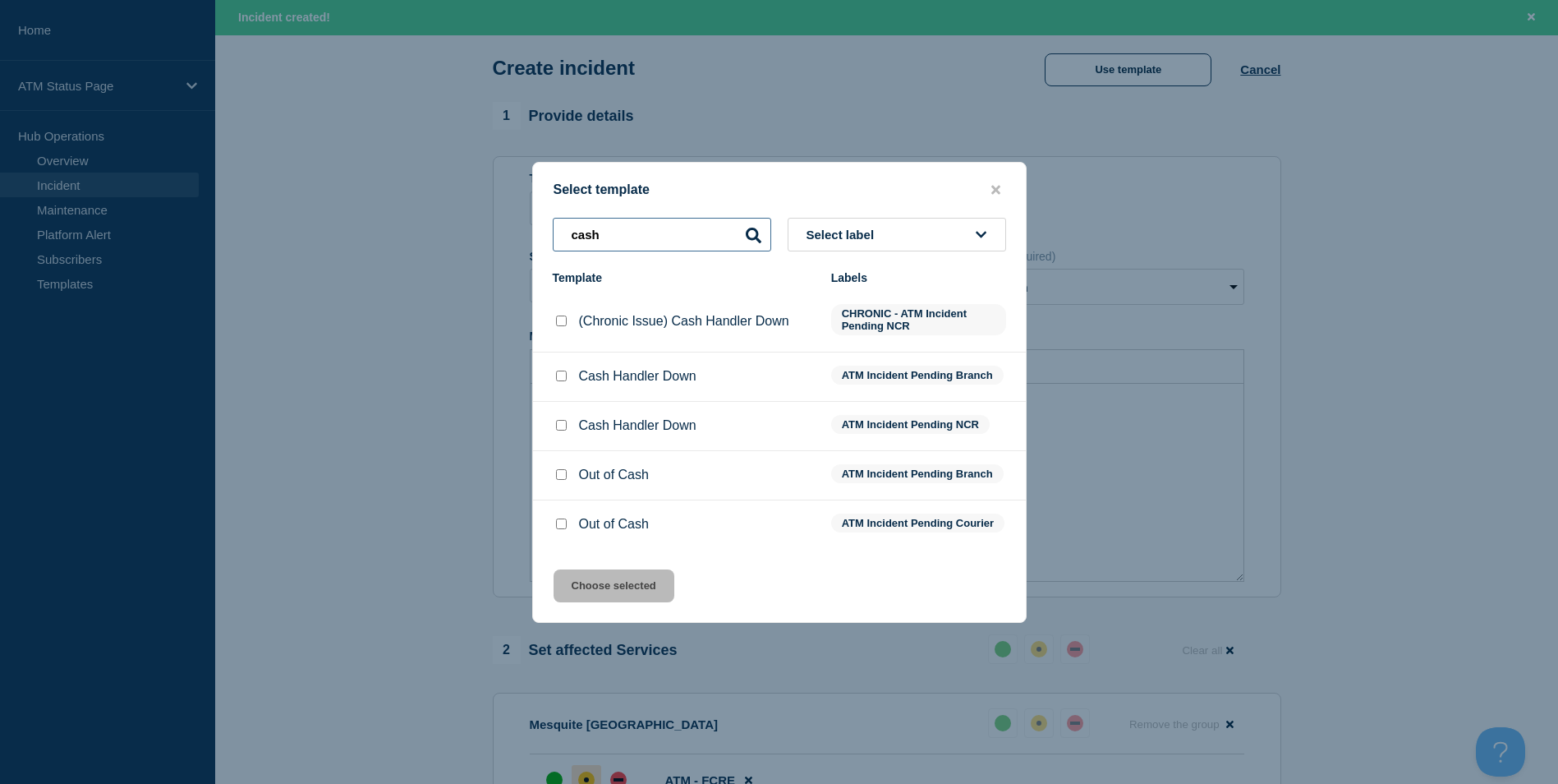
type input "cash"
click at [558, 373] on input "Cash Handler Down checkbox" at bounding box center [561, 375] width 10 height 10
checkbox input "true"
click at [632, 588] on button "Choose selected" at bounding box center [613, 585] width 121 height 33
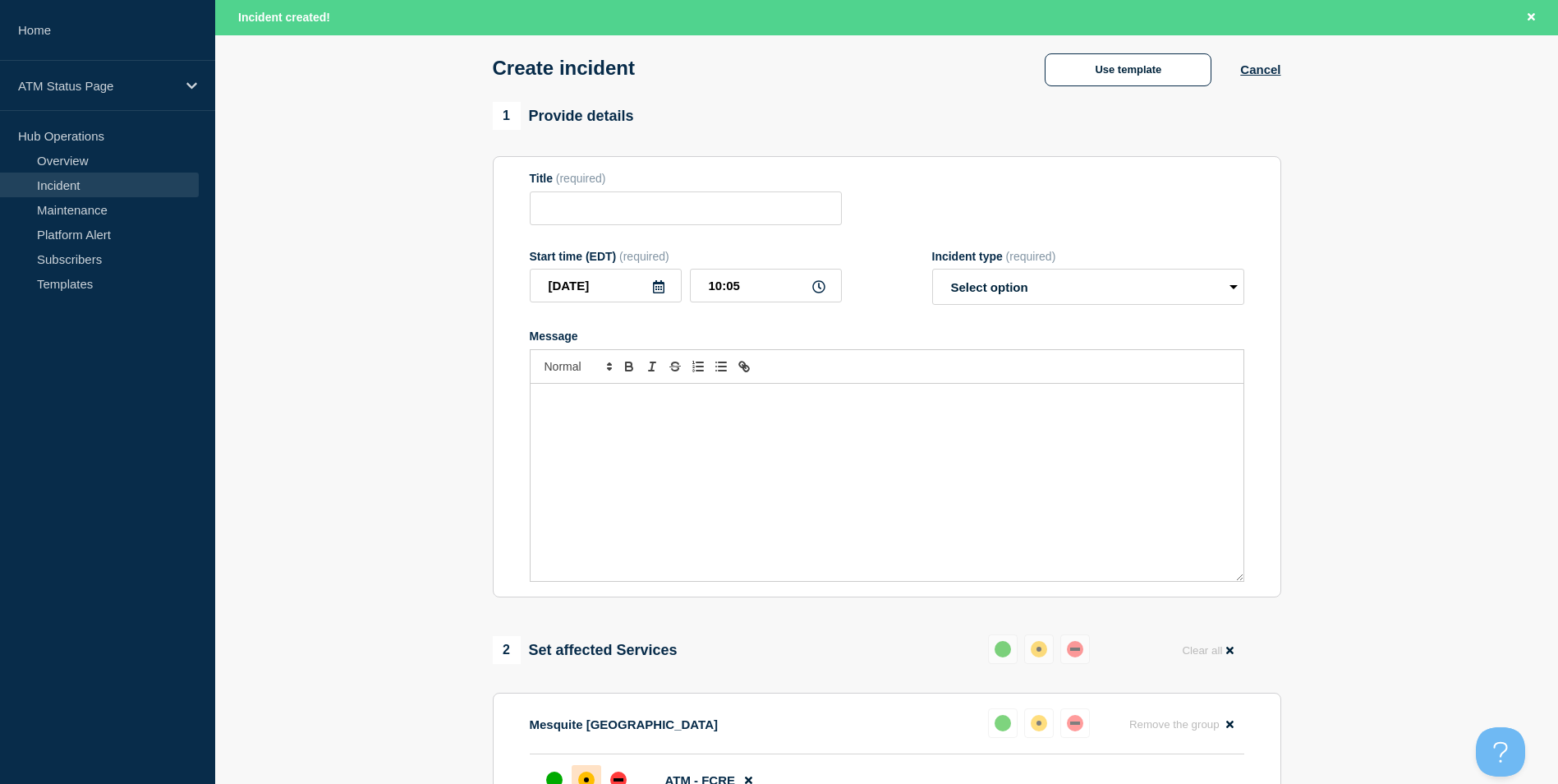
type input "Cash Handler Down"
select select "identified"
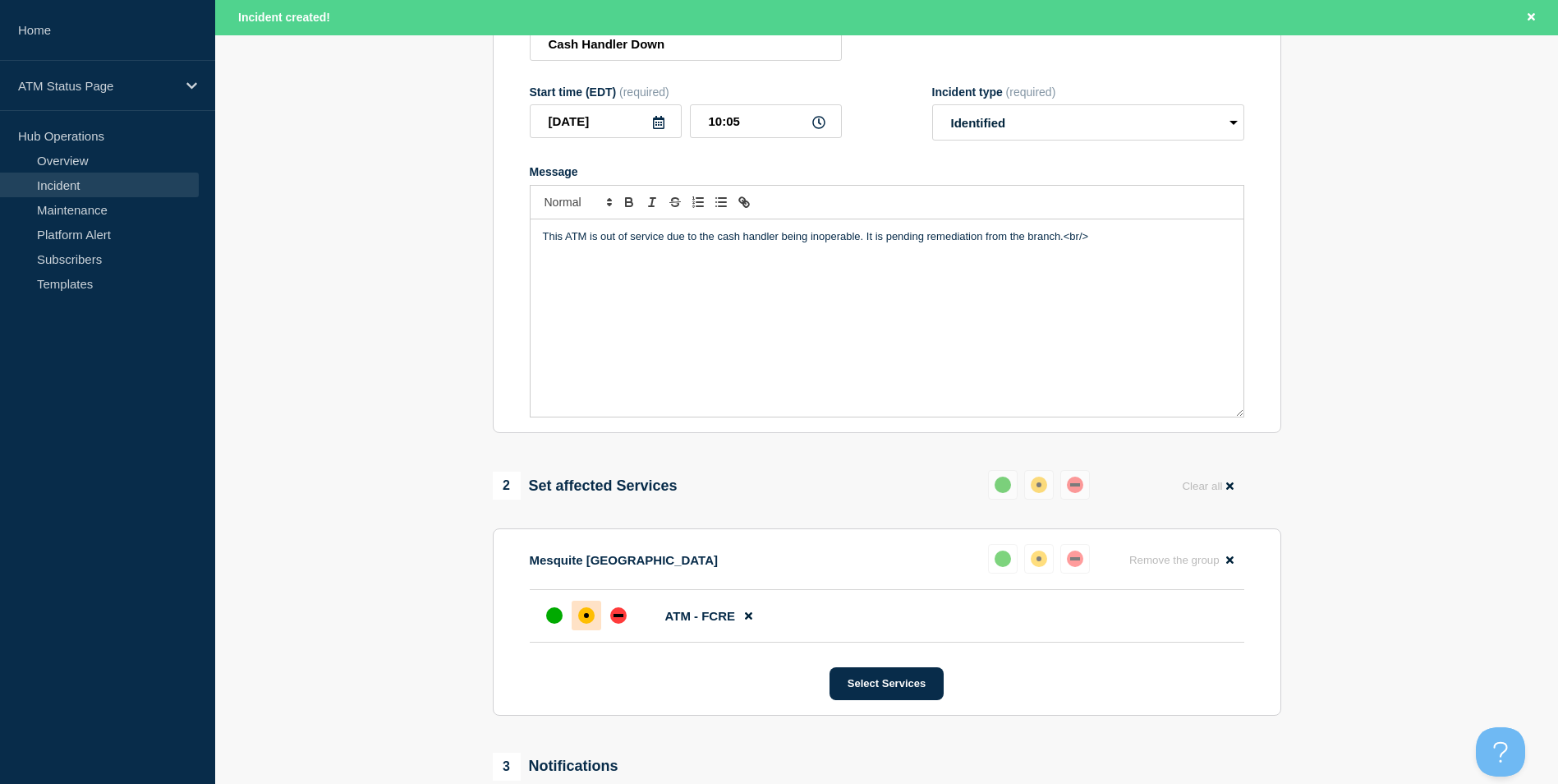
scroll to position [402, 0]
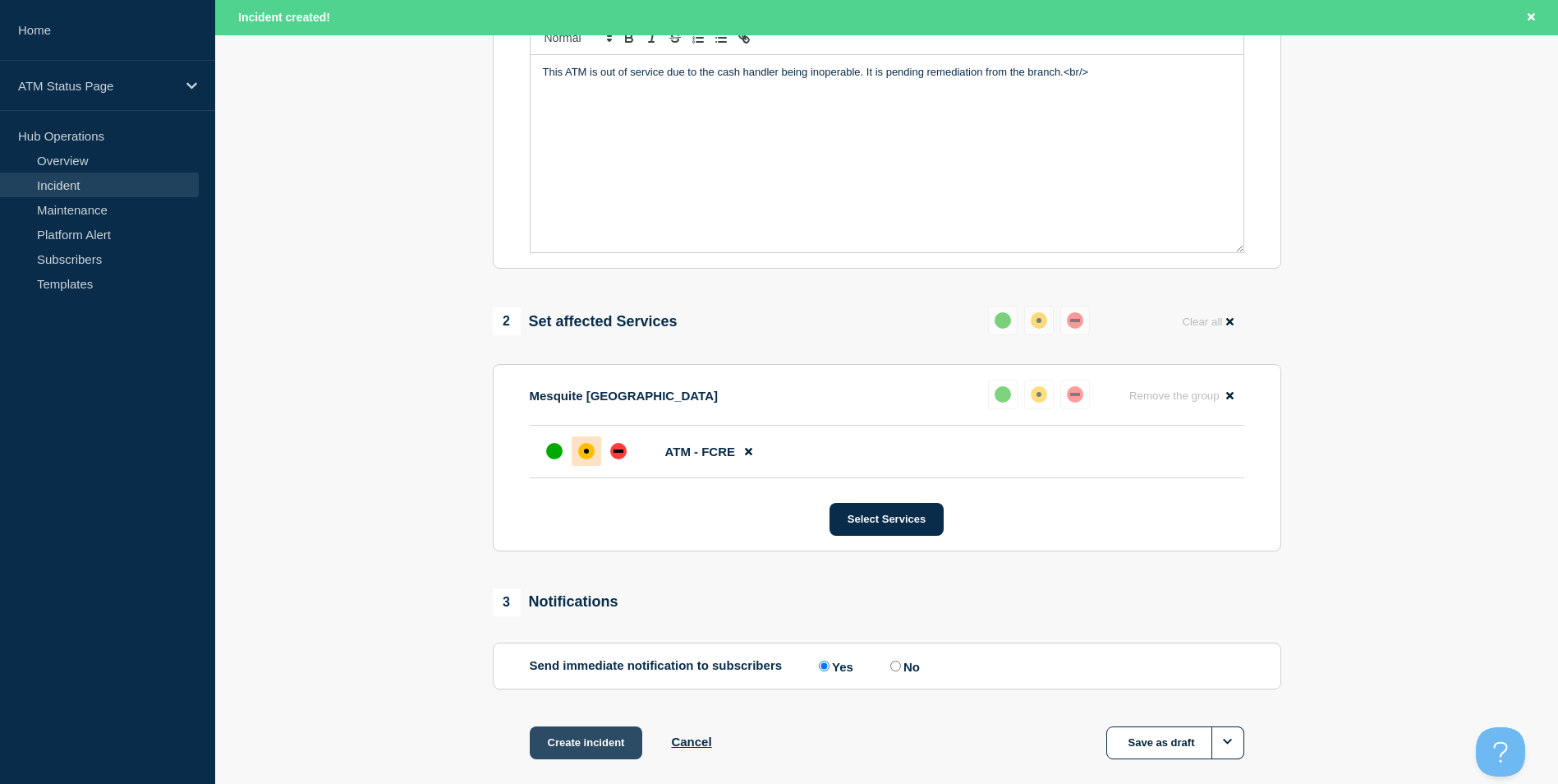
click at [582, 740] on button "Create incident" at bounding box center [586, 742] width 113 height 33
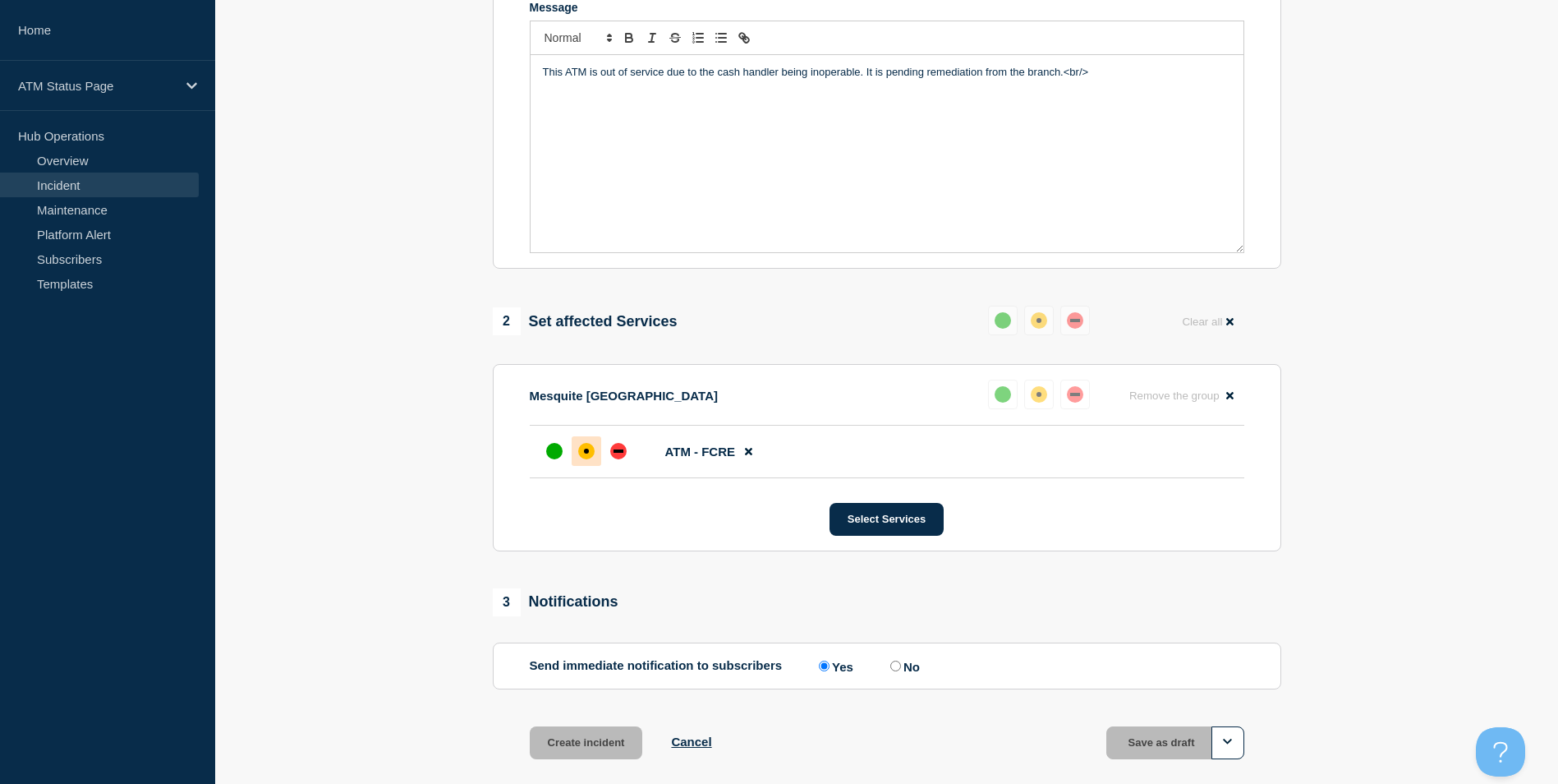
scroll to position [368, 0]
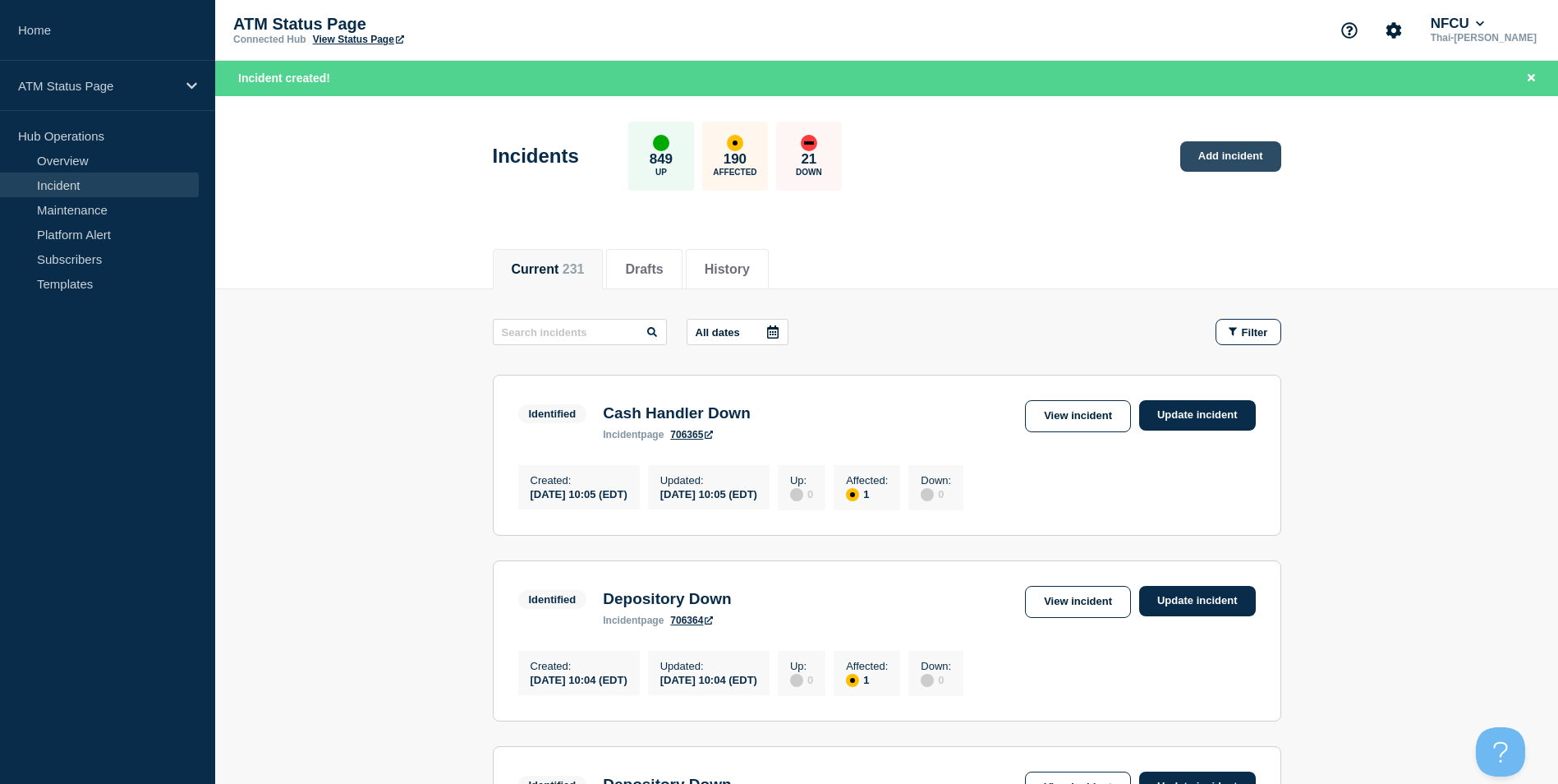
click at [1219, 167] on link "Add incident" at bounding box center [1232, 157] width 101 height 30
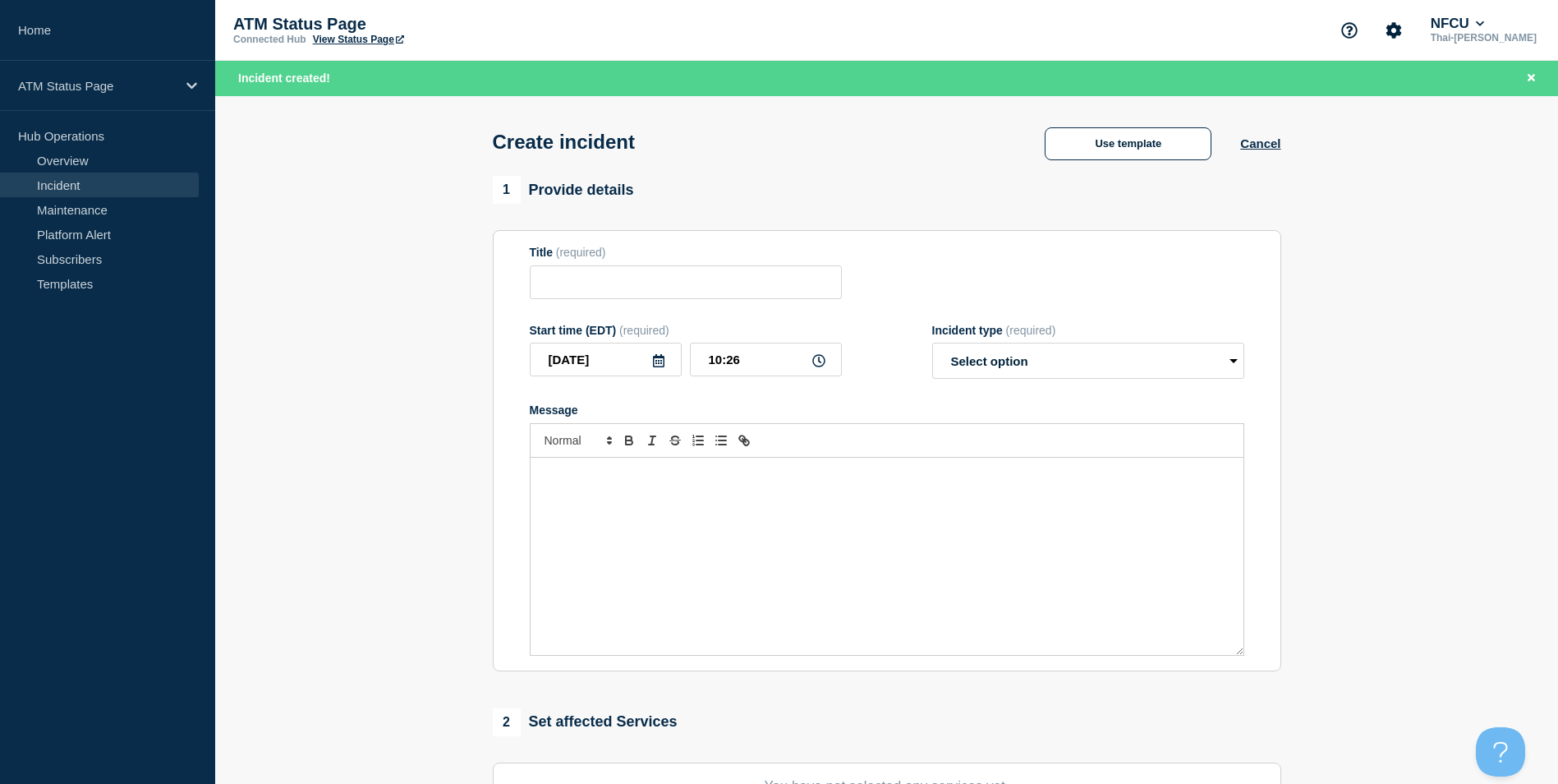
scroll to position [402, 0]
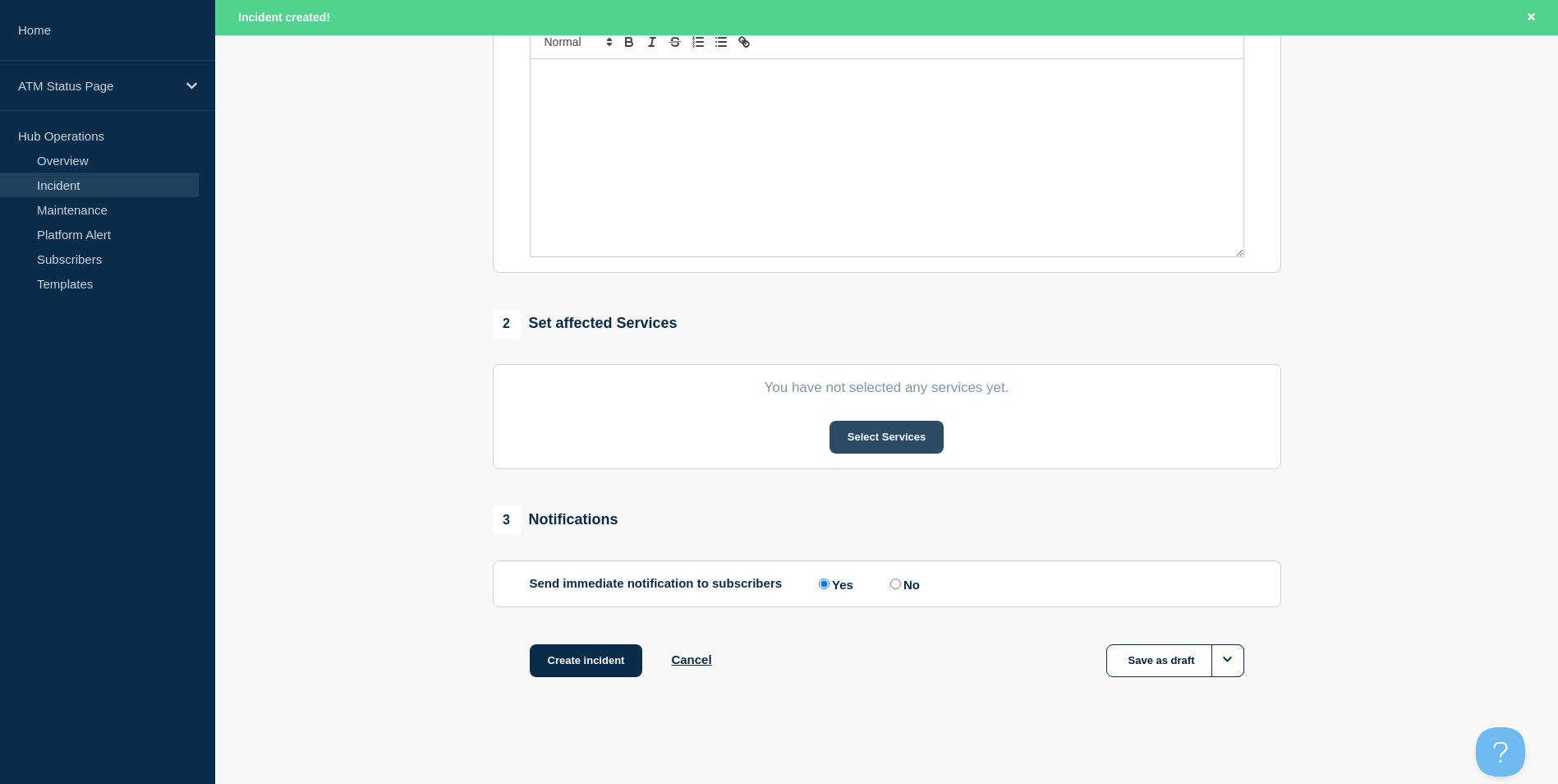
click at [917, 430] on button "Select Services" at bounding box center [887, 436] width 114 height 33
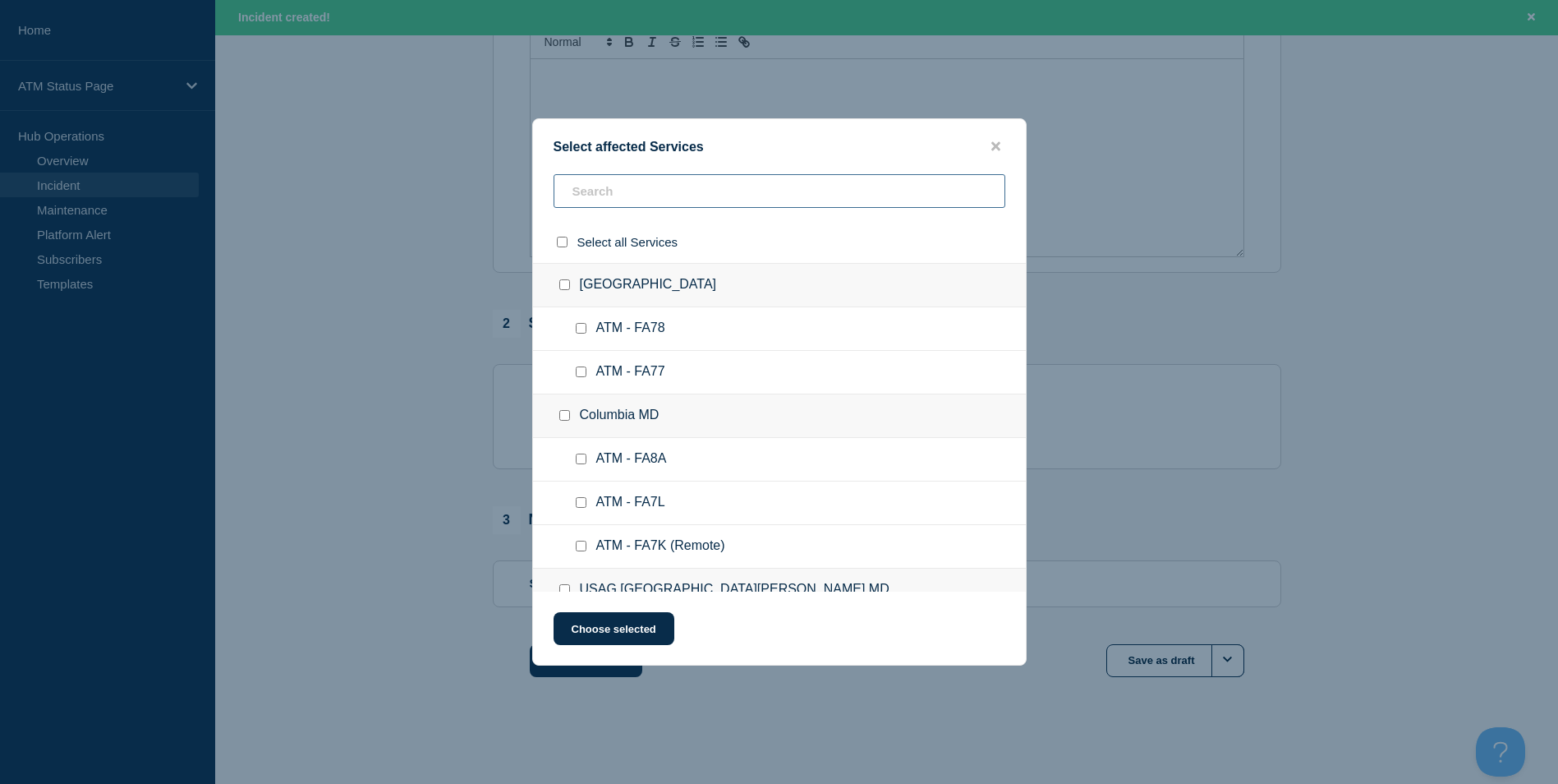
click at [653, 183] on input "text" at bounding box center [779, 191] width 452 height 34
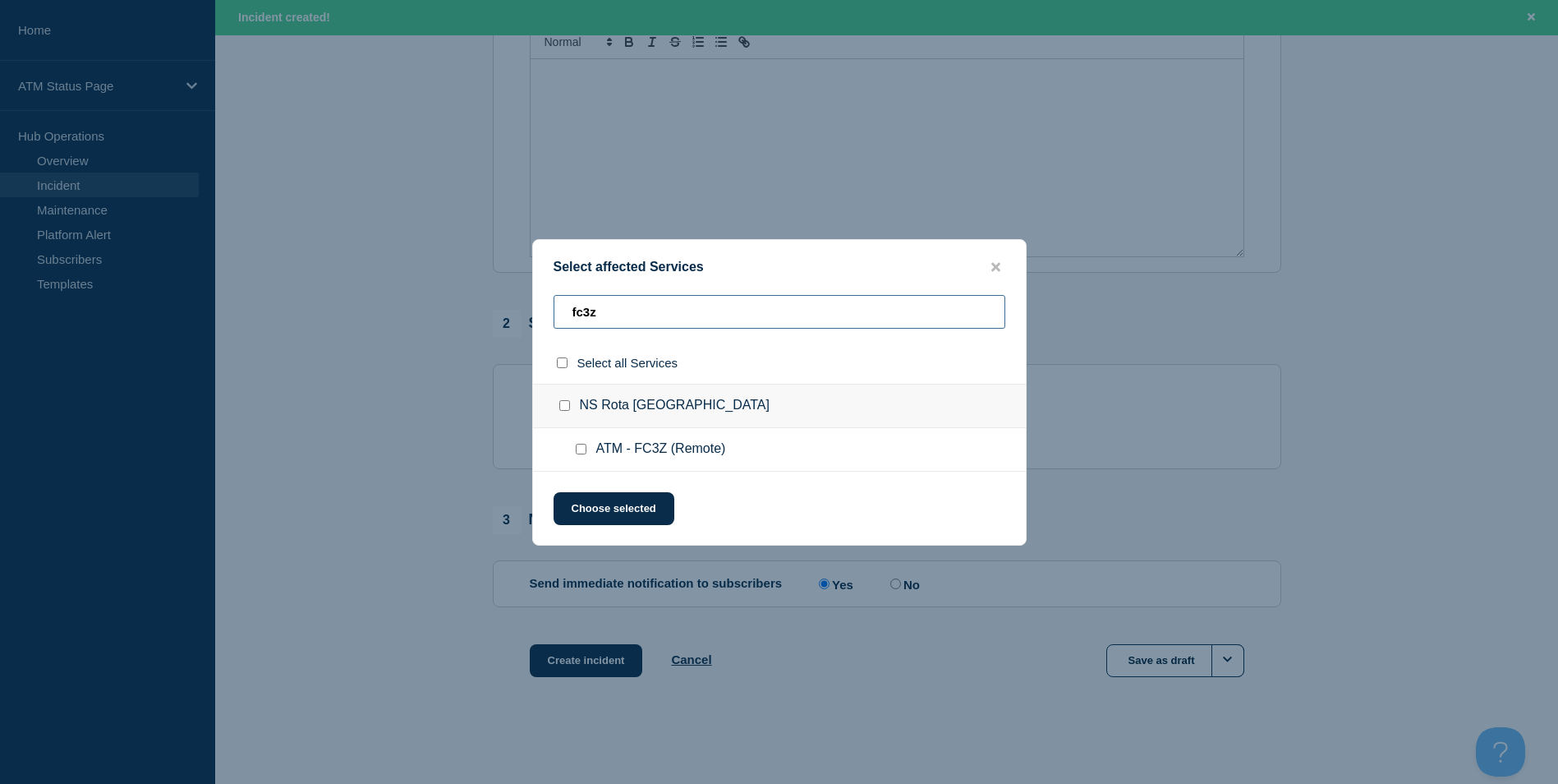
type input "fc3z"
click at [585, 453] on input "ATM - FC3Z (Remote) checkbox" at bounding box center [581, 448] width 10 height 10
checkbox input "true"
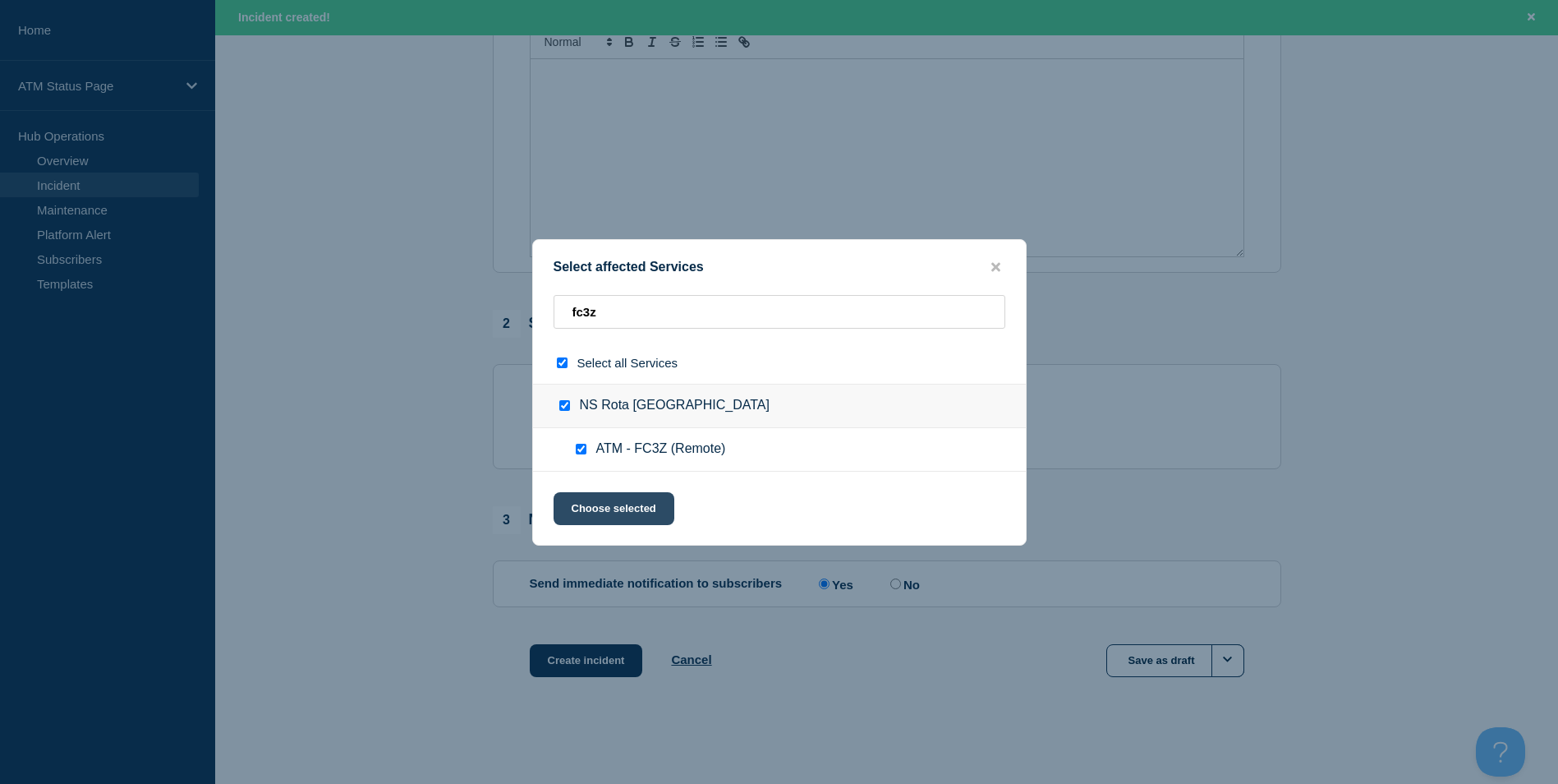
click at [605, 500] on button "Choose selected" at bounding box center [613, 508] width 121 height 33
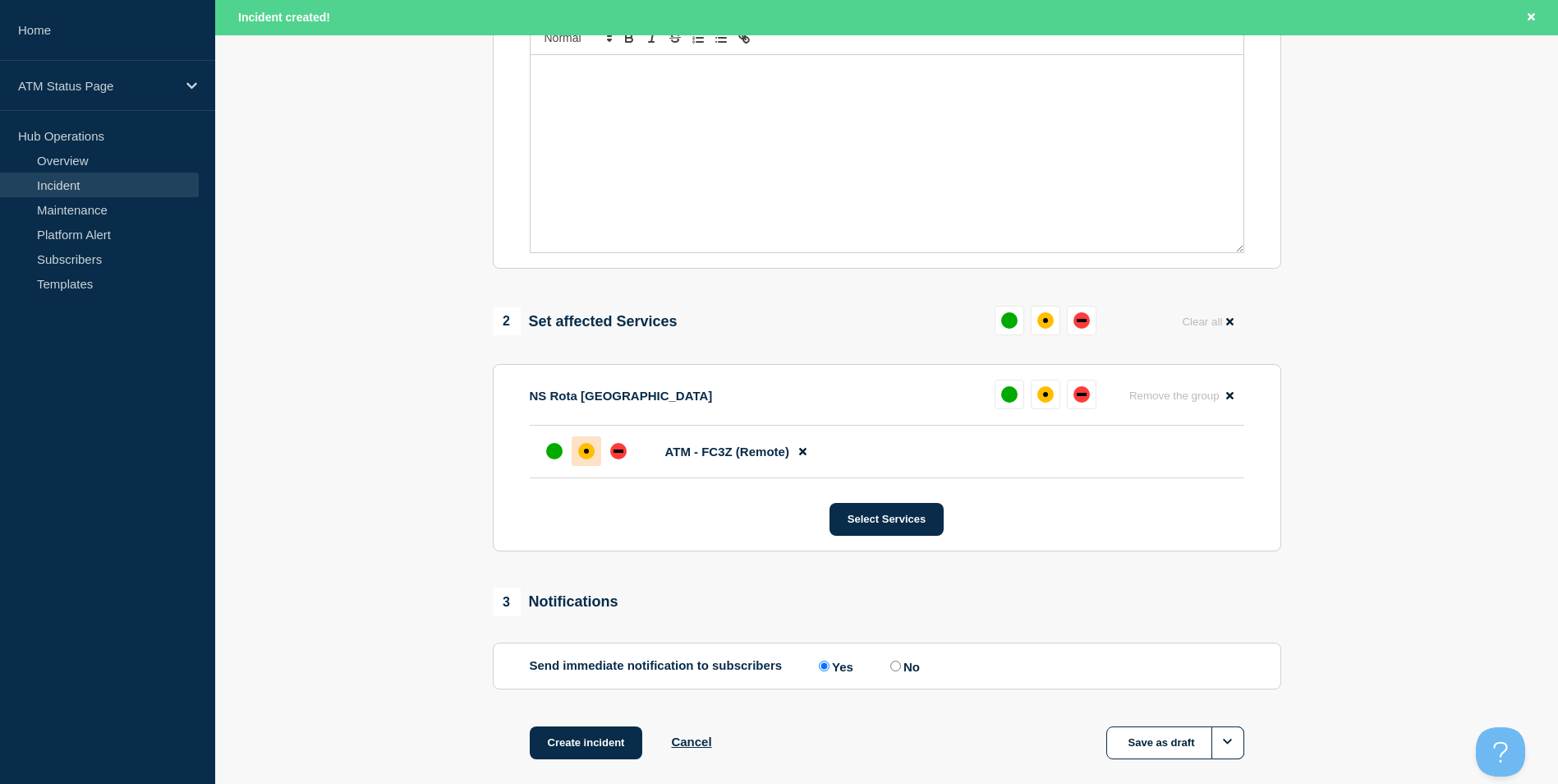
click at [584, 450] on div "affected" at bounding box center [587, 451] width 17 height 17
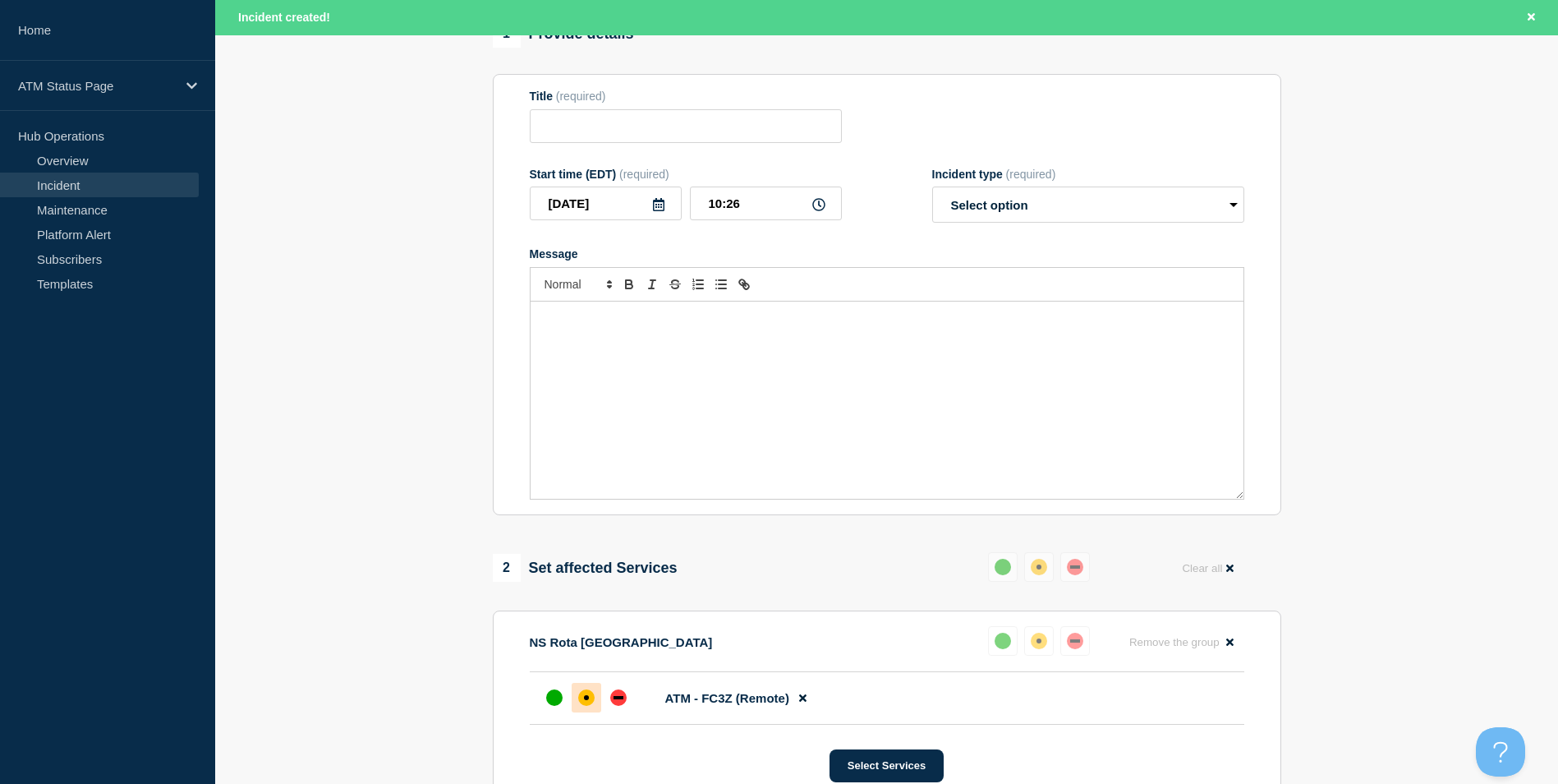
scroll to position [0, 0]
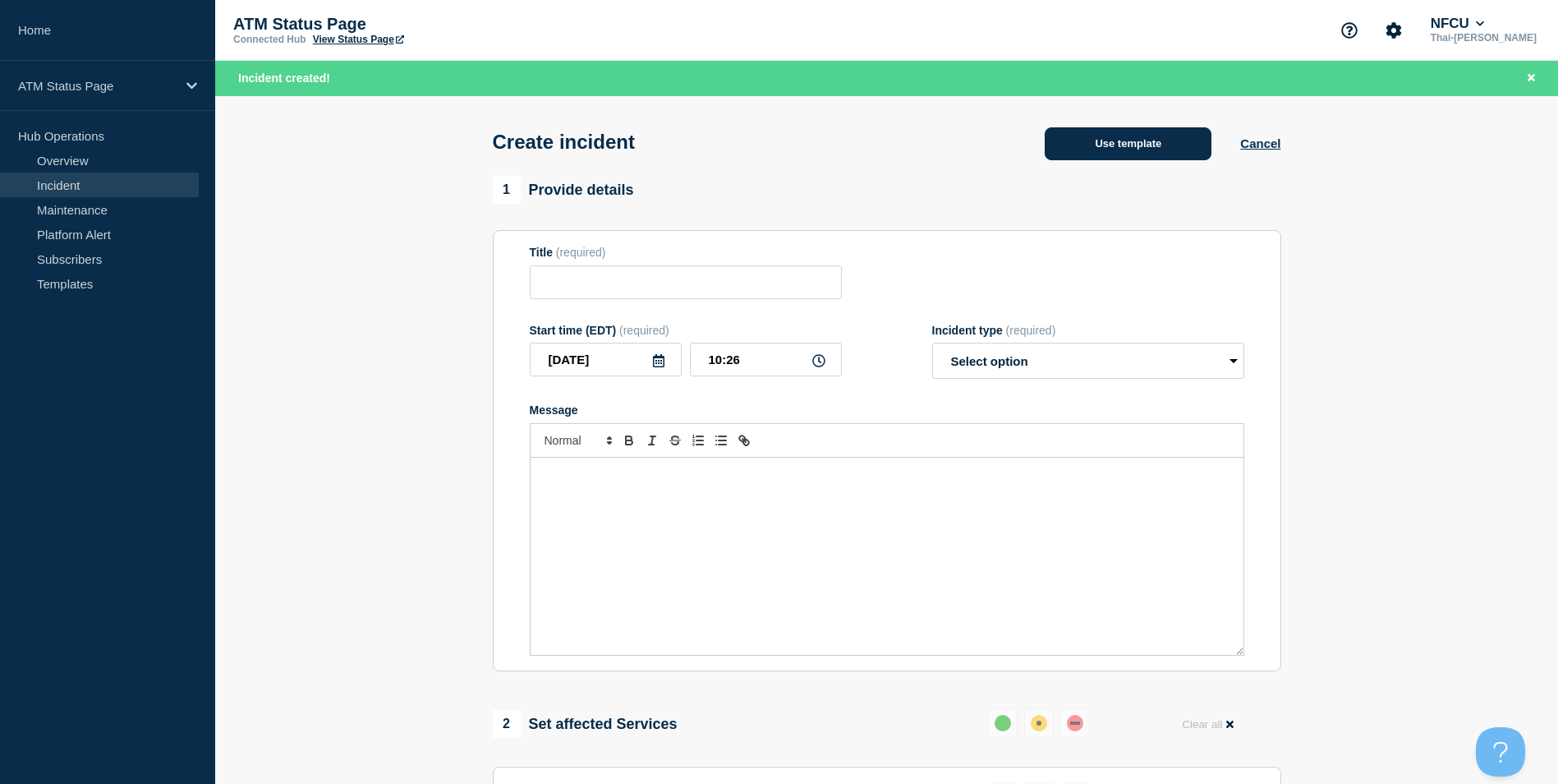
click at [1095, 141] on button "Use template" at bounding box center [1128, 143] width 167 height 33
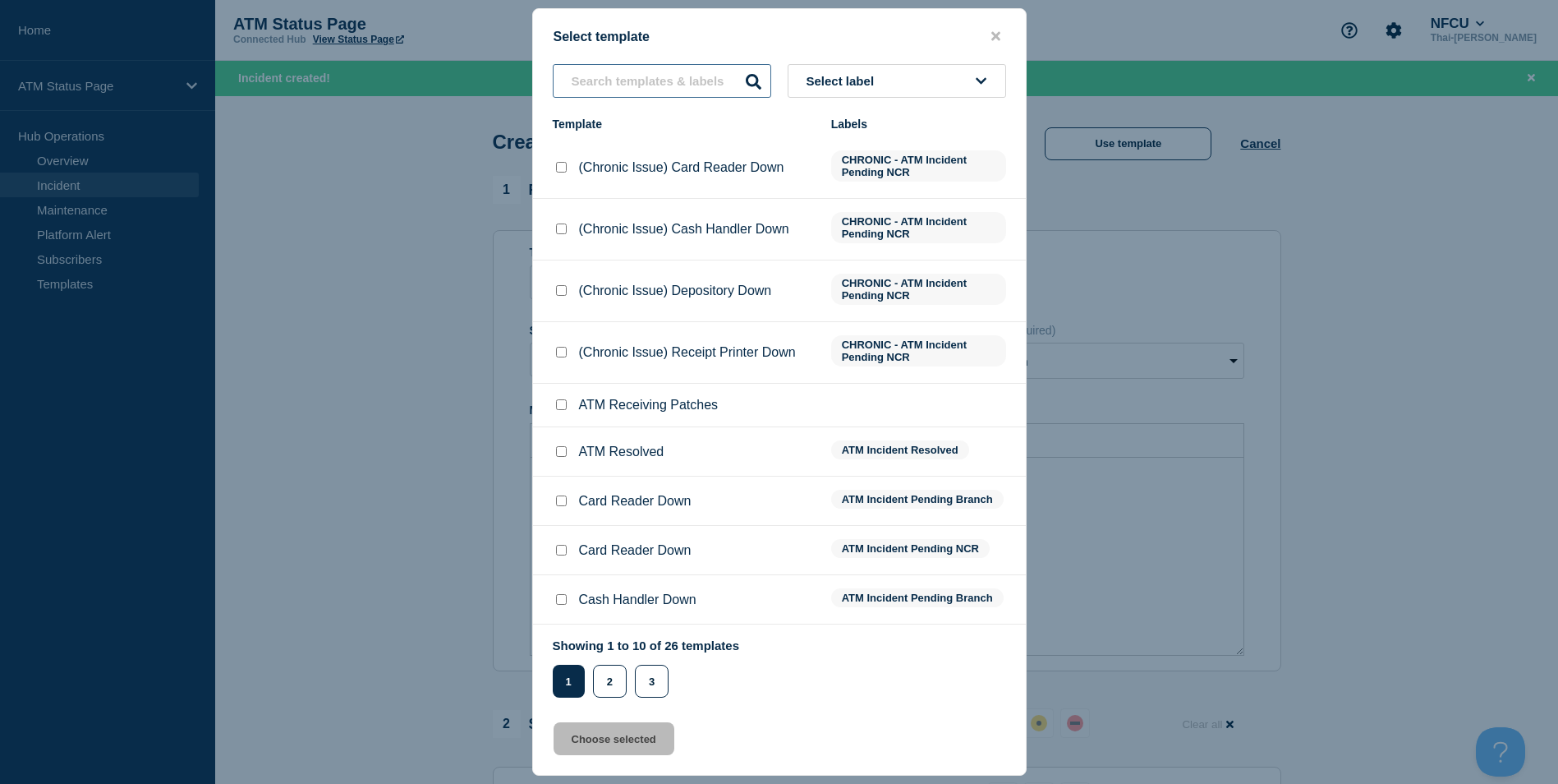
click at [640, 85] on input "text" at bounding box center [661, 81] width 219 height 34
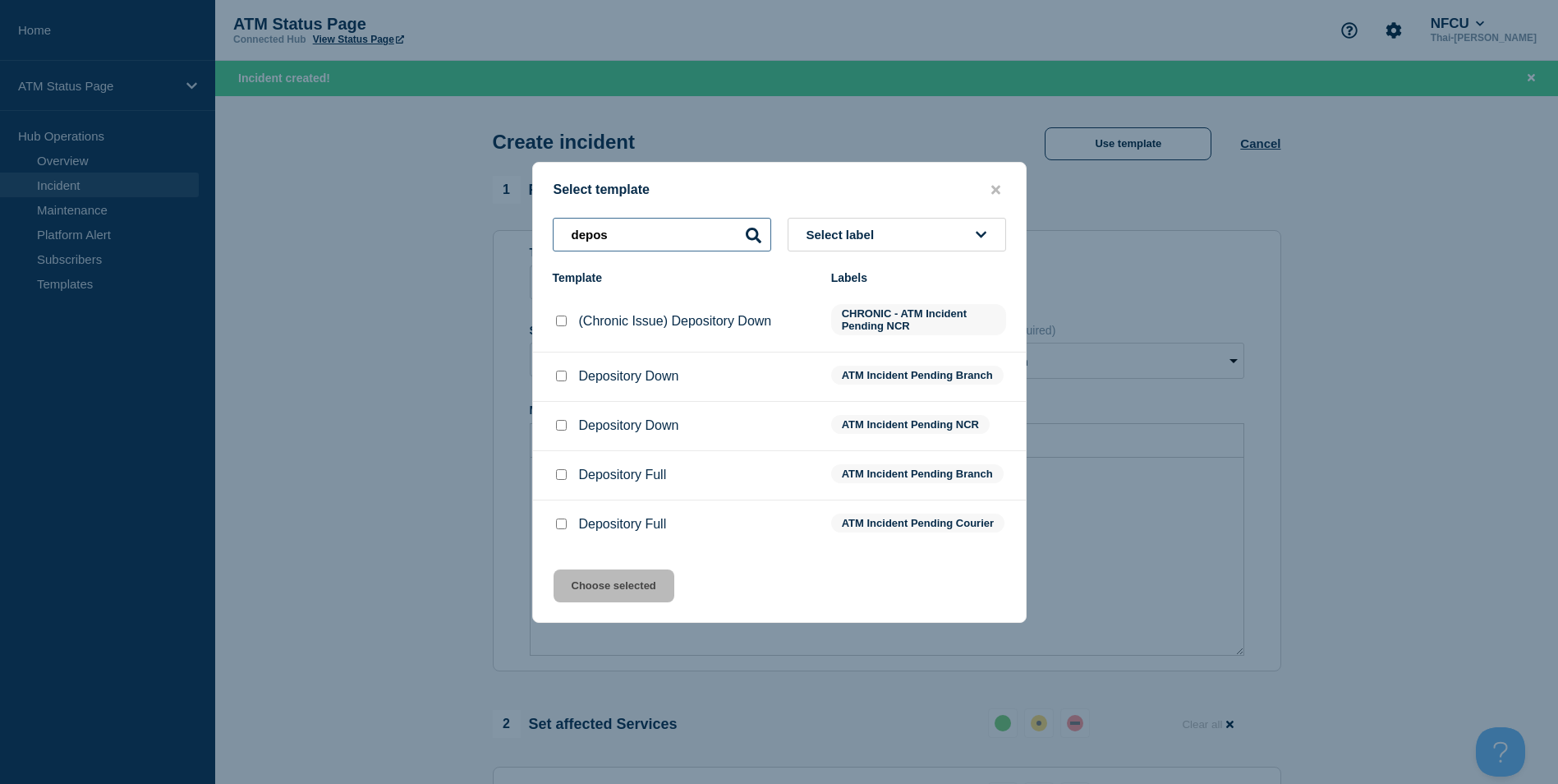
type input "depos"
click at [565, 372] on input "Depository Down checkbox" at bounding box center [561, 375] width 10 height 10
checkbox input "true"
click at [614, 576] on div "Select template depos Select label Template Labels (Chronic Issue) Depository D…" at bounding box center [779, 392] width 494 height 460
click at [616, 584] on button "Choose selected" at bounding box center [613, 585] width 121 height 33
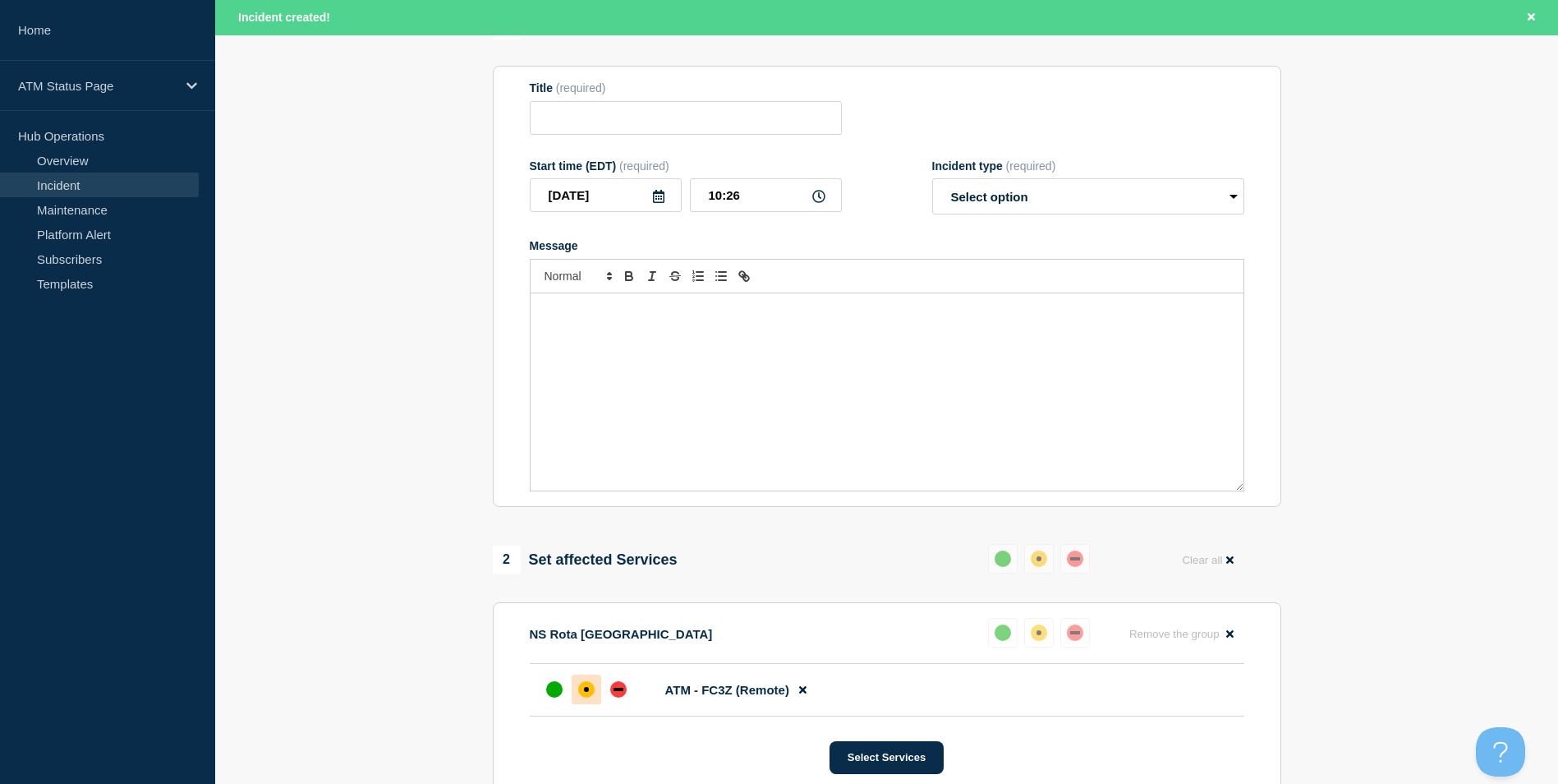
type input "Depository Down"
select select "identified"
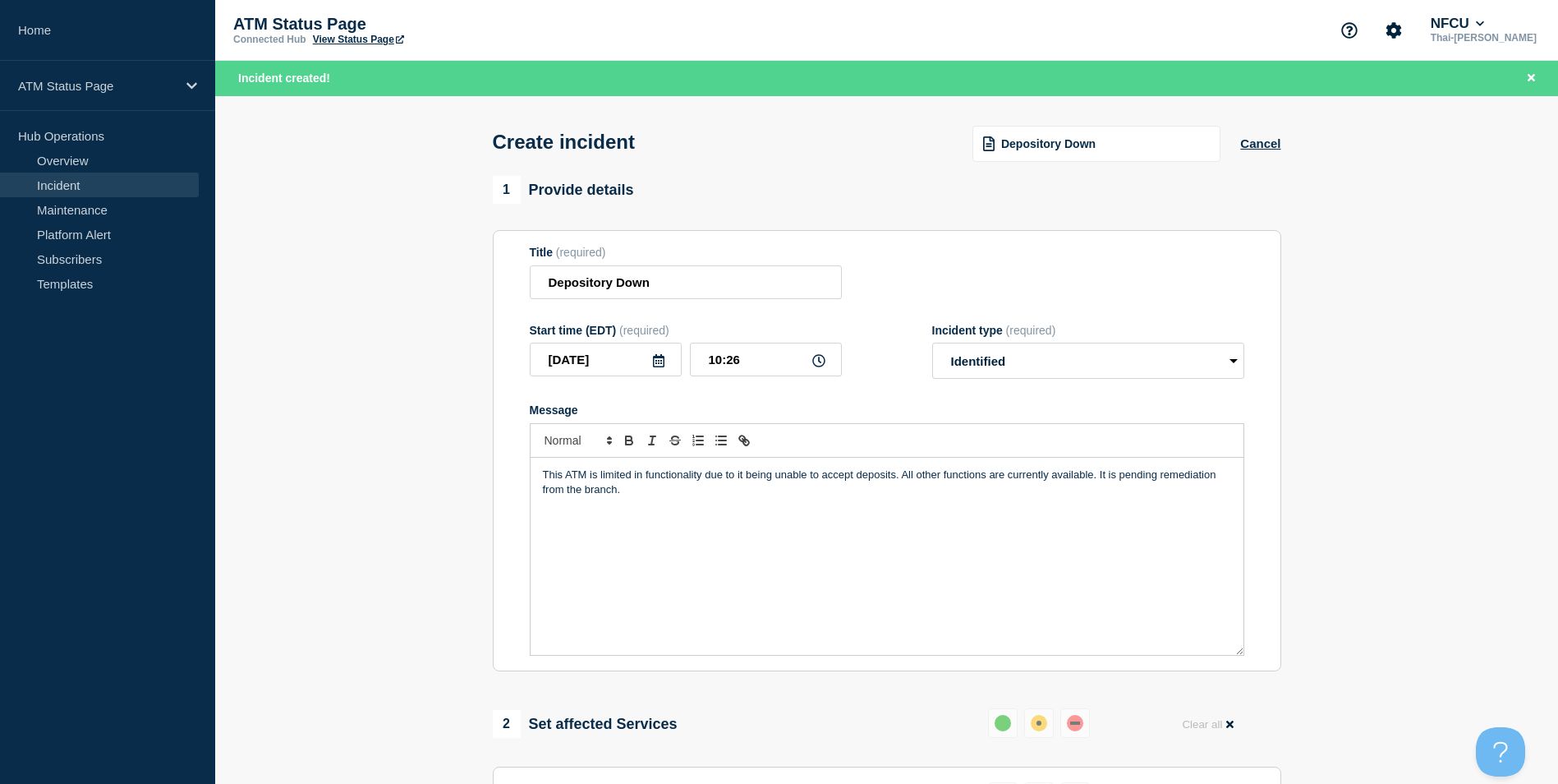
click at [1079, 143] on span "Depository Down" at bounding box center [1049, 143] width 95 height 13
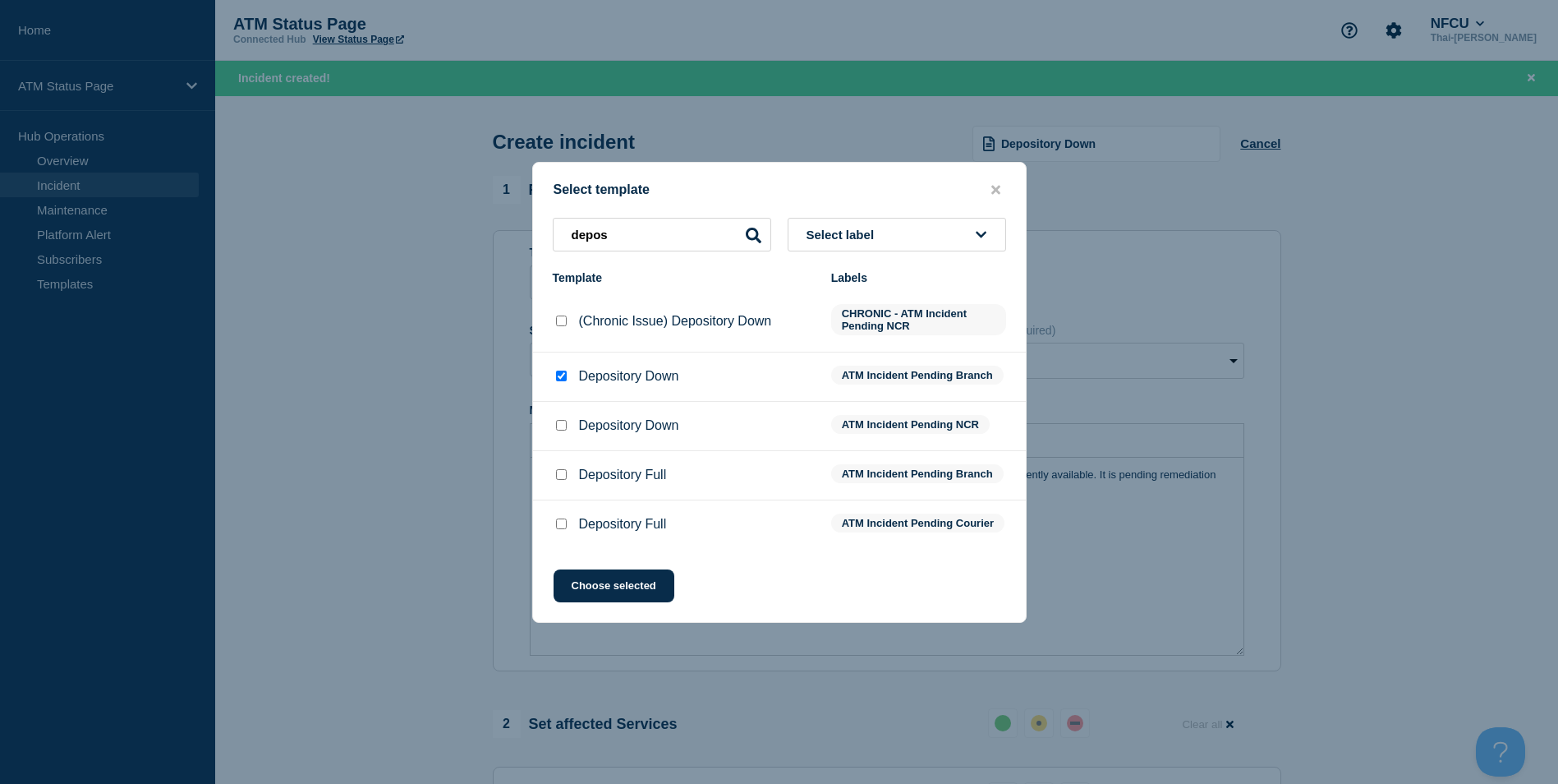
click at [557, 422] on input "Depository Down checkbox" at bounding box center [561, 425] width 10 height 10
checkbox input "true"
checkbox input "false"
click at [637, 602] on button "Choose selected" at bounding box center [613, 585] width 121 height 33
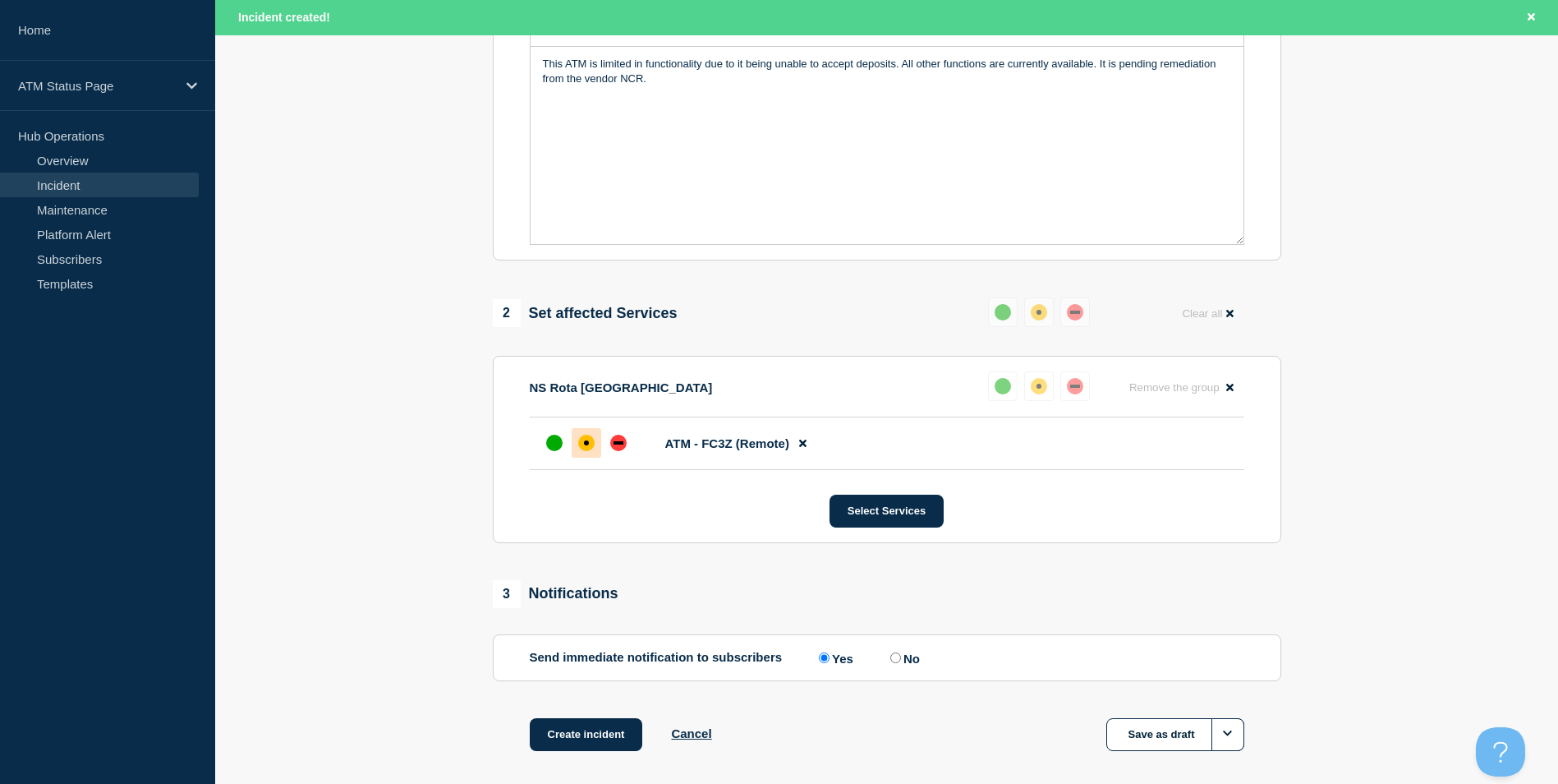
scroll to position [489, 0]
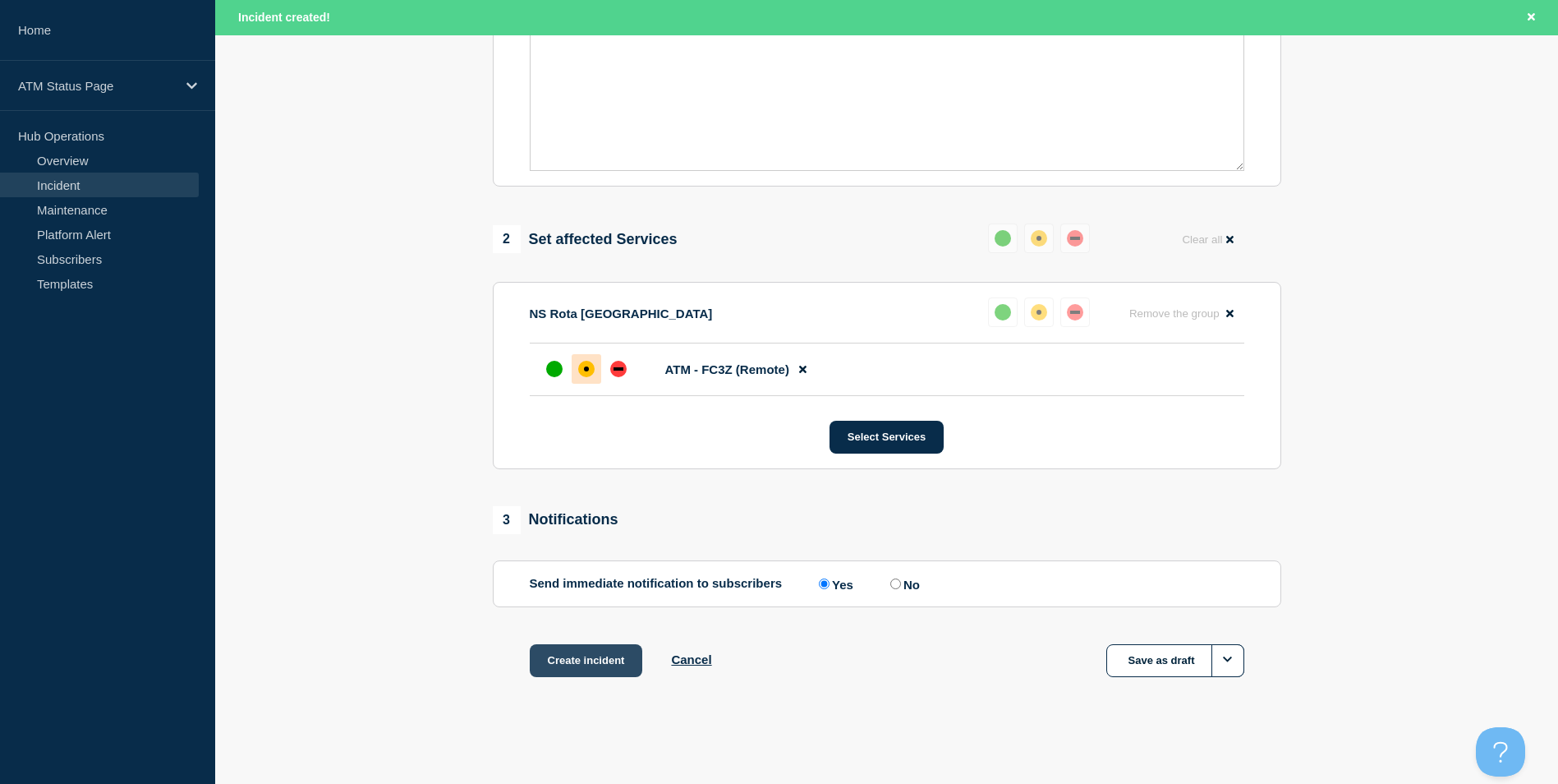
click at [583, 667] on button "Create incident" at bounding box center [586, 660] width 113 height 33
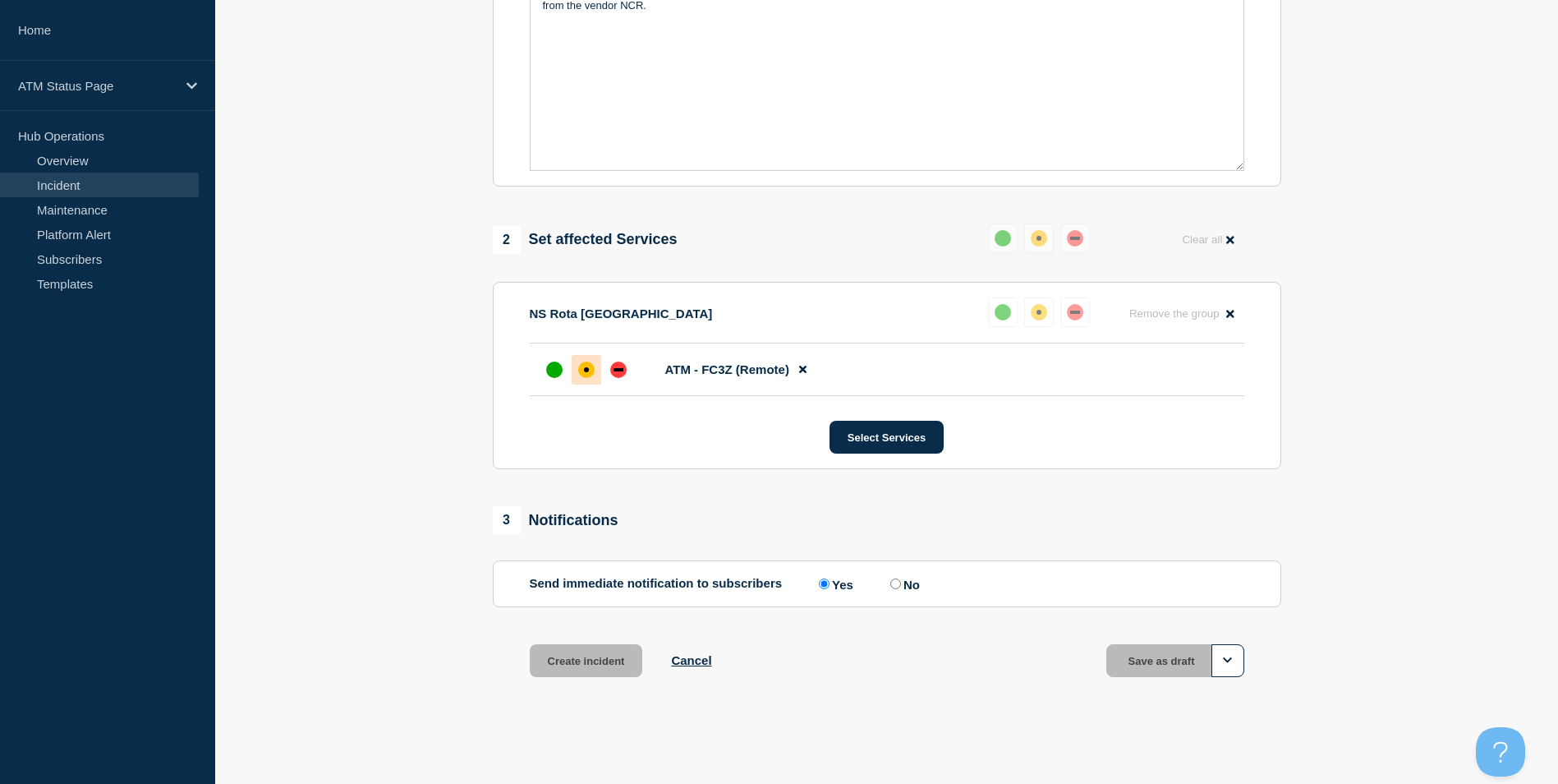
scroll to position [453, 0]
